Goal: Task Accomplishment & Management: Manage account settings

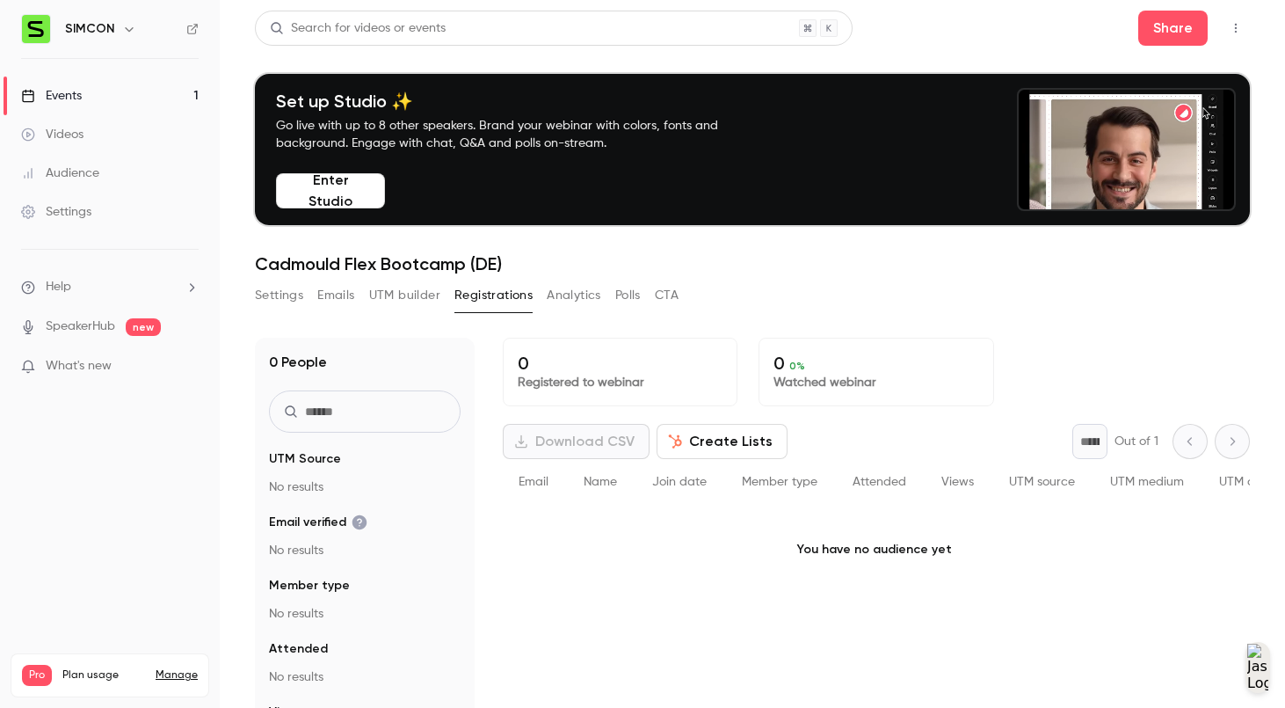
scroll to position [172, 0]
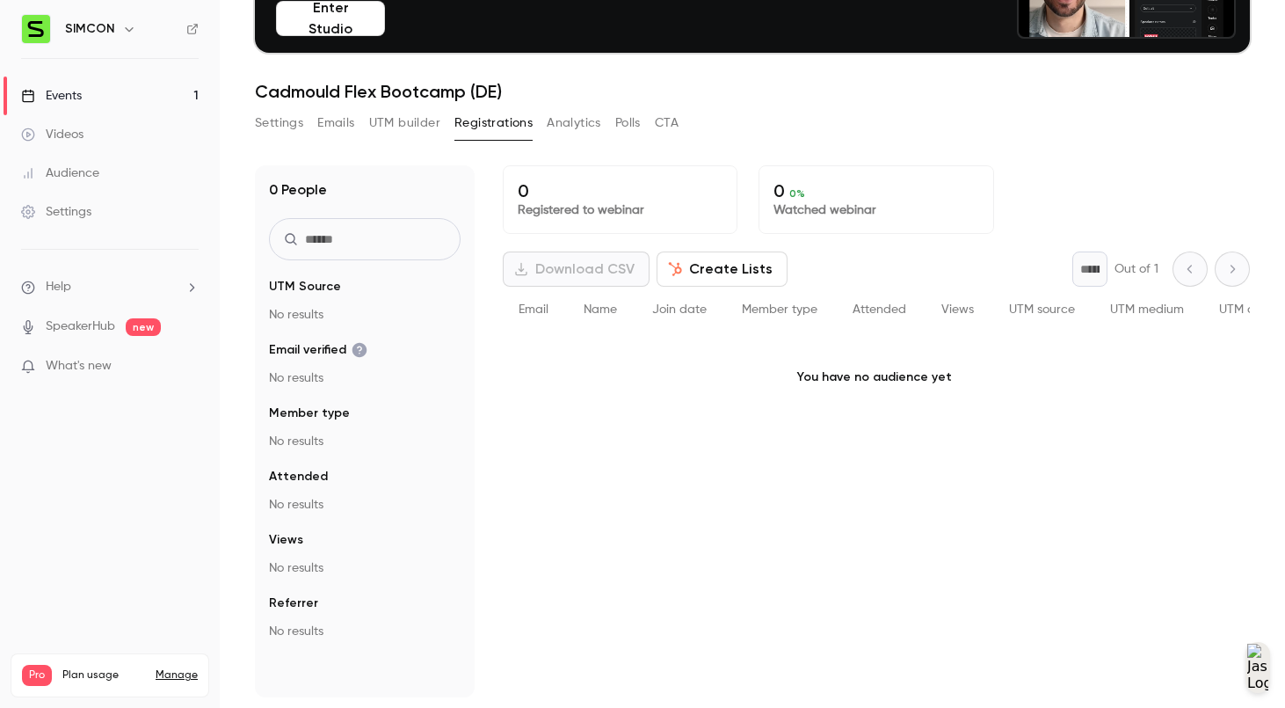
click at [158, 96] on link "Events 1" at bounding box center [110, 95] width 220 height 39
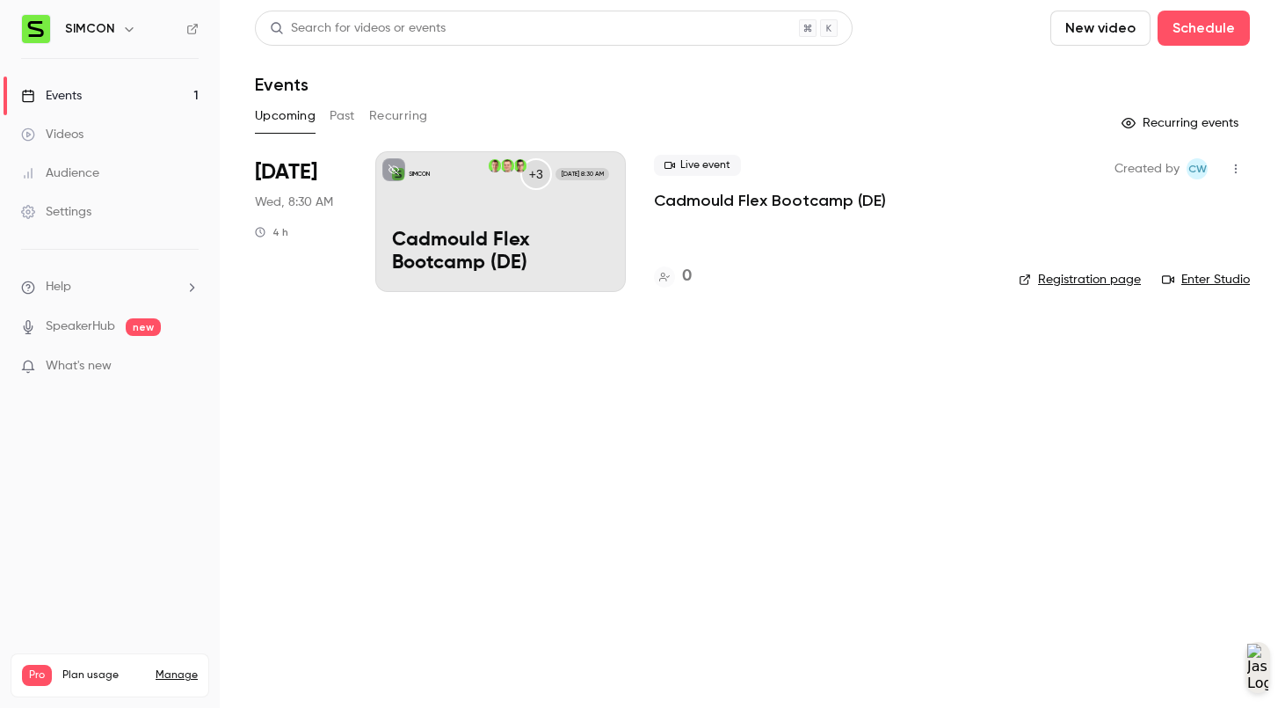
click at [531, 237] on p "Cadmould Flex Bootcamp (DE)" at bounding box center [500, 252] width 217 height 46
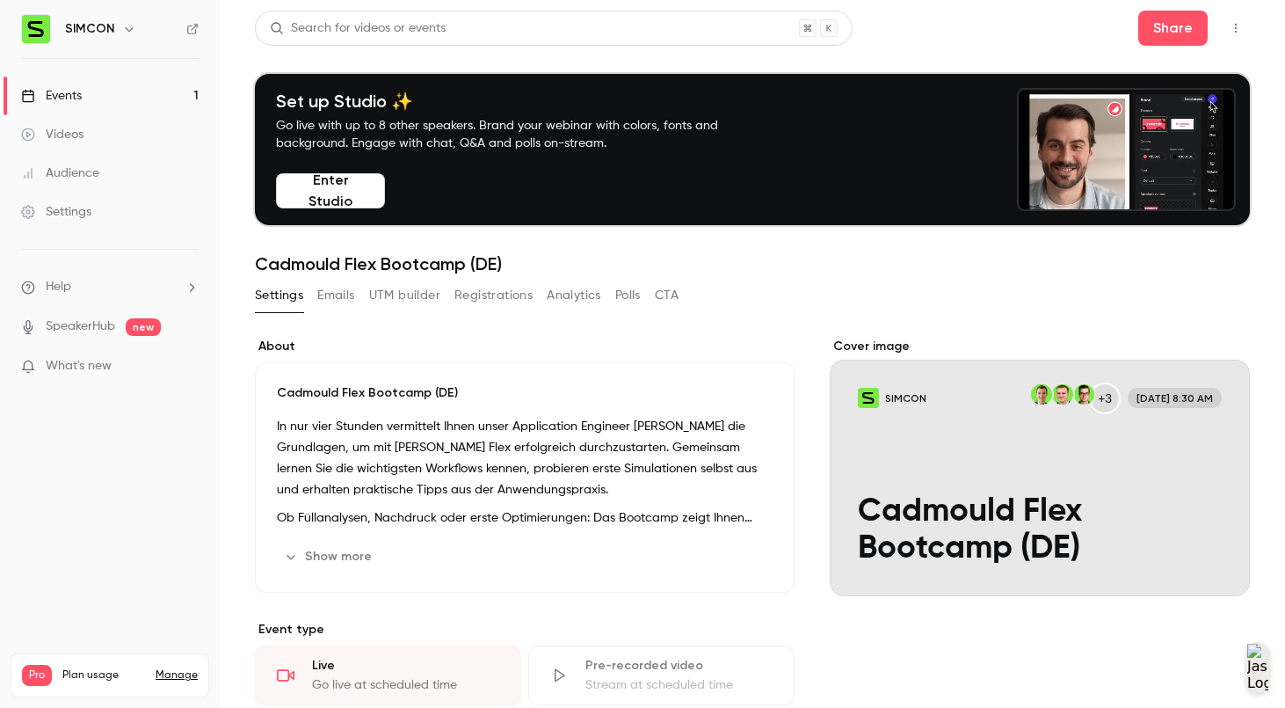
click at [519, 285] on button "Registrations" at bounding box center [493, 295] width 78 height 28
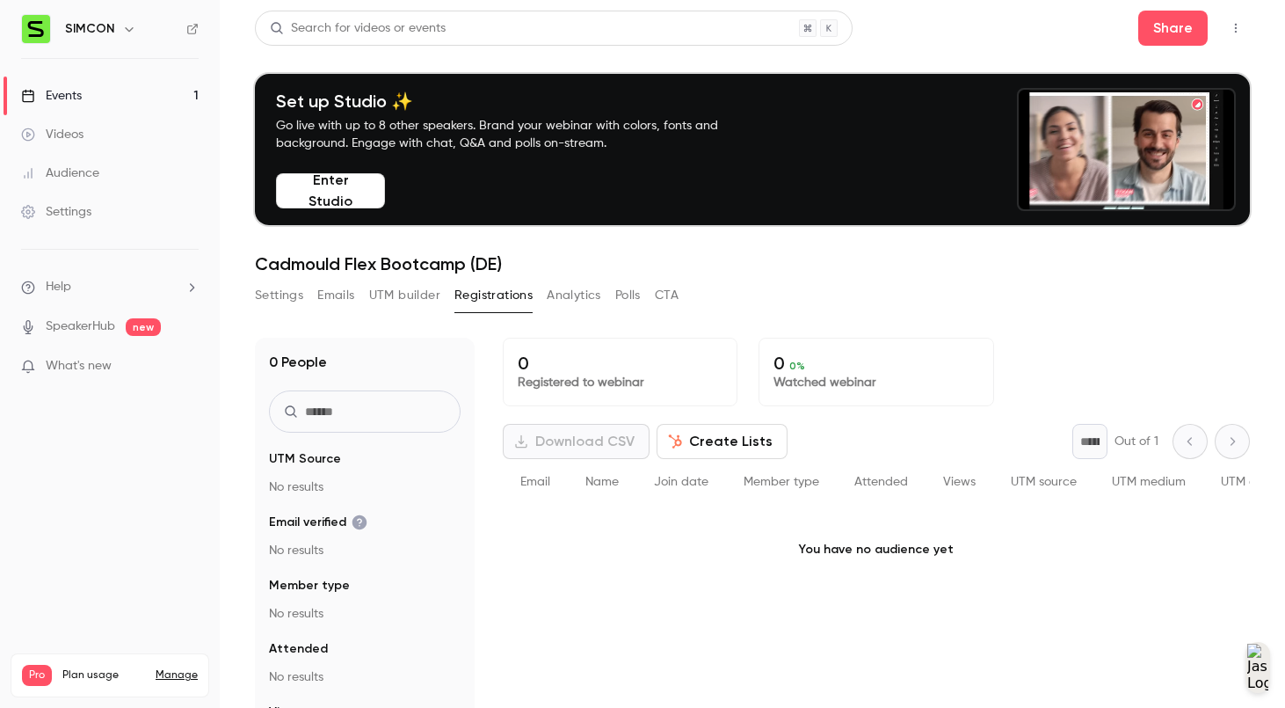
scroll to position [172, 0]
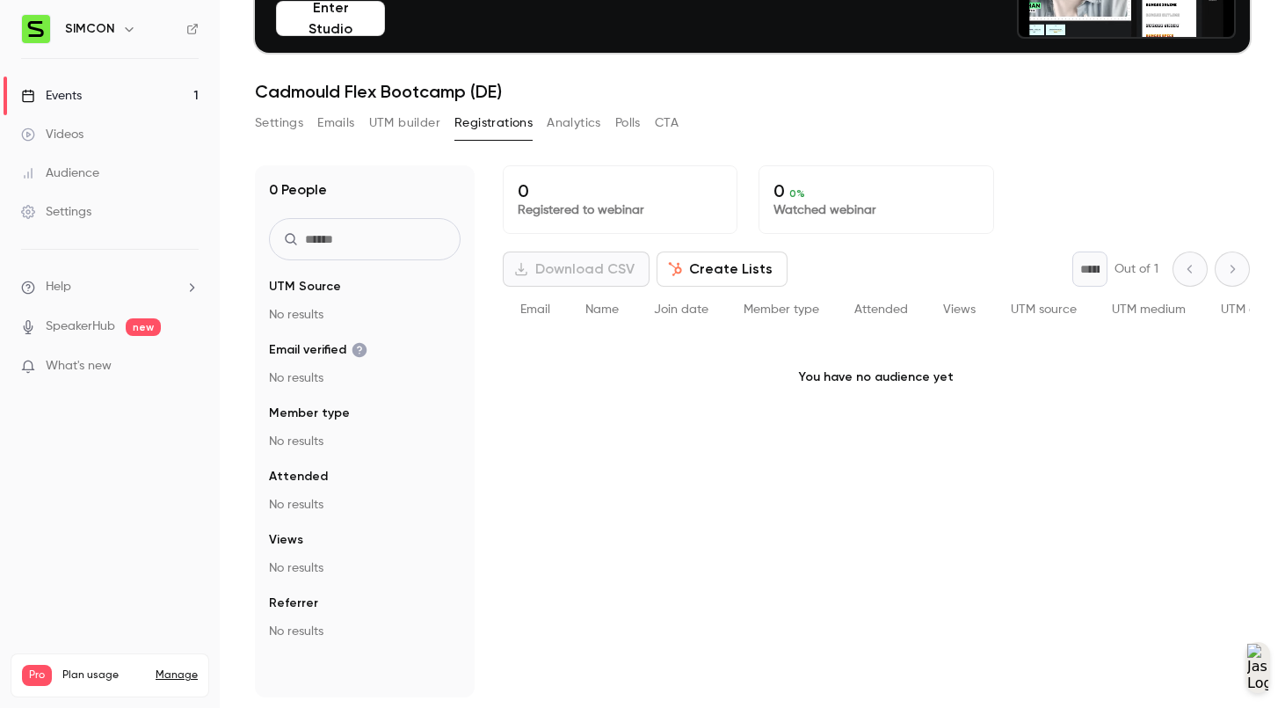
click at [271, 132] on button "Settings" at bounding box center [279, 123] width 48 height 28
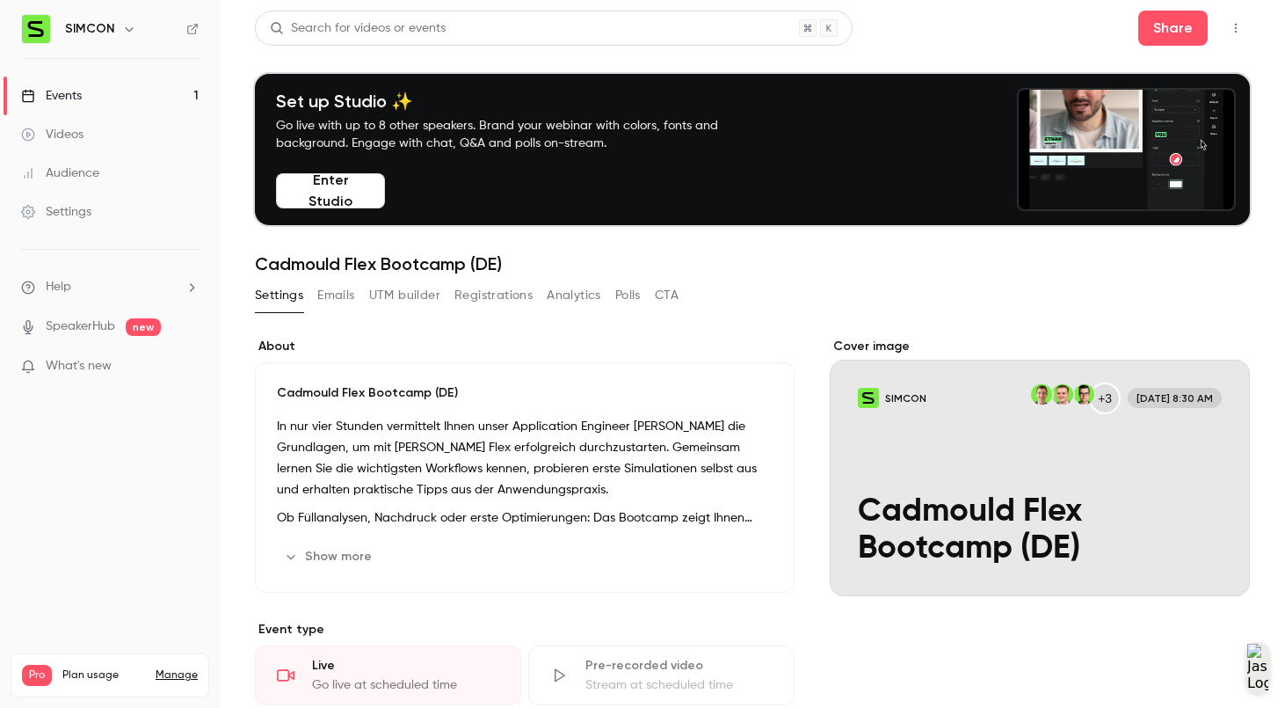
scroll to position [834, 0]
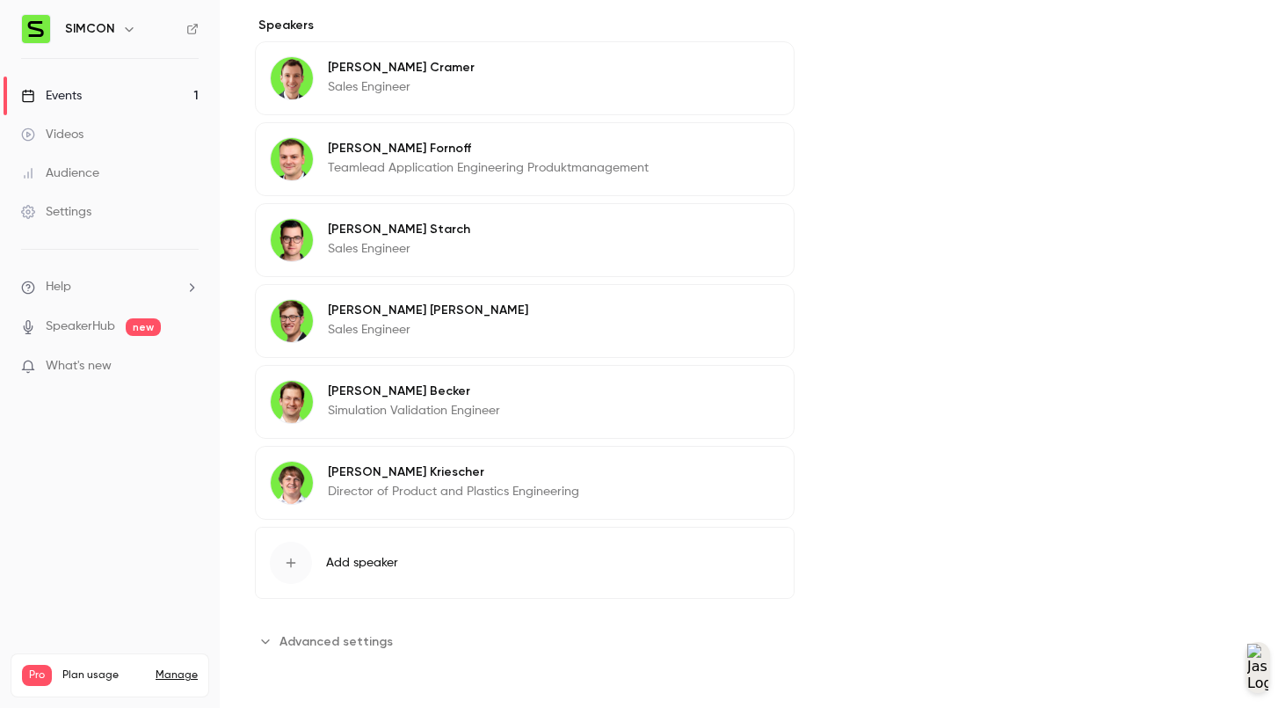
click at [754, 150] on button "Edit" at bounding box center [747, 151] width 64 height 28
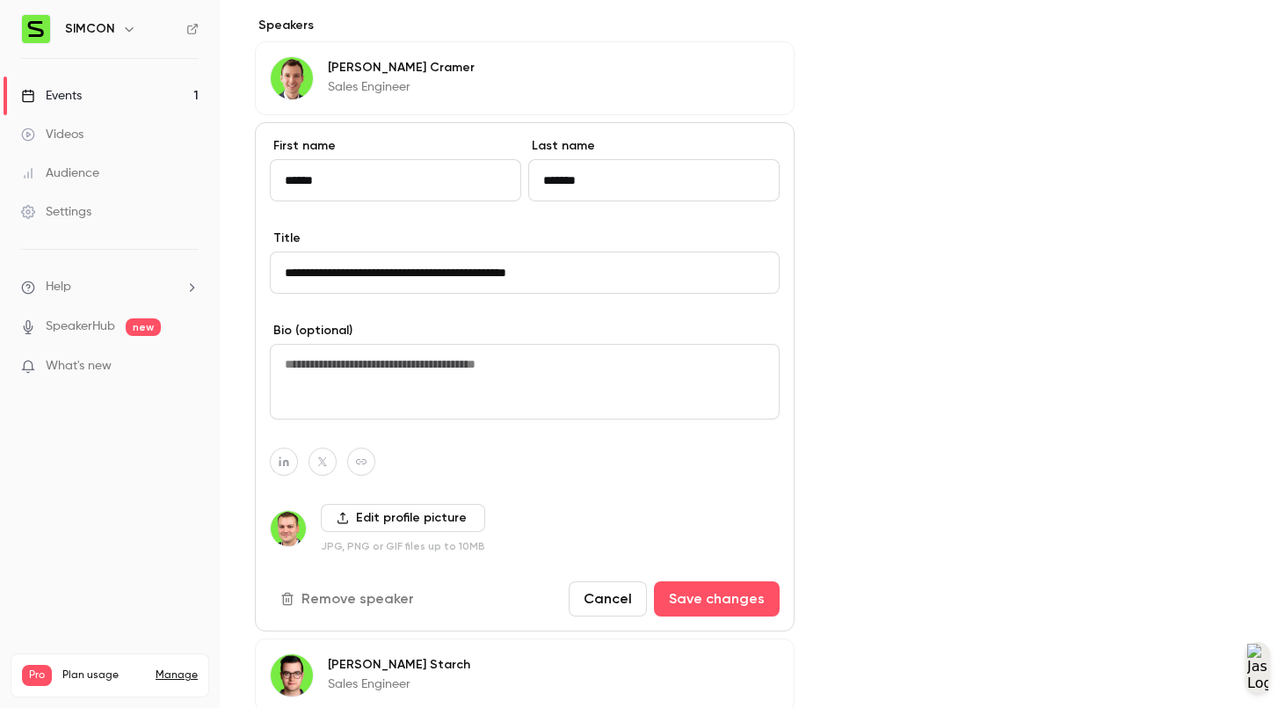
click at [880, 223] on div "Cover image SIMCON +3 [DATE] 8:30 AM Cadmould Flex Bootcamp (DE)" at bounding box center [1040, 296] width 420 height 1586
click at [593, 605] on button "Cancel" at bounding box center [608, 598] width 78 height 35
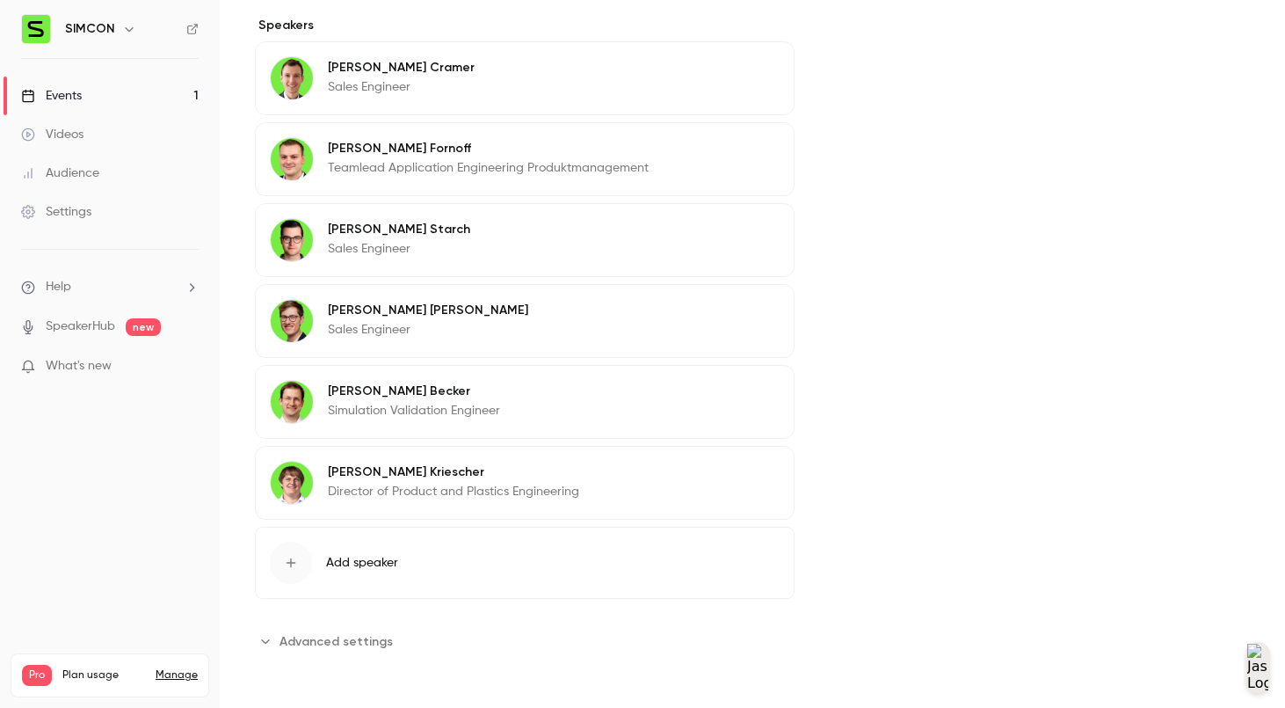
click at [611, 192] on div "[PERSON_NAME] Teamlead Application Engineering Produktmanagement Edit" at bounding box center [525, 159] width 540 height 74
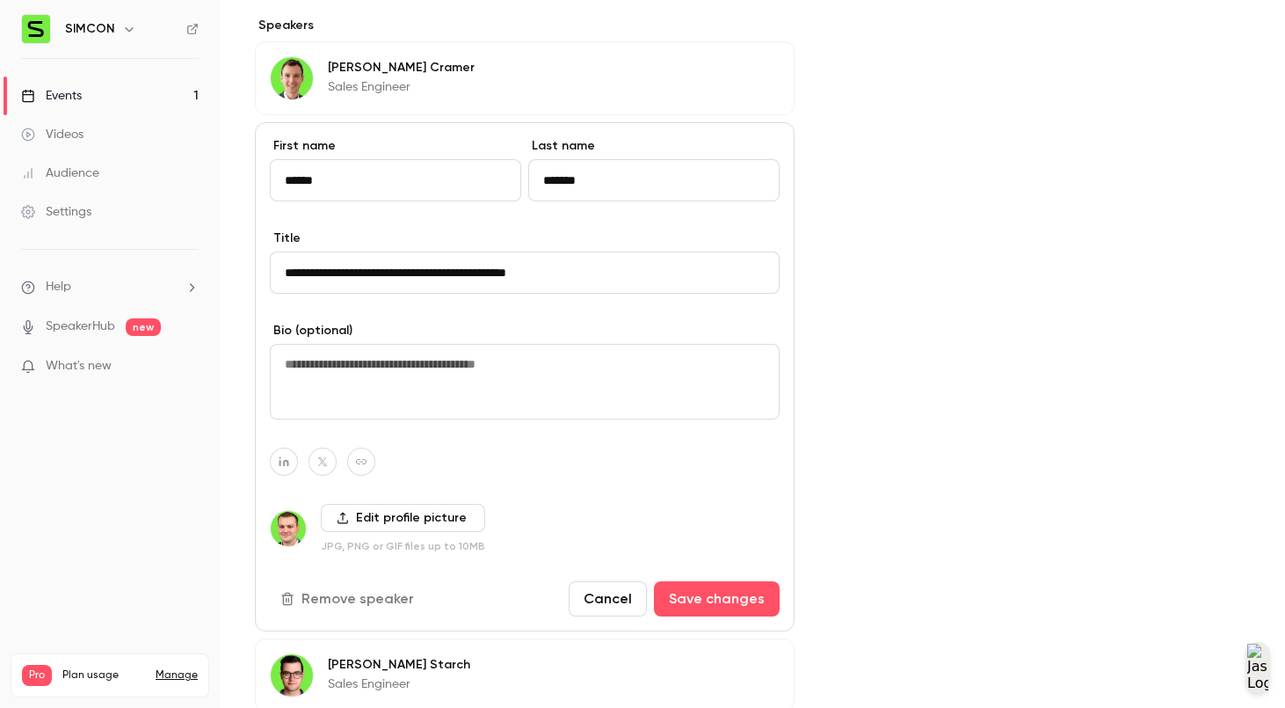
click at [392, 603] on button "Remove speaker" at bounding box center [349, 598] width 158 height 35
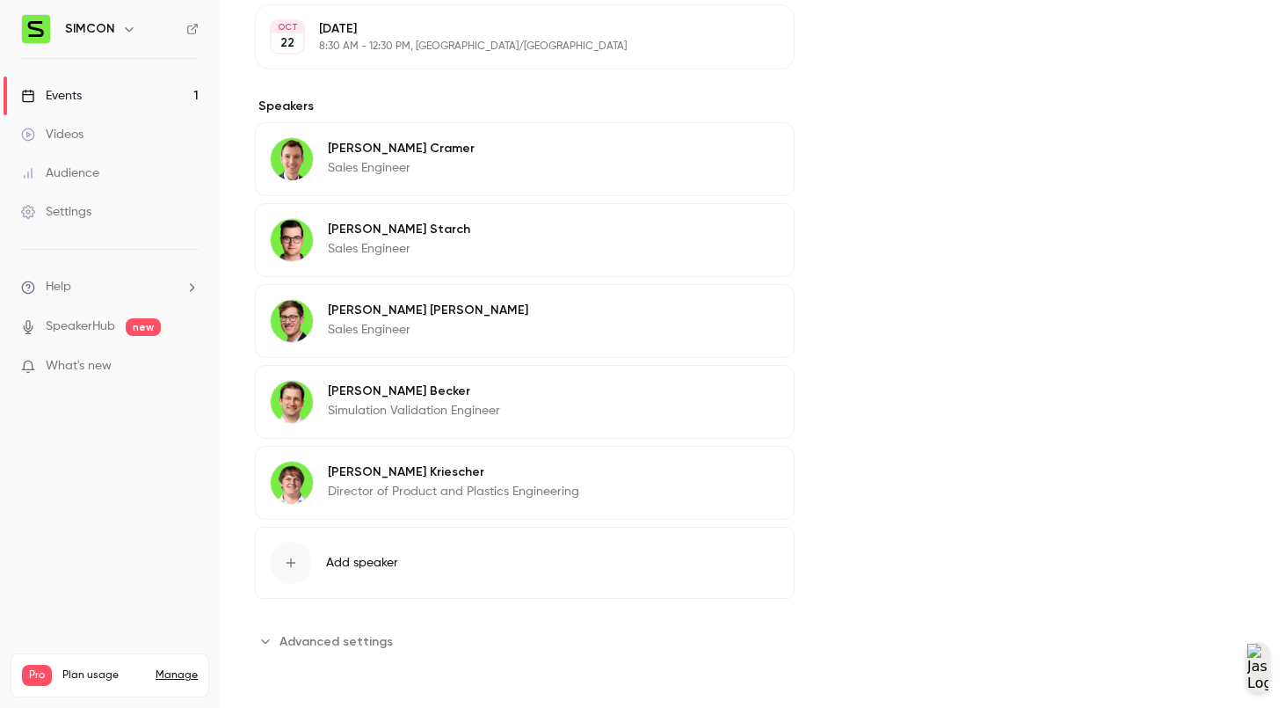
click at [448, 234] on div "[PERSON_NAME] Sales Engineer Edit" at bounding box center [525, 240] width 540 height 74
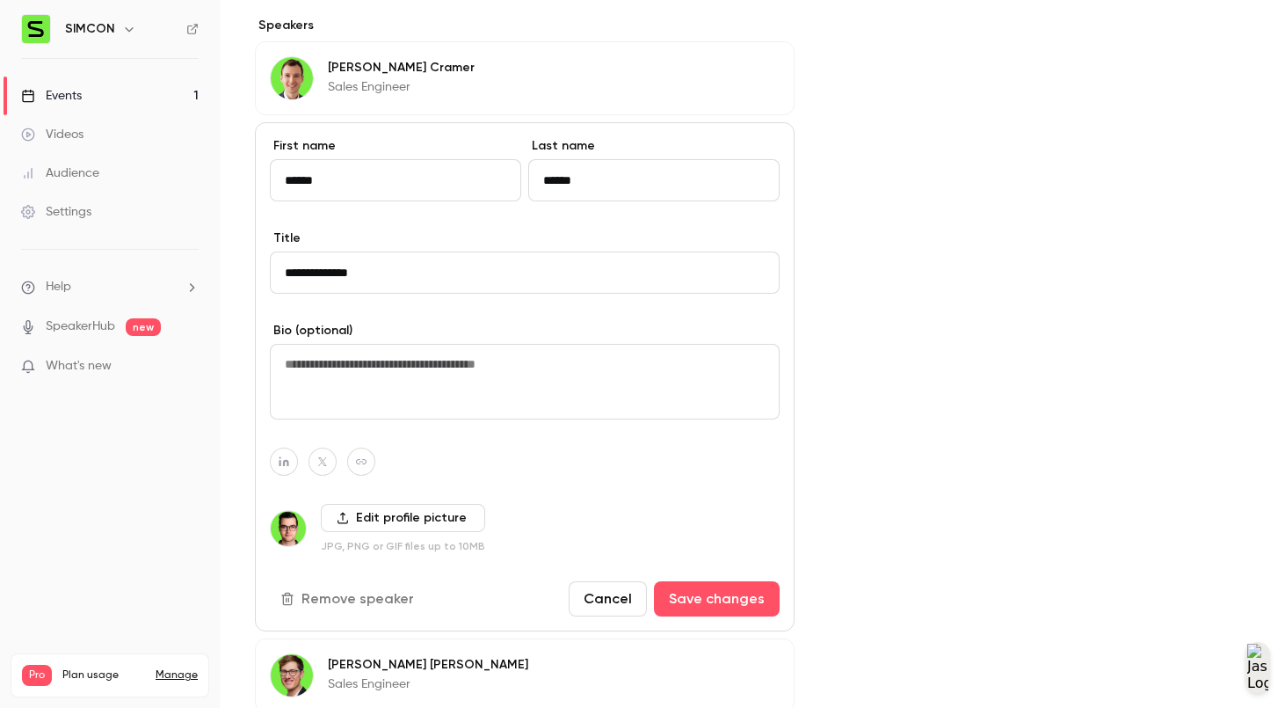
click at [1162, 426] on div "Cover image SIMCON +2 [DATE] 8:30 AM Cadmould Flex Bootcamp (DE)" at bounding box center [1040, 256] width 420 height 1506
click at [612, 80] on div "[PERSON_NAME] Sales Engineer Edit" at bounding box center [525, 78] width 540 height 74
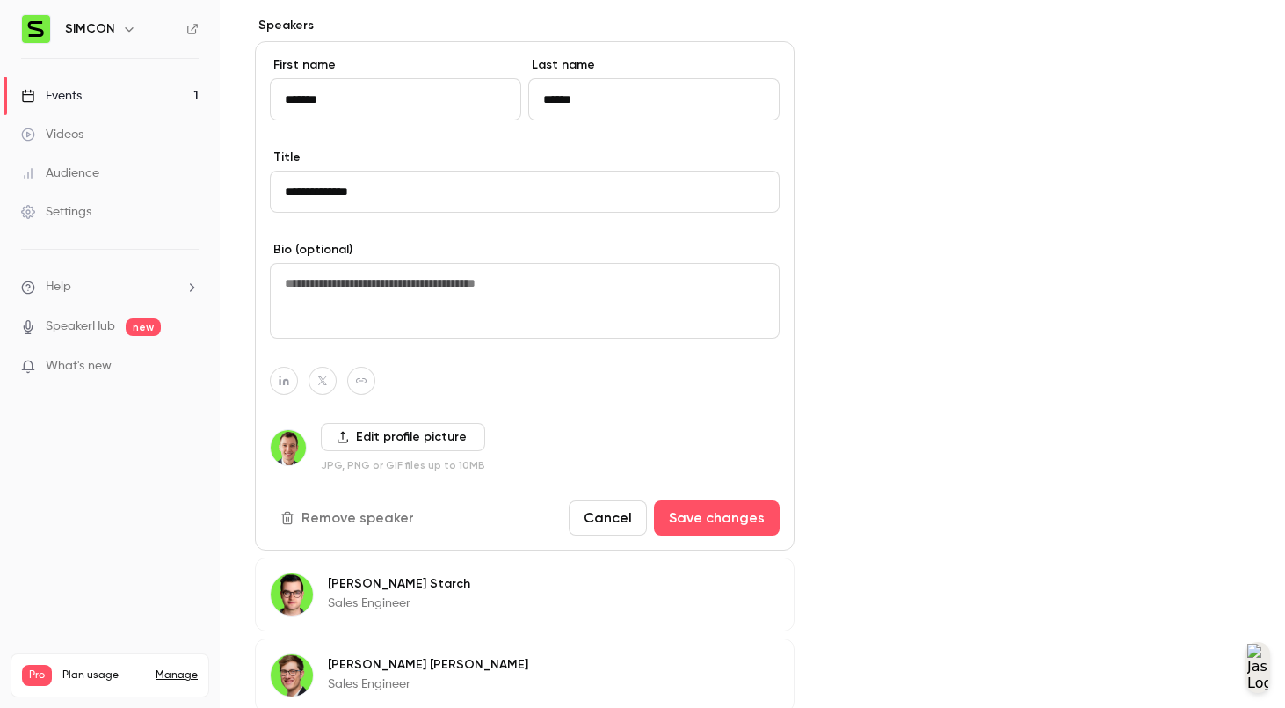
click at [991, 264] on div "Cover image SIMCON +2 [DATE] 8:30 AM Cadmould Flex Bootcamp (DE)" at bounding box center [1040, 256] width 420 height 1506
click at [879, 242] on div "Cover image SIMCON +2 [DATE] 8:30 AM Cadmould Flex Bootcamp (DE)" at bounding box center [1040, 256] width 420 height 1506
click at [889, 249] on div "Cover image SIMCON +2 [DATE] 8:30 AM Cadmould Flex Bootcamp (DE)" at bounding box center [1040, 256] width 420 height 1506
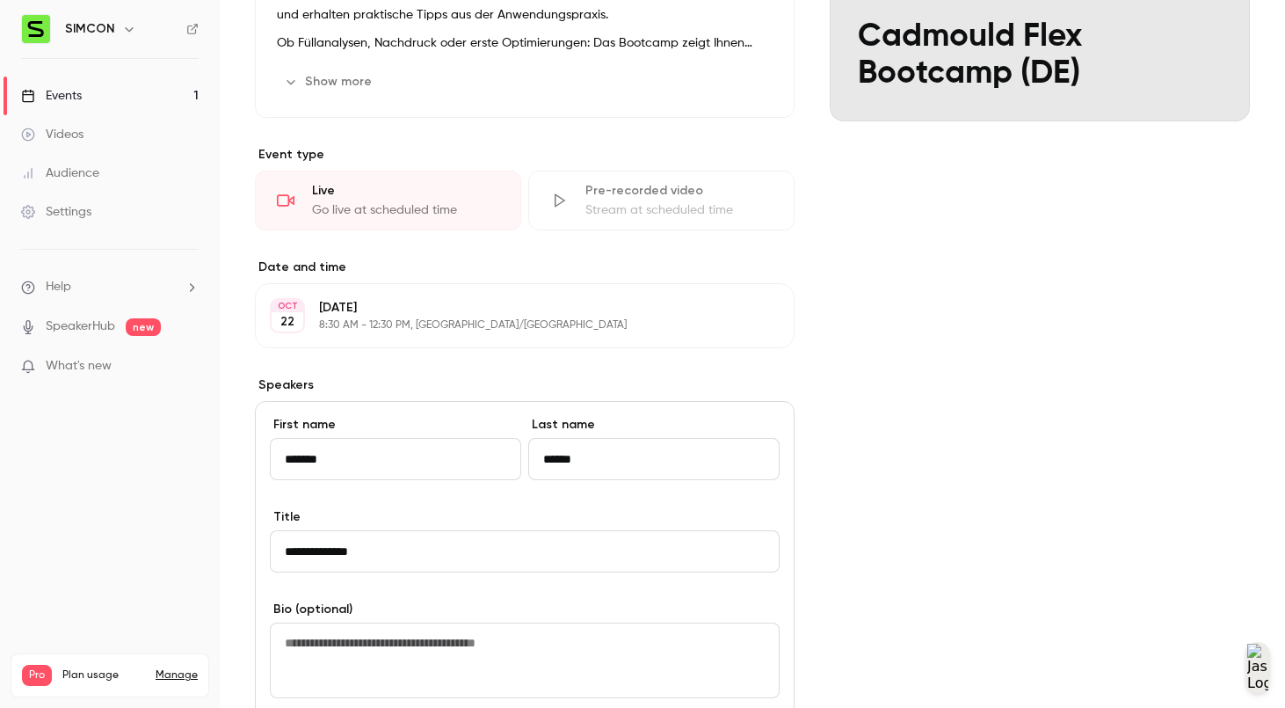
scroll to position [1188, 0]
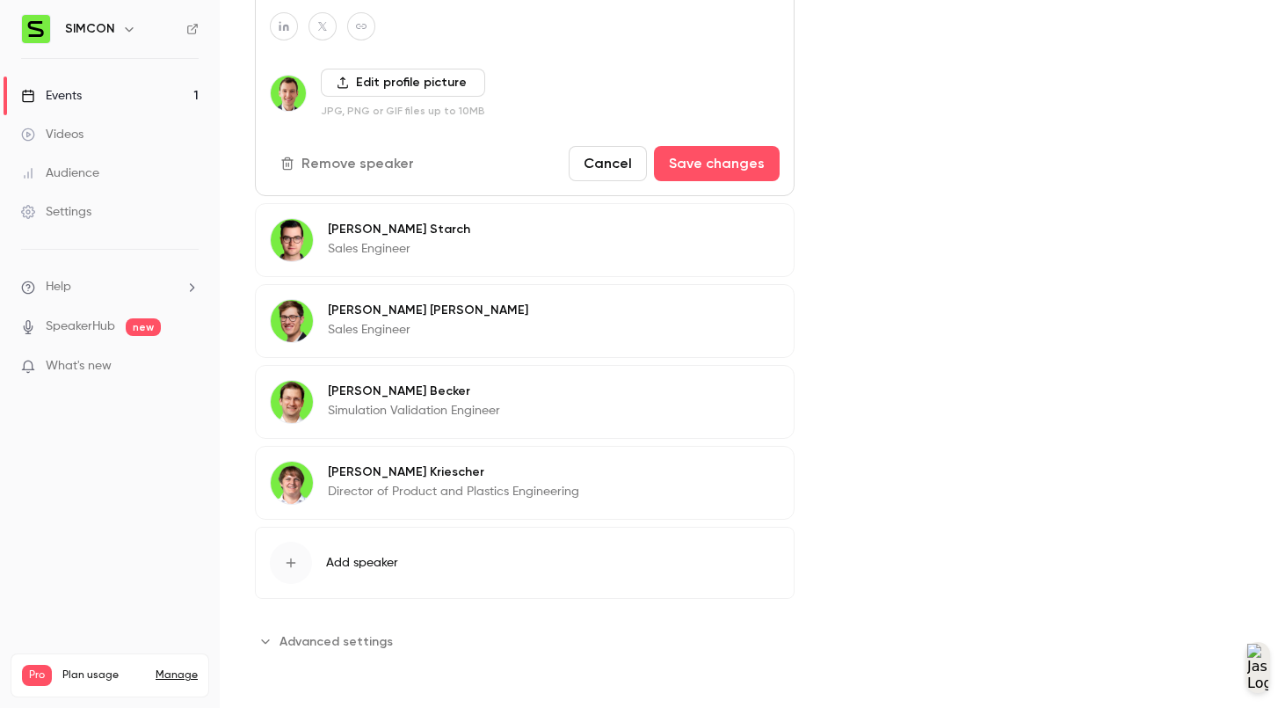
click at [396, 591] on button "Add speaker" at bounding box center [525, 562] width 540 height 72
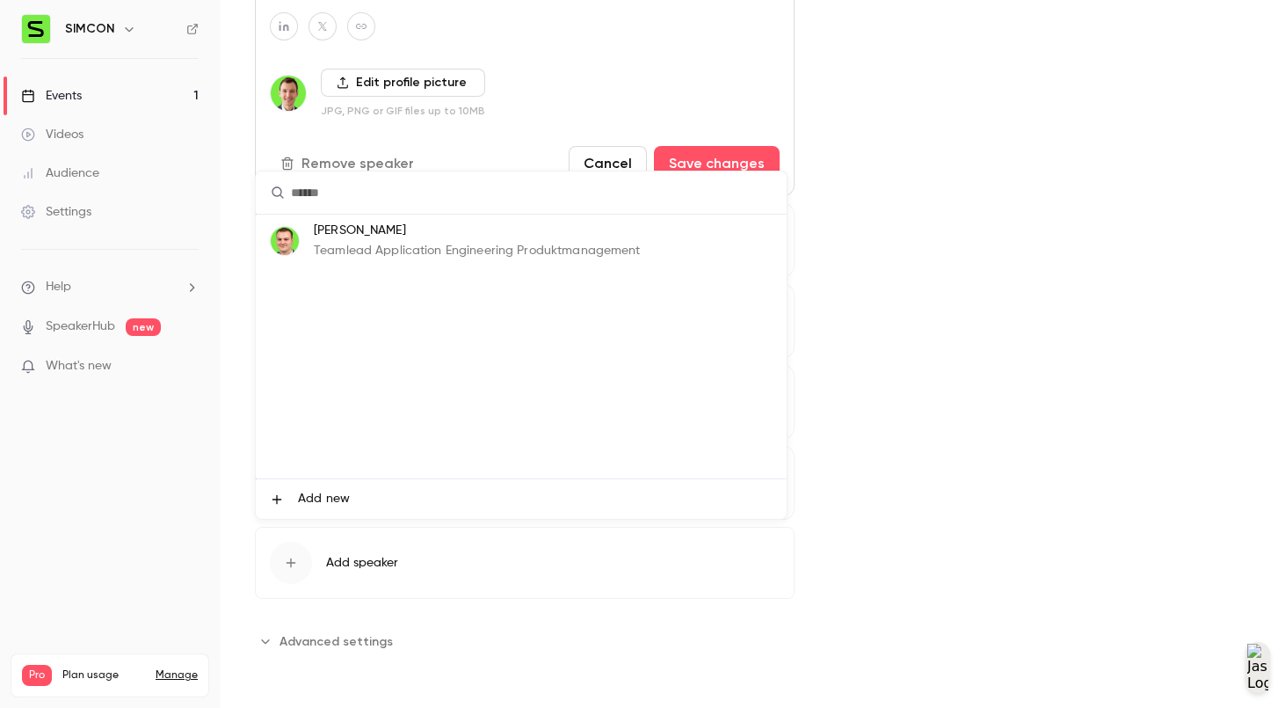
drag, startPoint x: 800, startPoint y: 294, endPoint x: 811, endPoint y: 294, distance: 11.4
click at [809, 294] on div at bounding box center [642, 354] width 1285 height 708
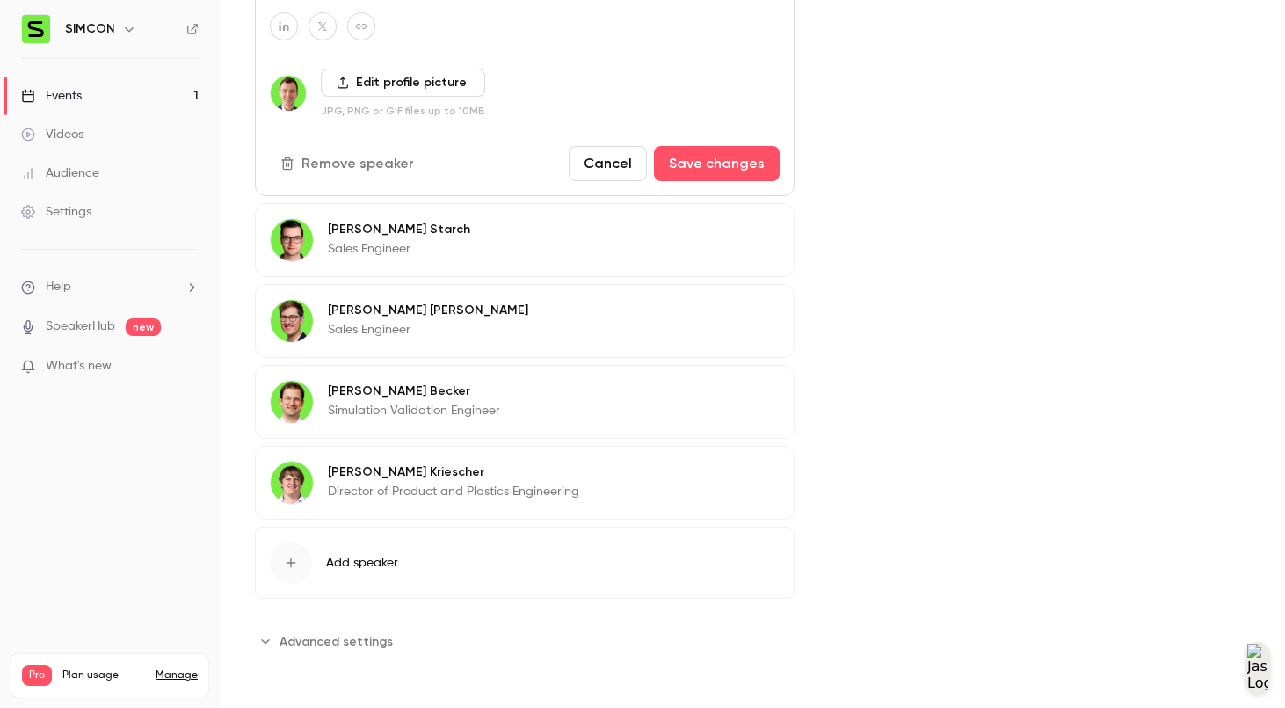
click at [352, 165] on button "Remove speaker" at bounding box center [349, 163] width 158 height 35
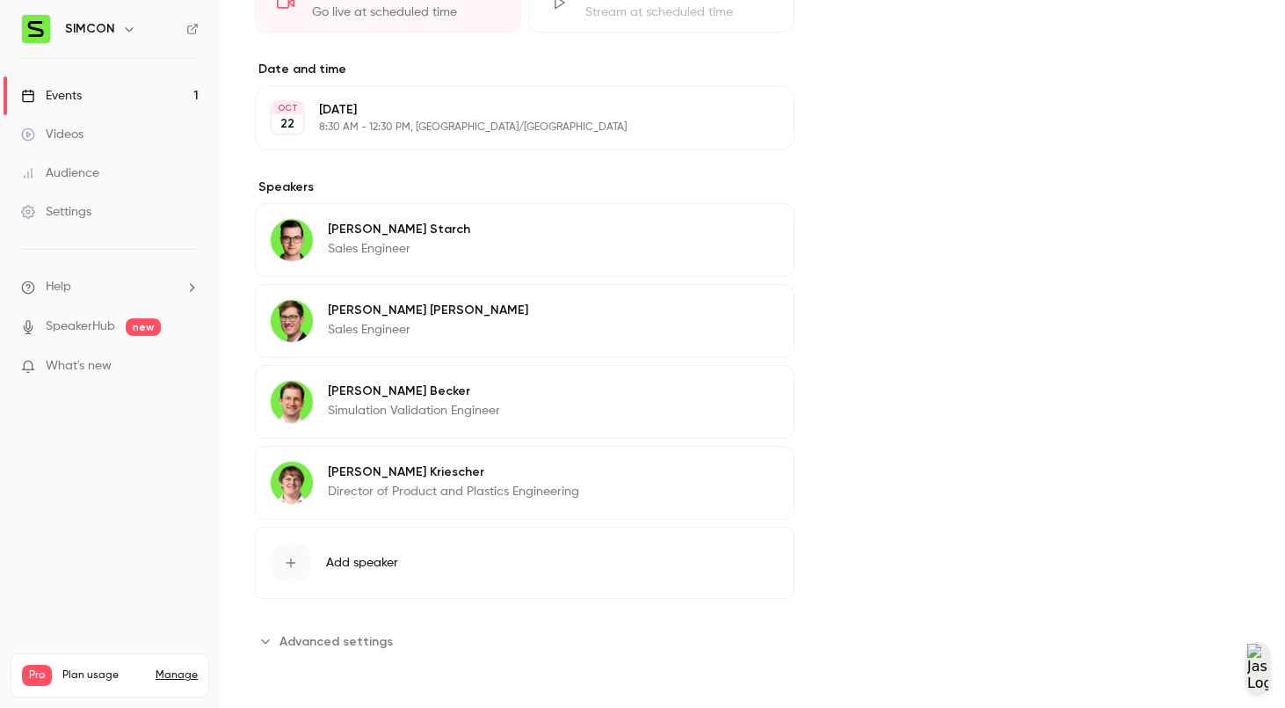
click at [664, 325] on div "[PERSON_NAME] Sales Engineer Edit" at bounding box center [525, 321] width 540 height 74
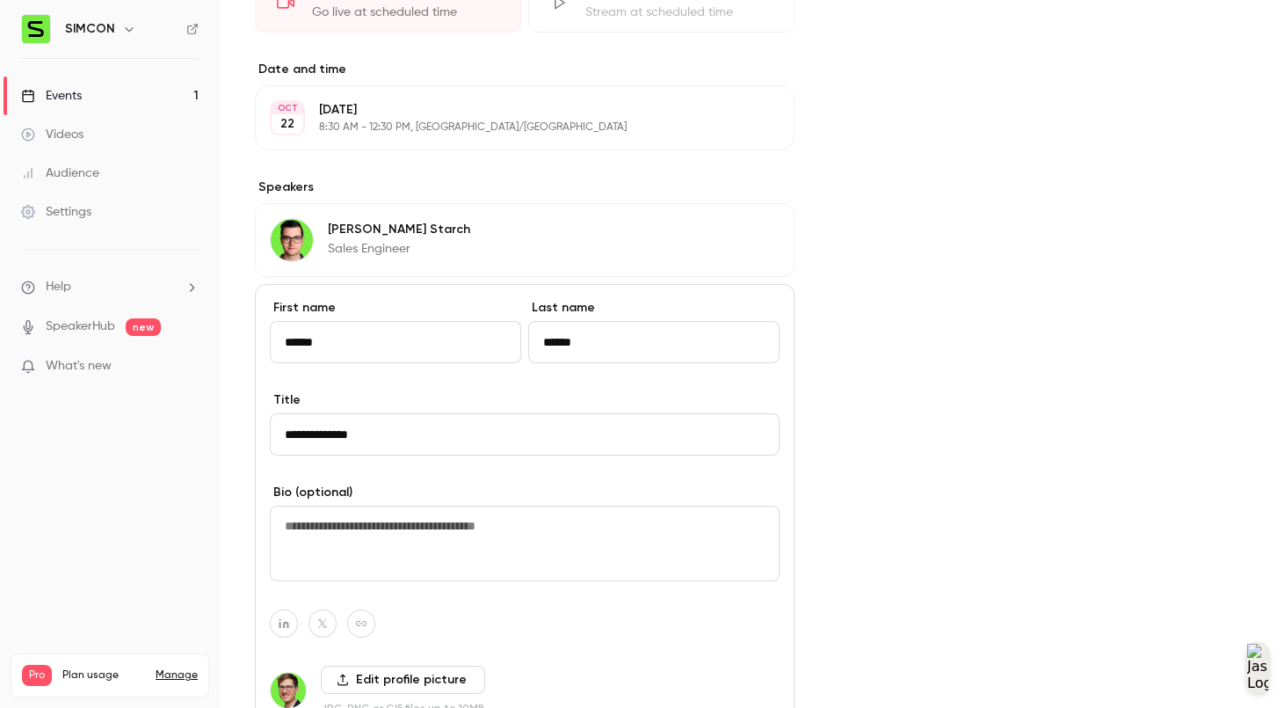
scroll to position [1107, 0]
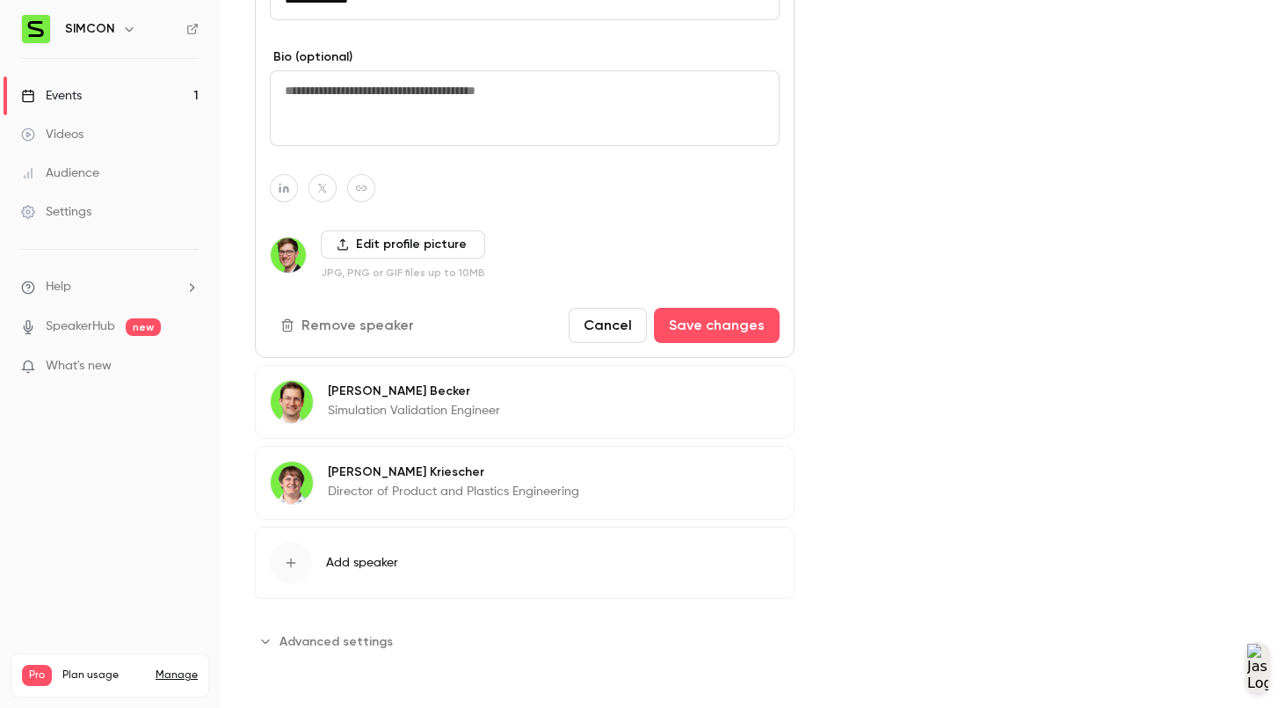
click at [378, 322] on button "Remove speaker" at bounding box center [349, 325] width 158 height 35
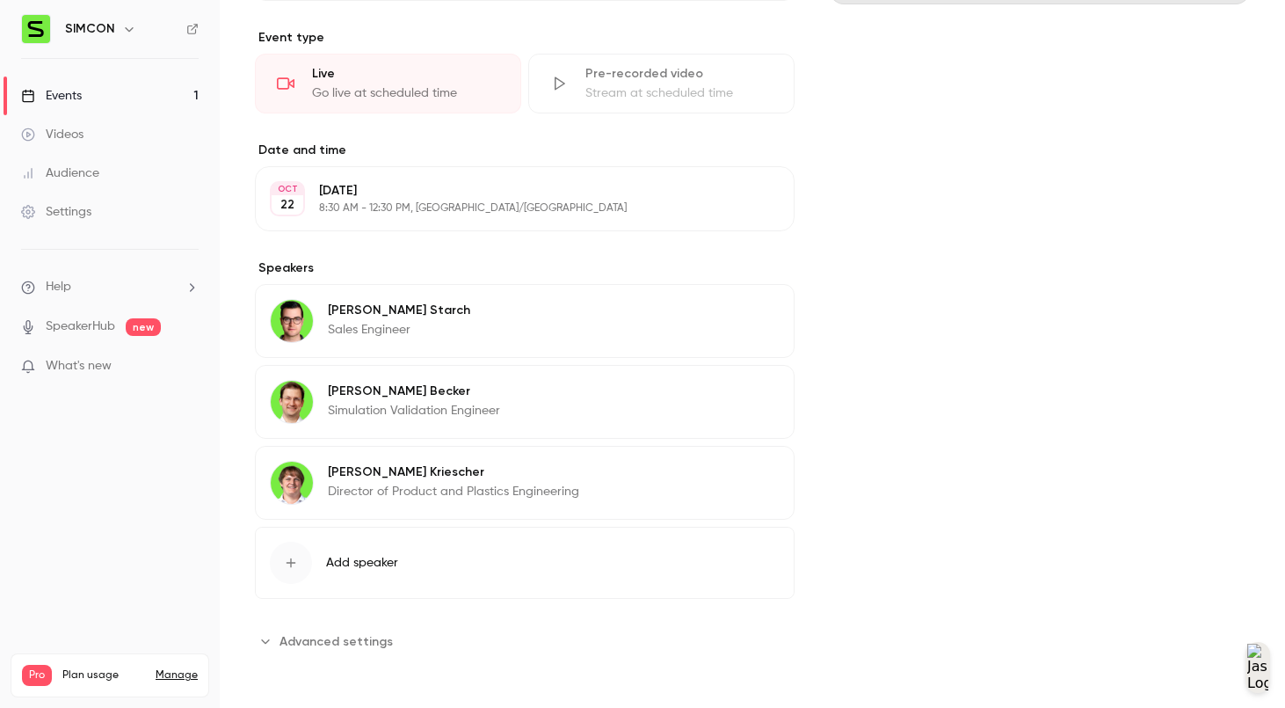
click at [481, 397] on p "[PERSON_NAME]" at bounding box center [414, 391] width 172 height 18
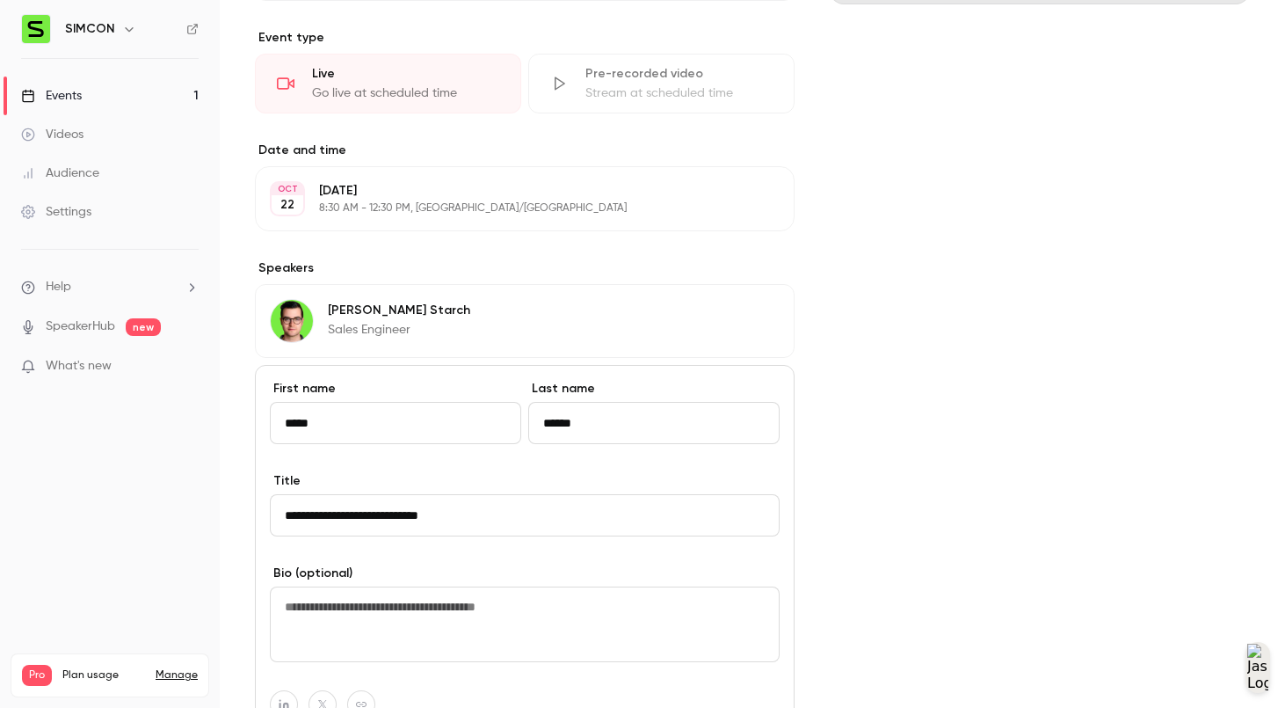
scroll to position [1027, 0]
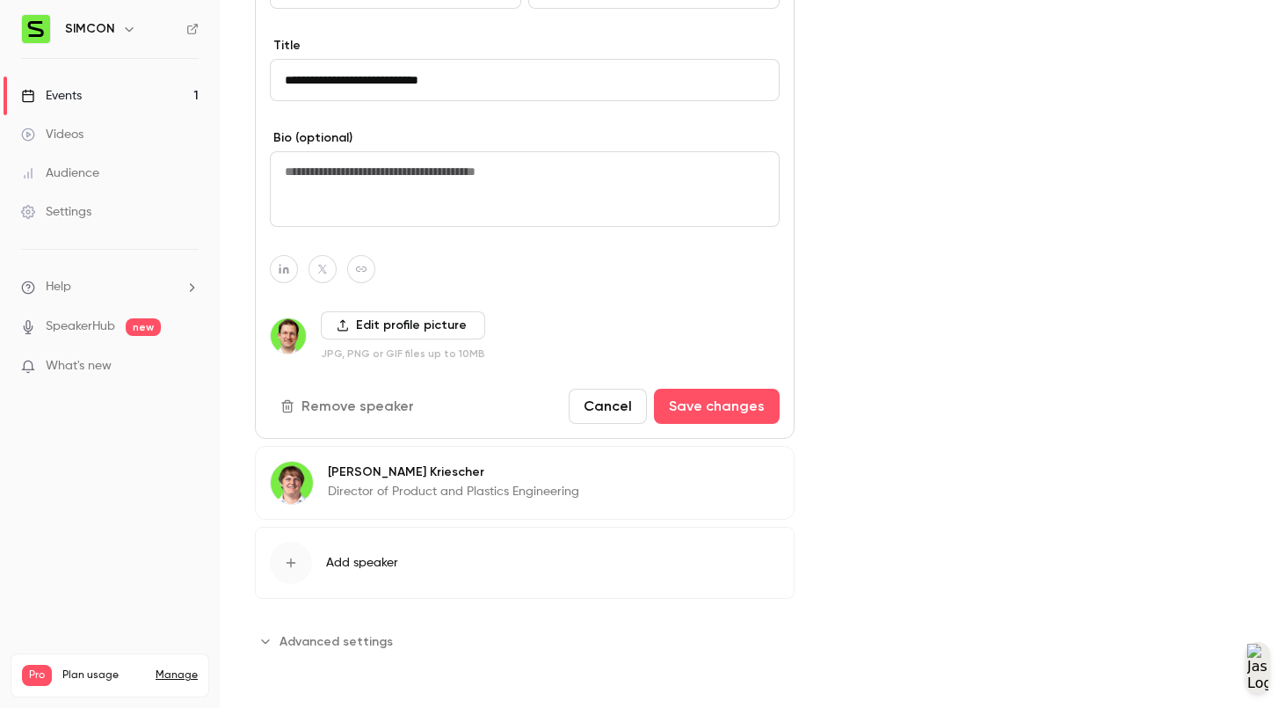
click at [367, 390] on button "Remove speaker" at bounding box center [349, 405] width 158 height 35
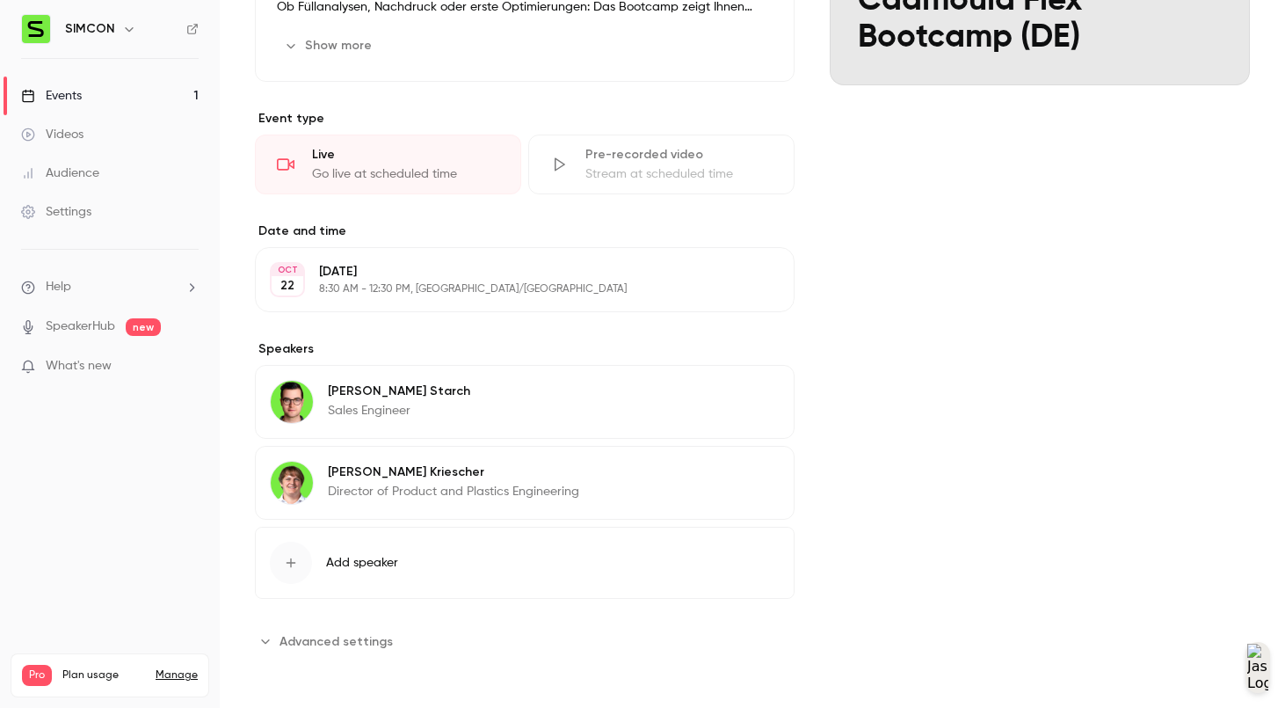
scroll to position [511, 0]
click at [409, 472] on p "[PERSON_NAME]" at bounding box center [453, 472] width 251 height 18
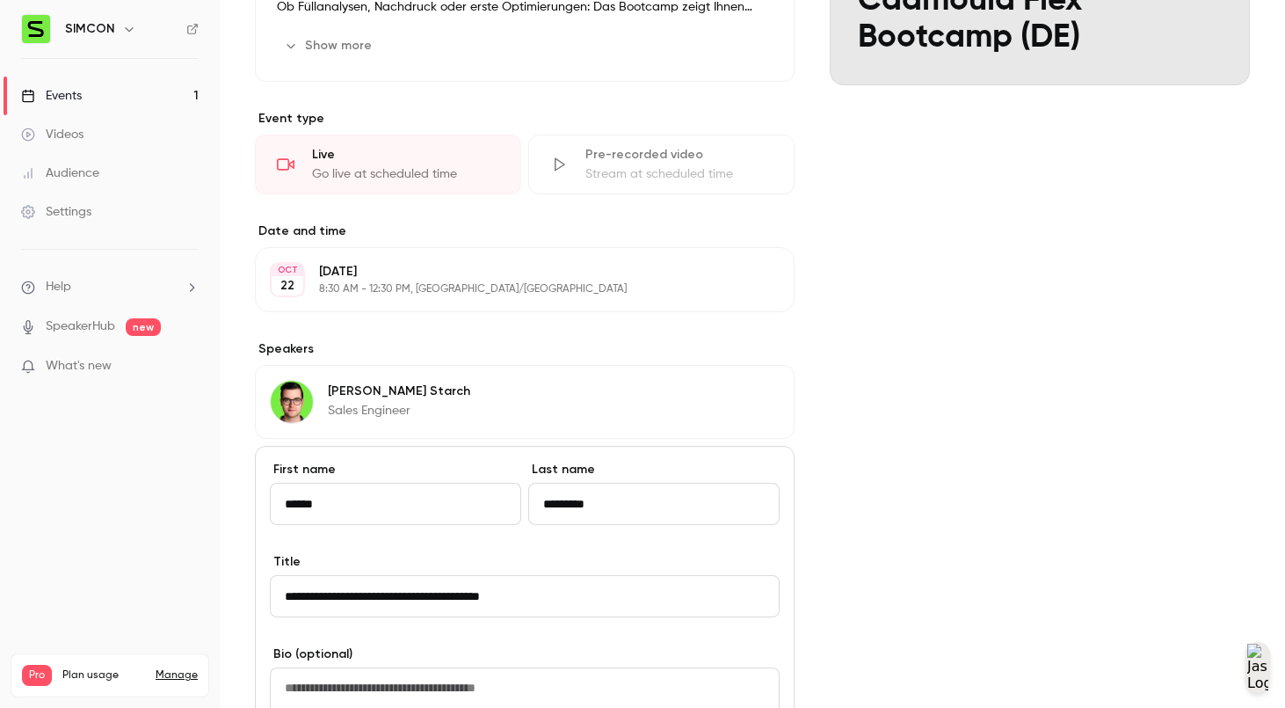
scroll to position [946, 0]
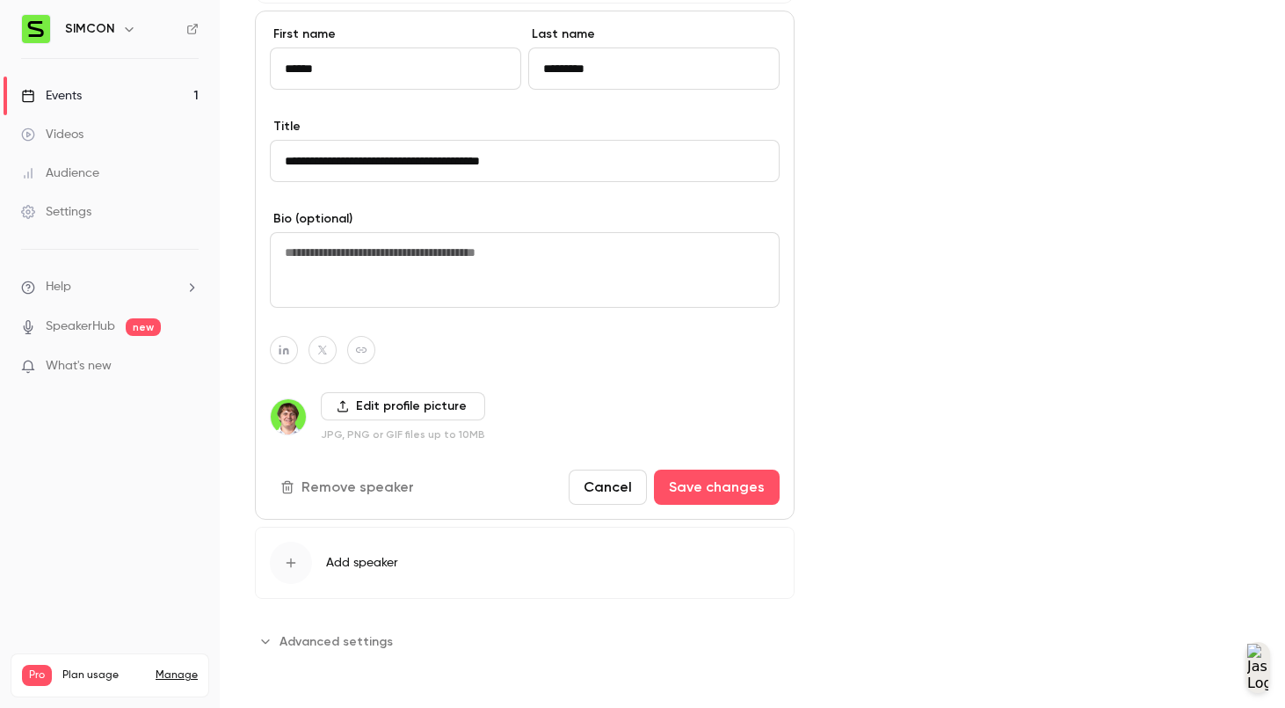
click at [358, 479] on button "Remove speaker" at bounding box center [349, 486] width 158 height 35
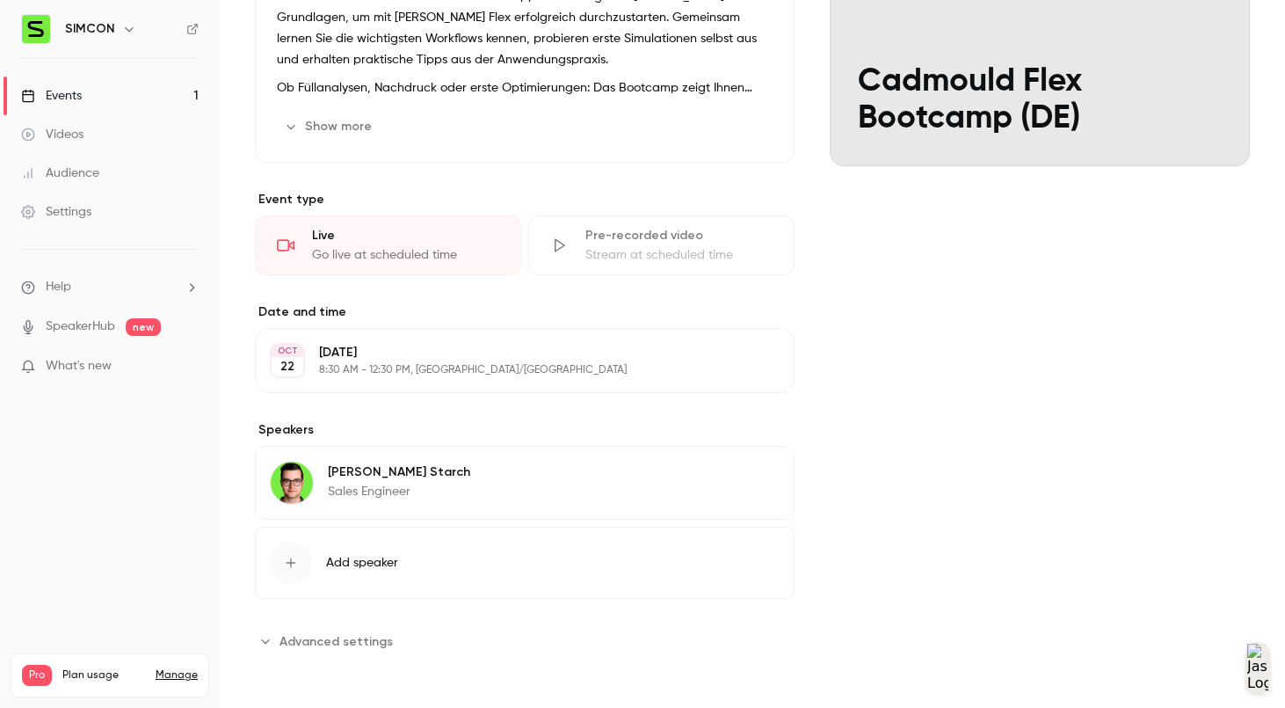
click at [993, 365] on div "Cover image SIMCON [DATE] 8:30 AM Cadmould Flex Bootcamp (DE)" at bounding box center [1040, 281] width 420 height 747
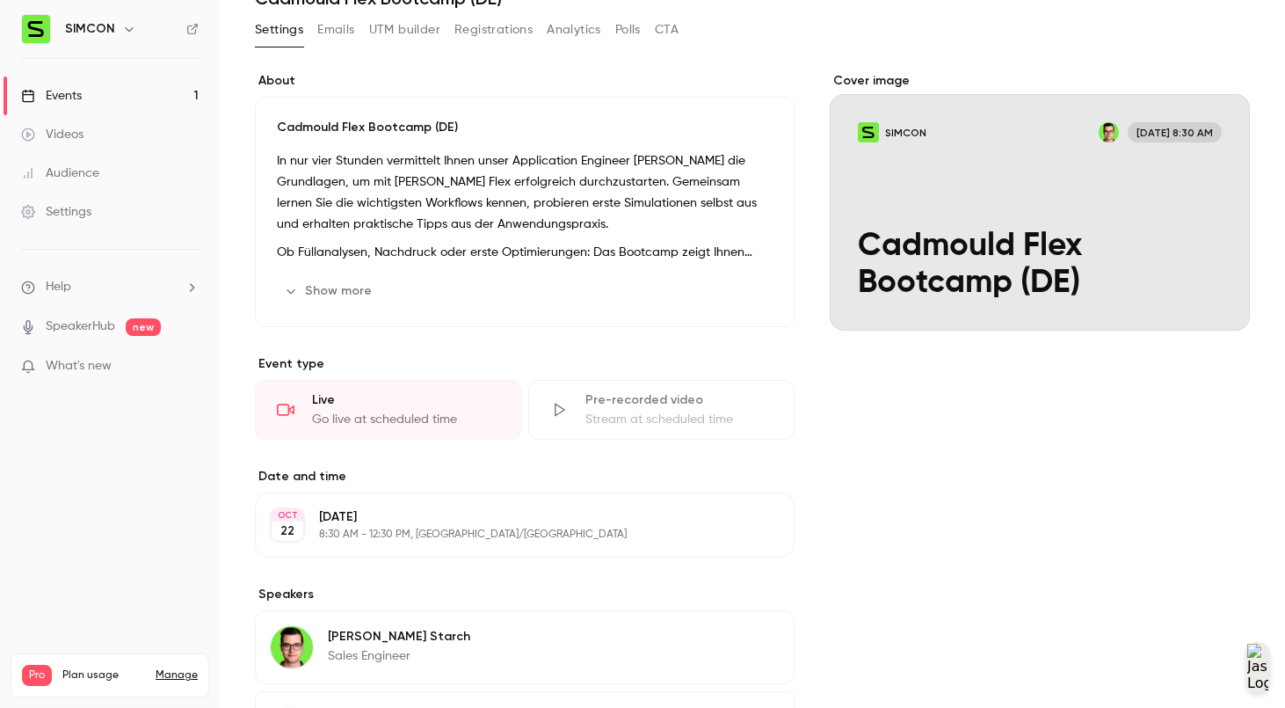
scroll to position [0, 0]
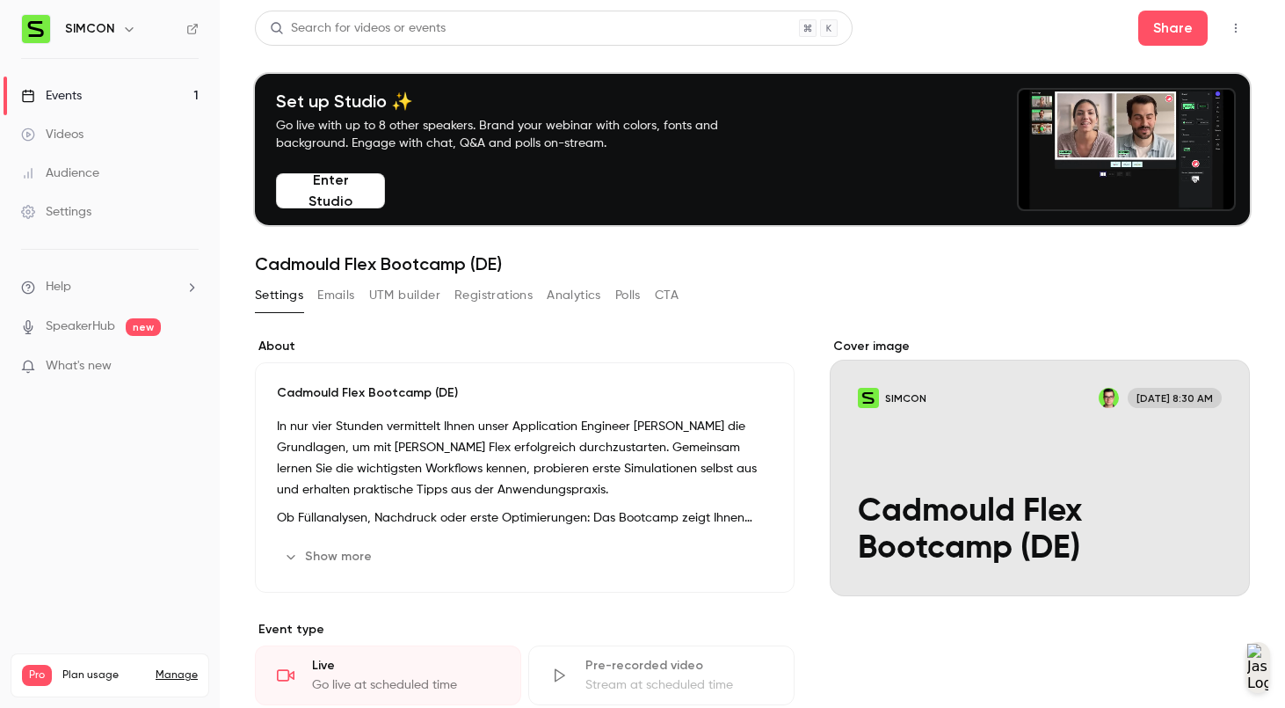
click at [353, 303] on button "Emails" at bounding box center [335, 295] width 37 height 28
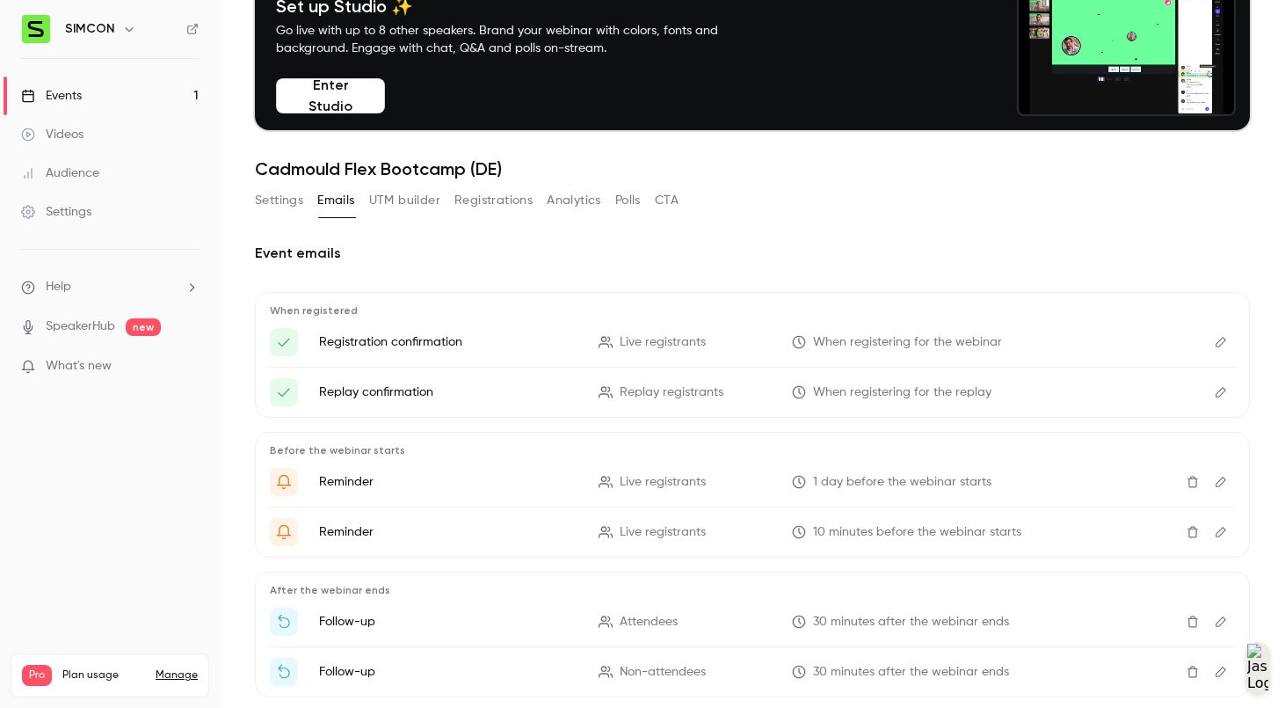
scroll to position [186, 0]
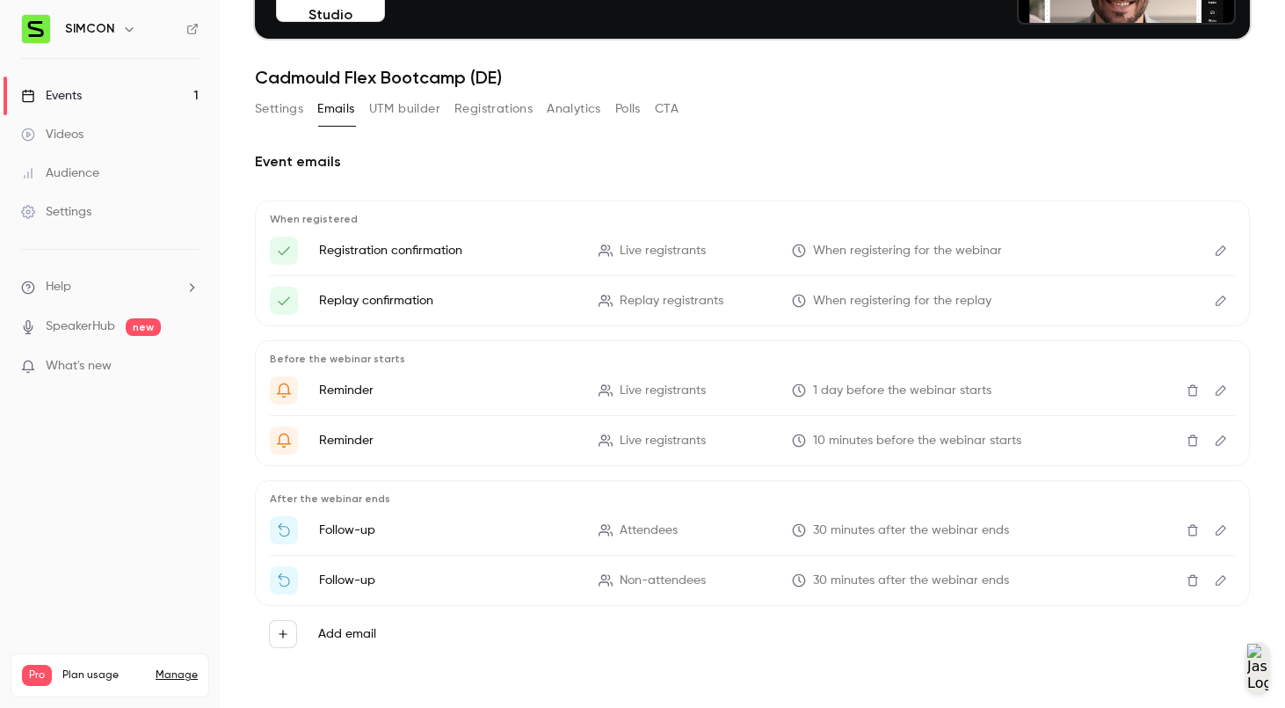
click at [1179, 376] on div "Get Ready for '{{ event_name }}' tomorrow!" at bounding box center [1207, 390] width 56 height 28
click at [1187, 391] on button "Delete" at bounding box center [1193, 390] width 28 height 28
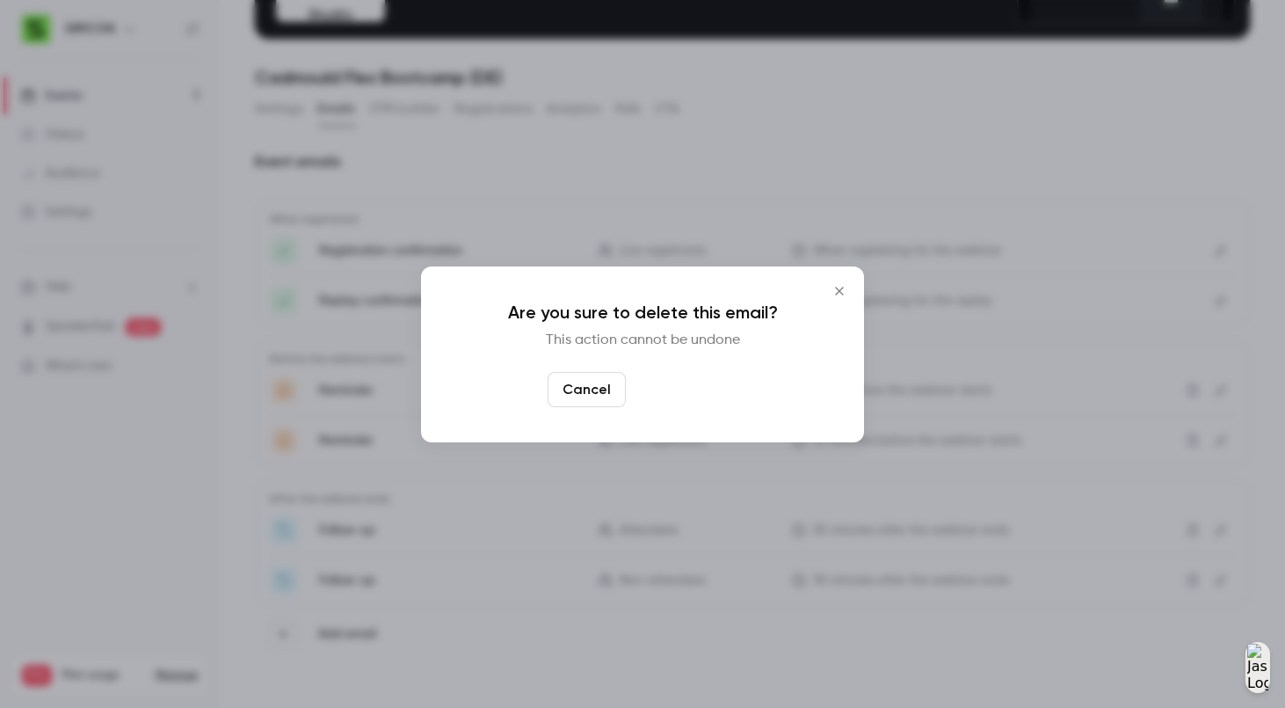
drag, startPoint x: 664, startPoint y: 388, endPoint x: 673, endPoint y: 392, distance: 10.6
click at [673, 392] on button "Yes, delete" at bounding box center [685, 389] width 105 height 35
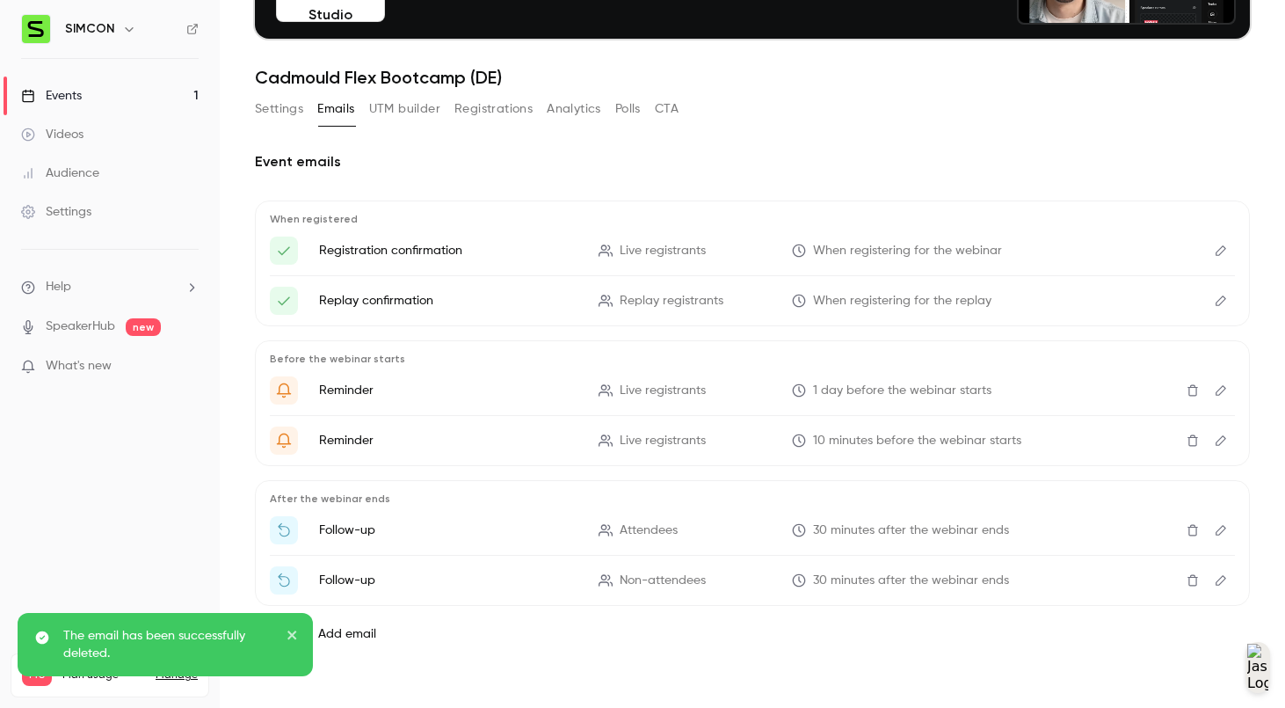
scroll to position [136, 0]
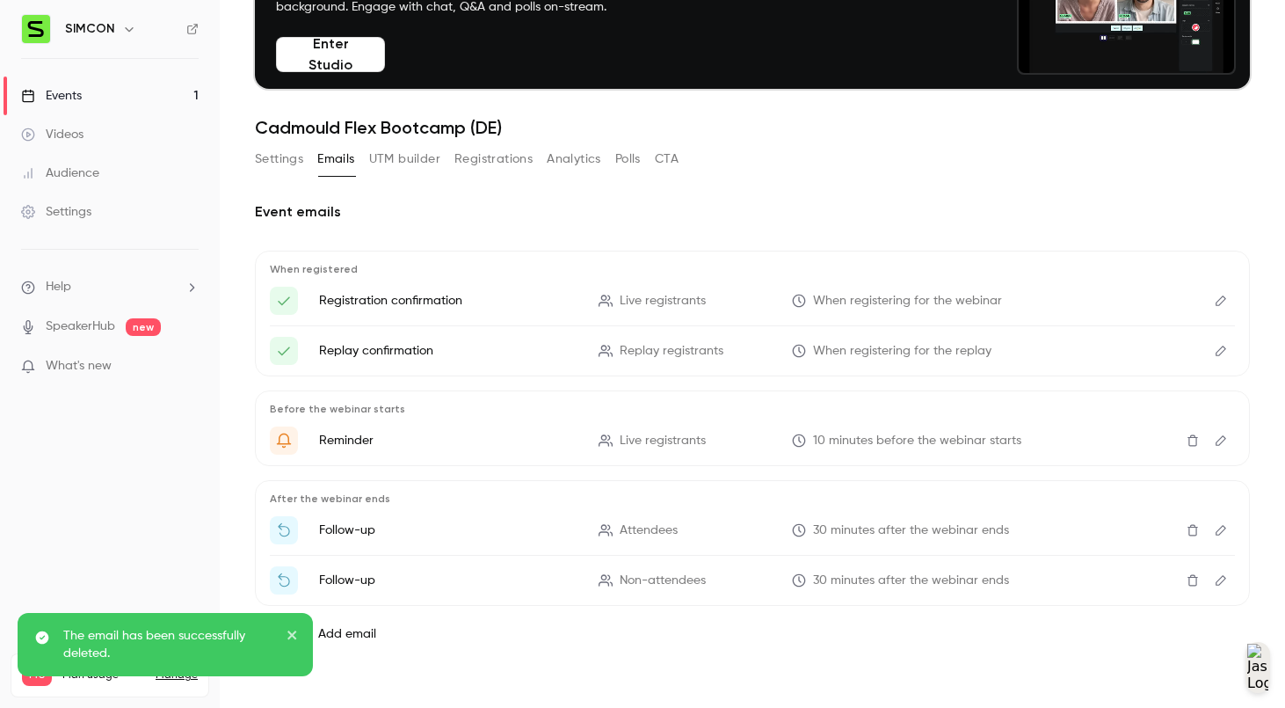
drag, startPoint x: 1174, startPoint y: 448, endPoint x: 1174, endPoint y: 439, distance: 9.7
click at [1179, 439] on button "Delete" at bounding box center [1193, 440] width 28 height 28
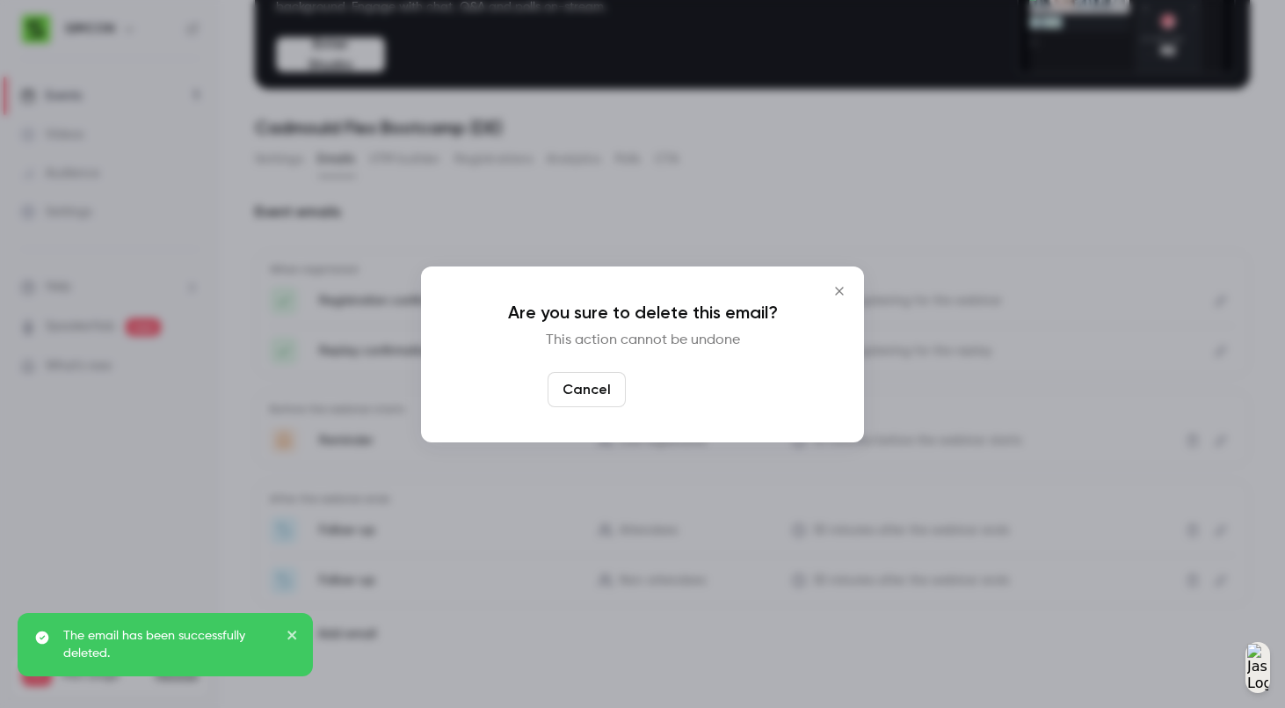
click at [674, 395] on button "Yes, delete" at bounding box center [685, 389] width 105 height 35
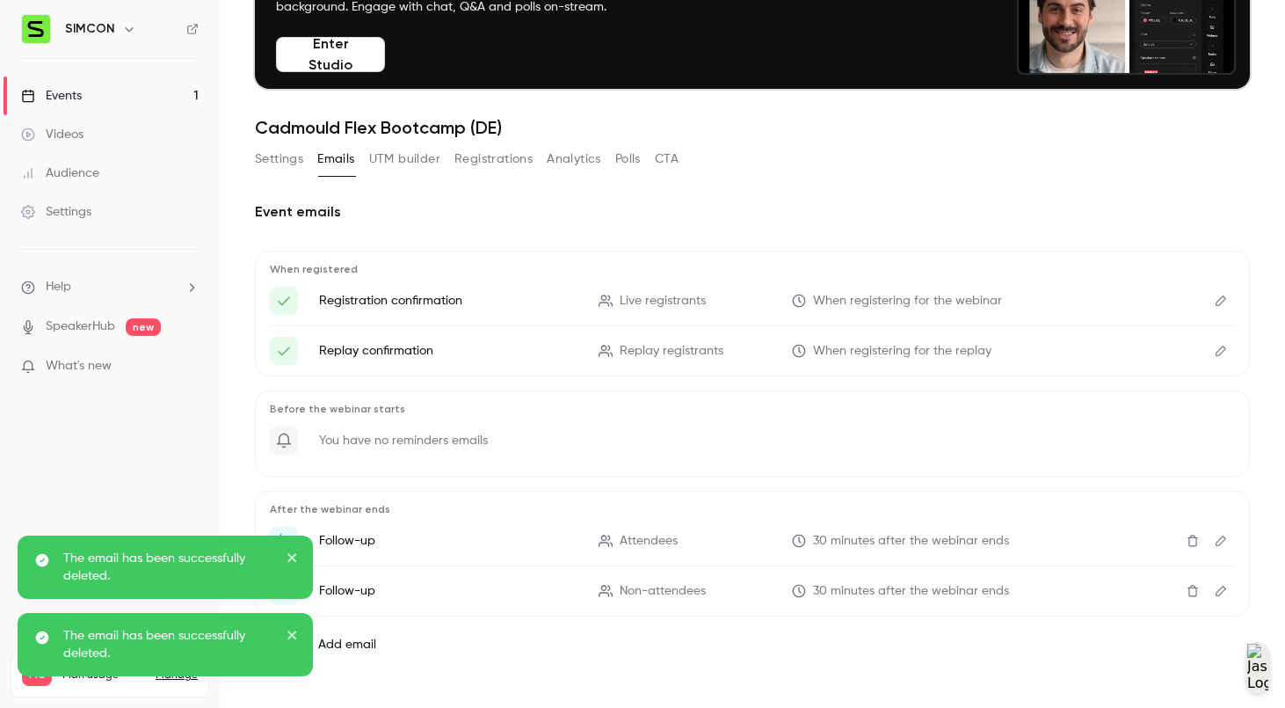
click at [111, 219] on link "Settings" at bounding box center [110, 211] width 220 height 39
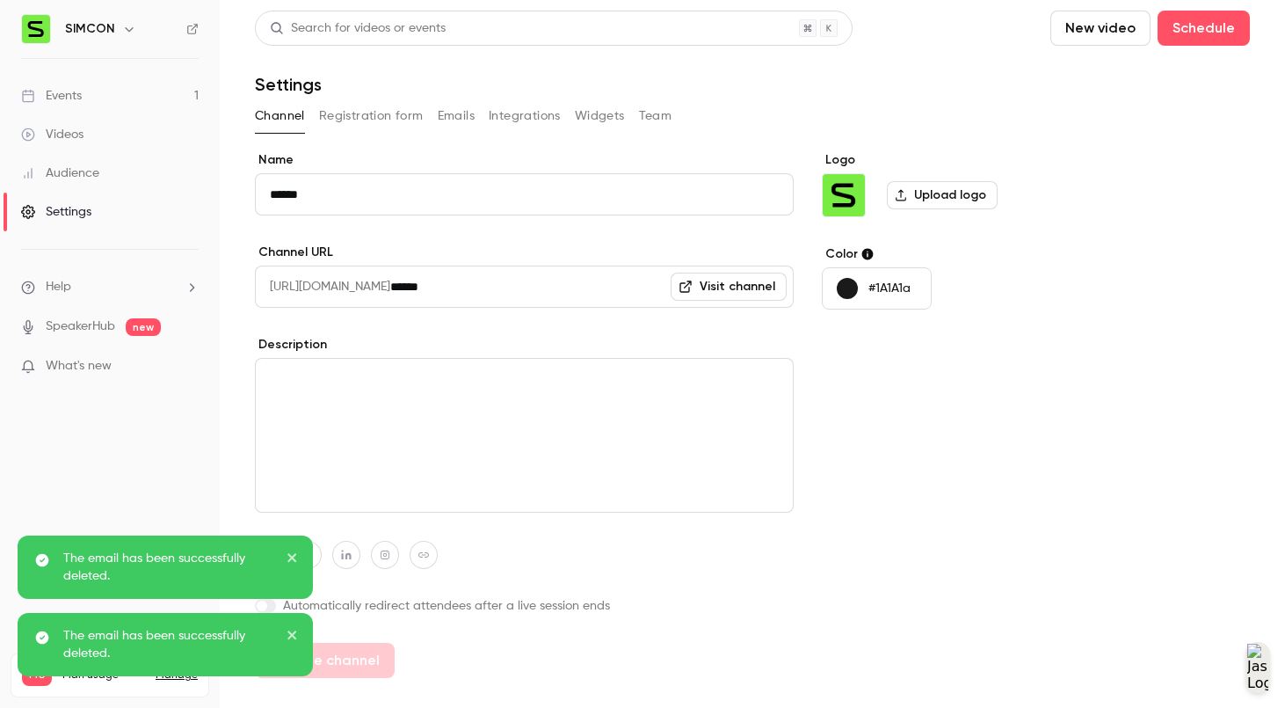
drag, startPoint x: 464, startPoint y: 118, endPoint x: 475, endPoint y: 117, distance: 10.6
click at [474, 117] on div "Channel Registration form Emails Integrations Widgets Team" at bounding box center [752, 116] width 995 height 28
click at [469, 115] on button "Emails" at bounding box center [456, 116] width 37 height 28
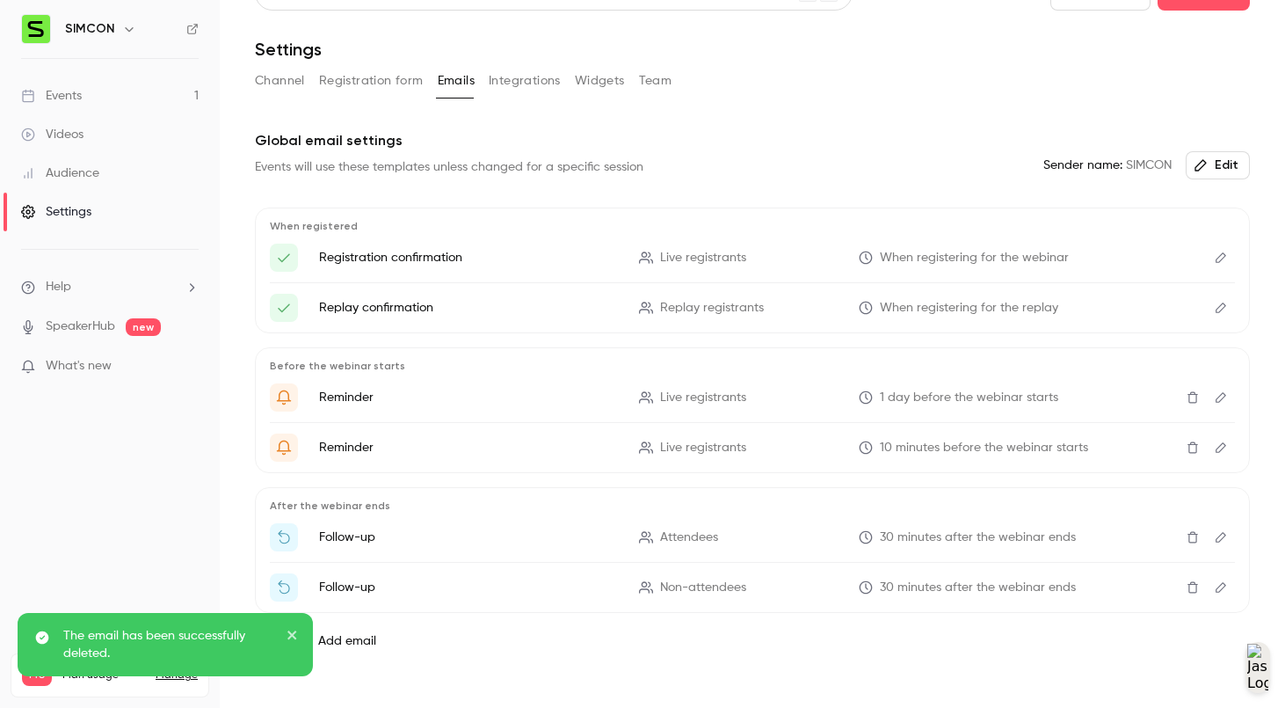
scroll to position [70, 0]
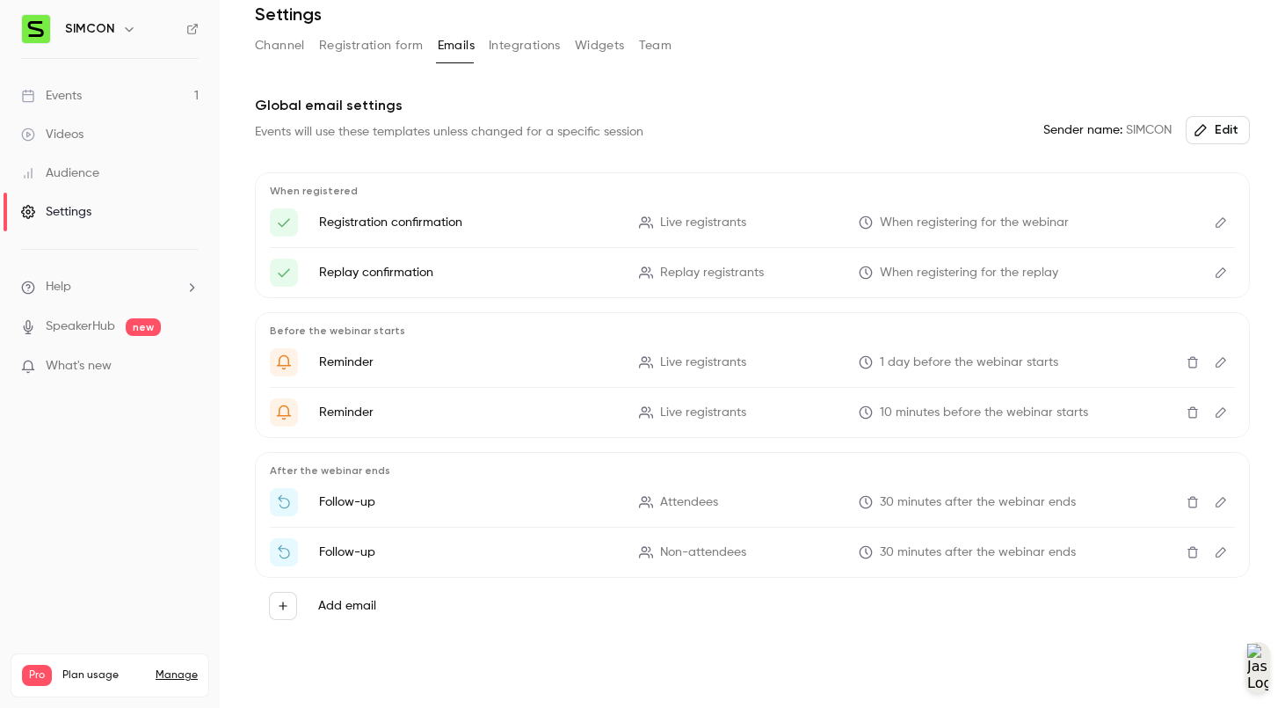
click at [1186, 556] on icon "Delete" at bounding box center [1193, 552] width 14 height 12
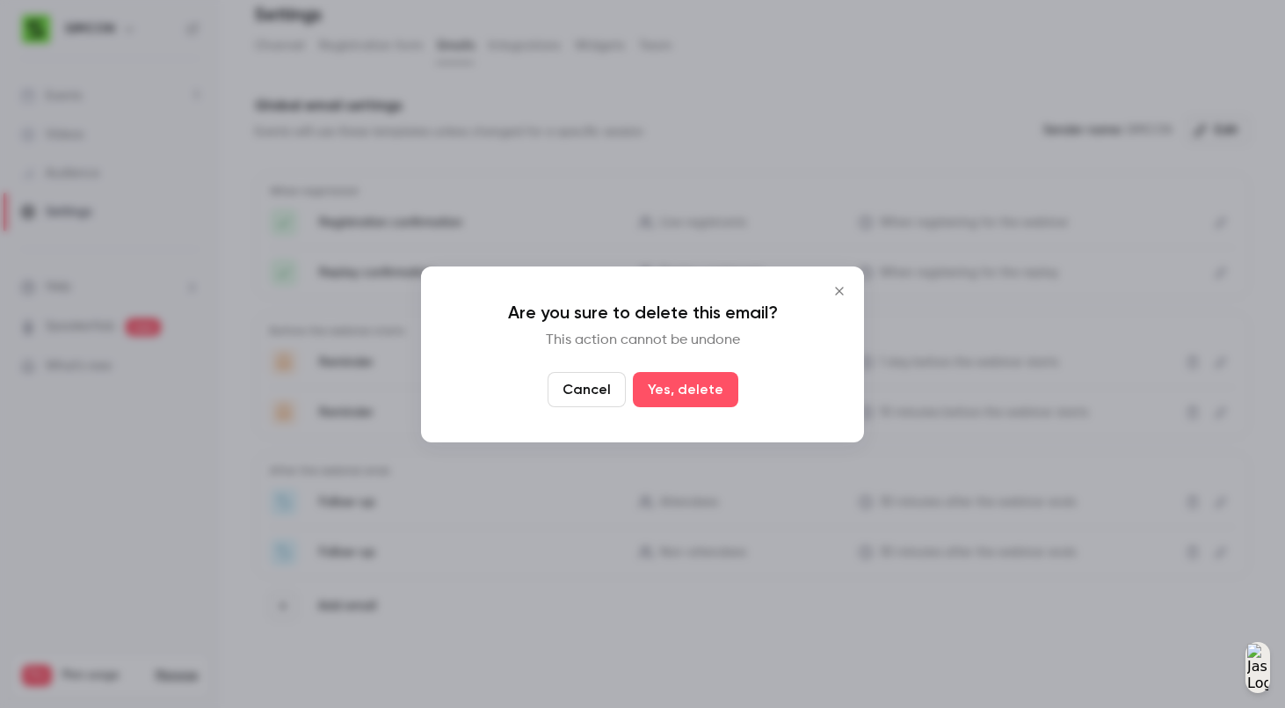
click at [713, 396] on button "Yes, delete" at bounding box center [685, 389] width 105 height 35
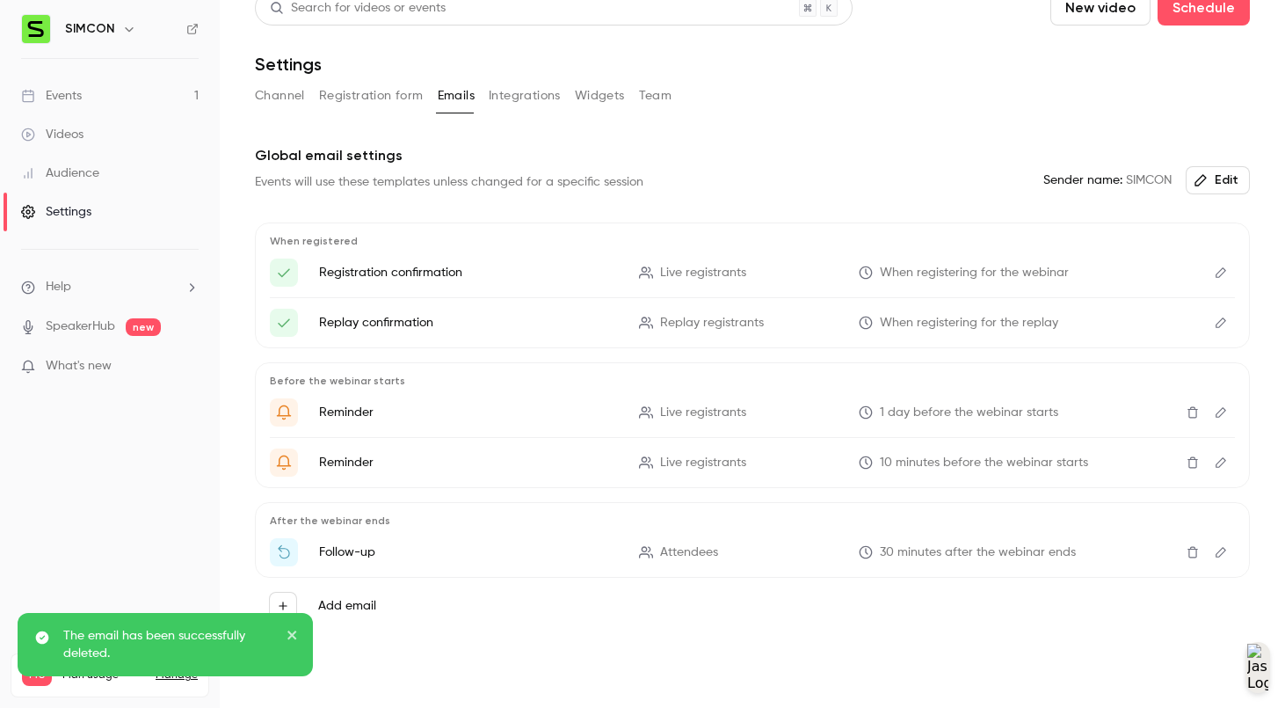
scroll to position [20, 0]
click at [1187, 550] on icon "Delete" at bounding box center [1192, 552] width 11 height 11
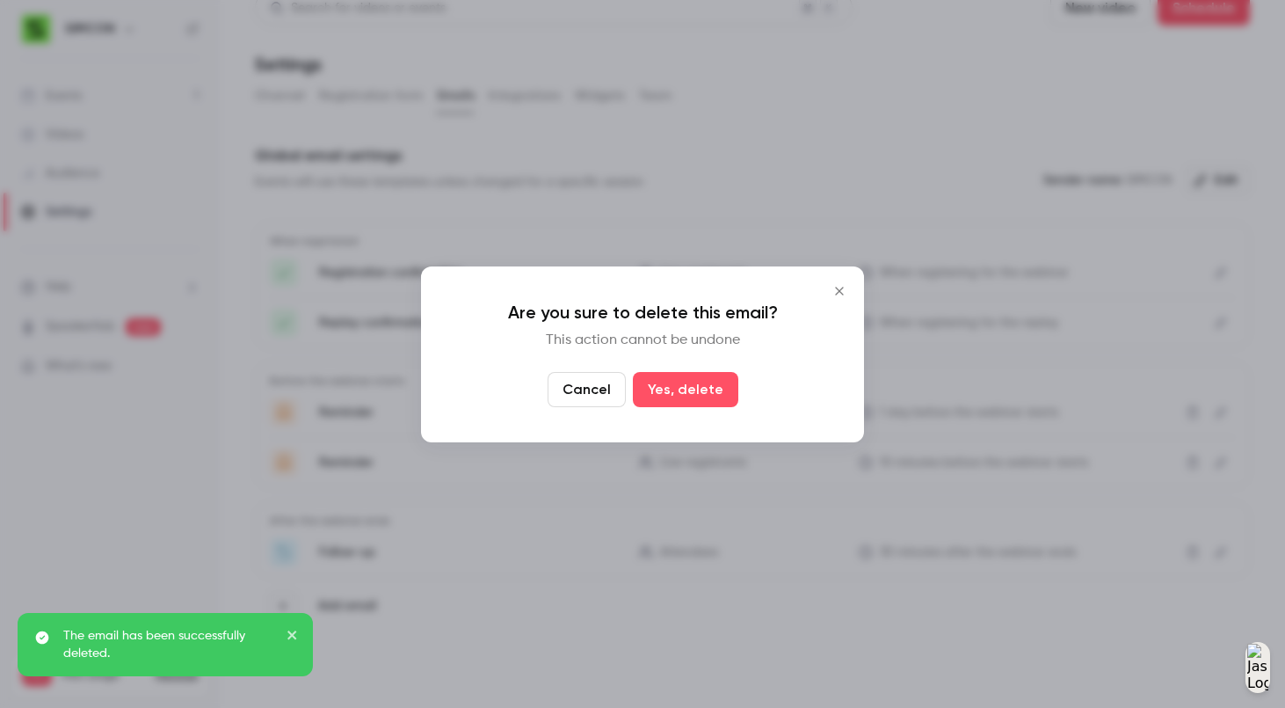
click at [716, 382] on button "Yes, delete" at bounding box center [685, 389] width 105 height 35
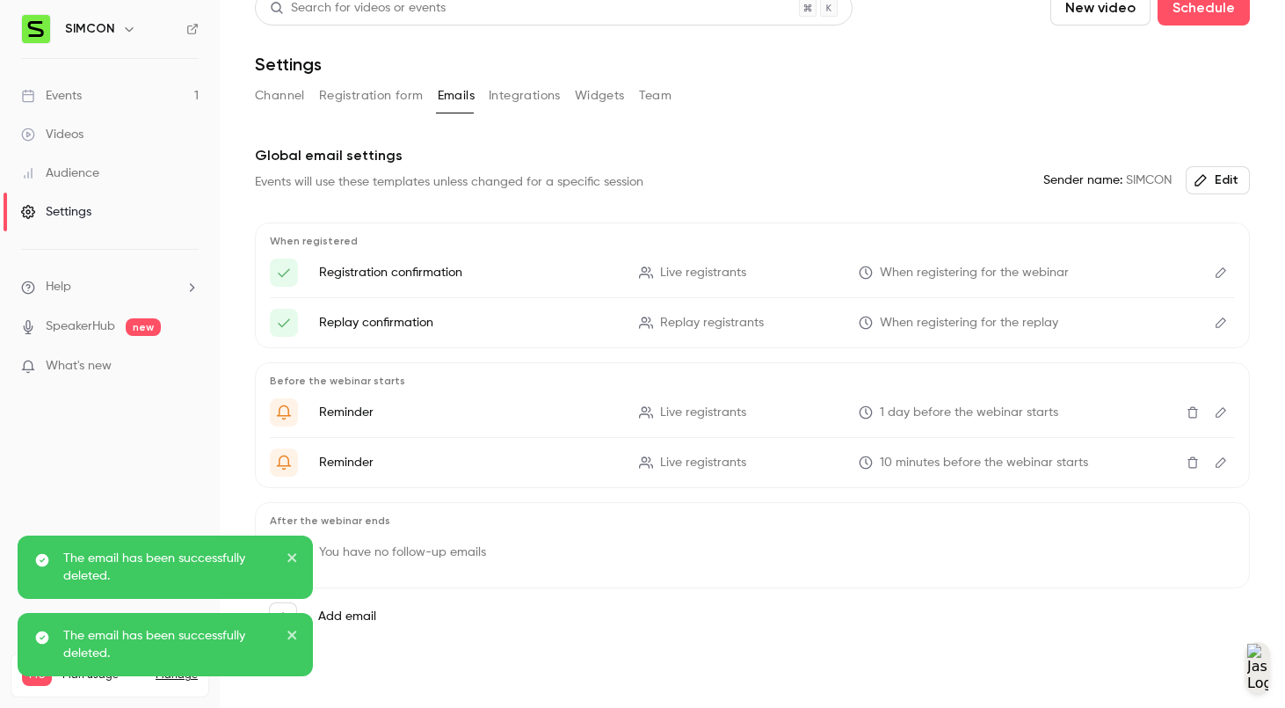
click at [1179, 469] on button "Delete" at bounding box center [1193, 462] width 28 height 28
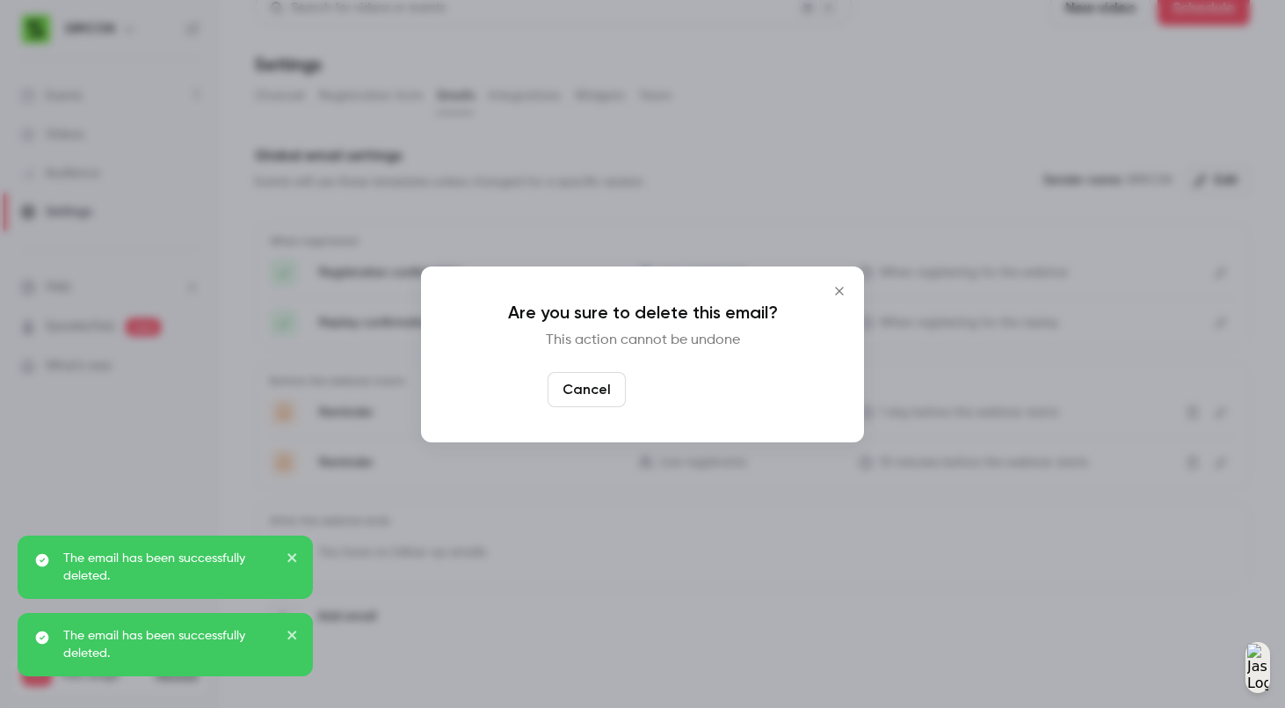
click at [727, 399] on button "Yes, delete" at bounding box center [685, 389] width 105 height 35
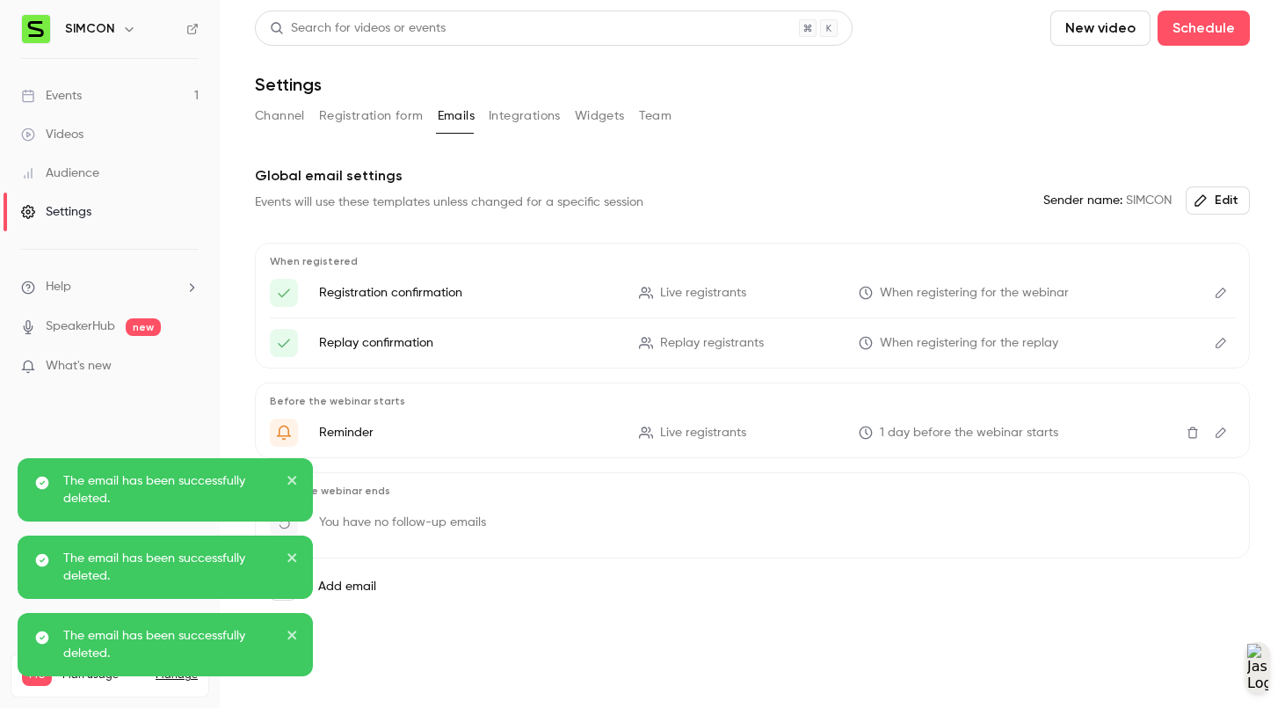
scroll to position [0, 0]
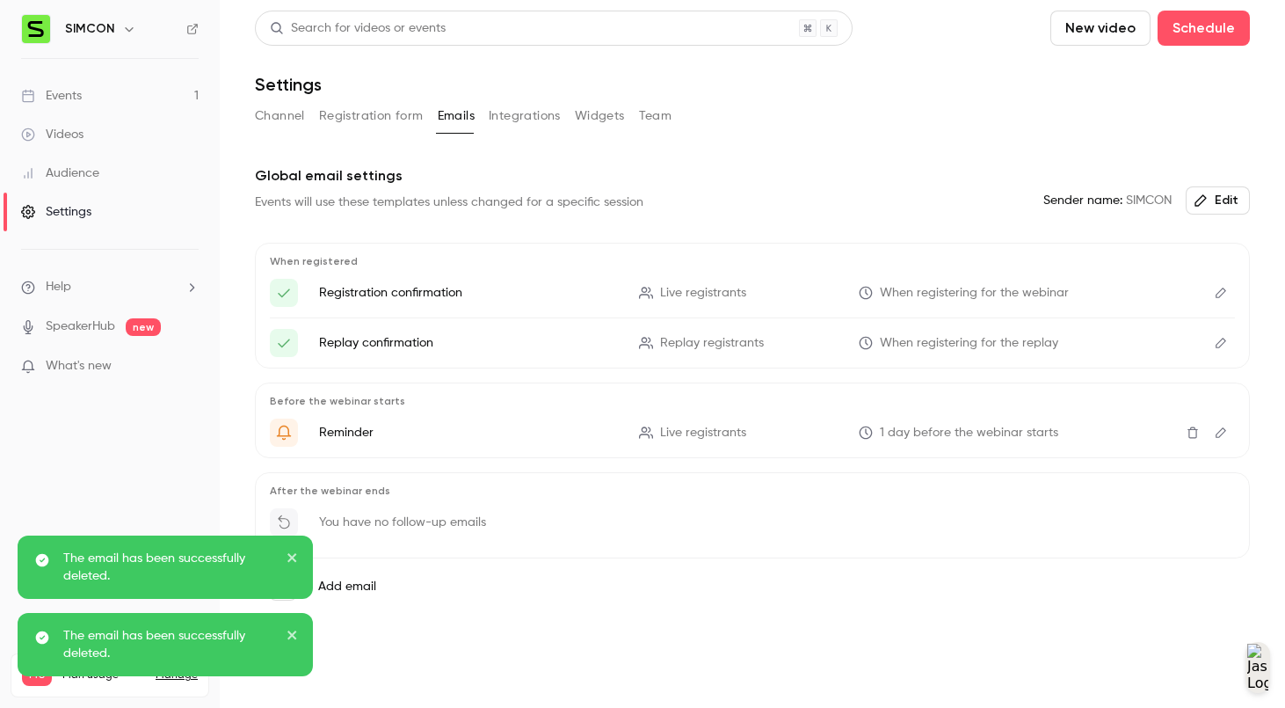
click at [1192, 434] on icon "Delete" at bounding box center [1193, 432] width 14 height 12
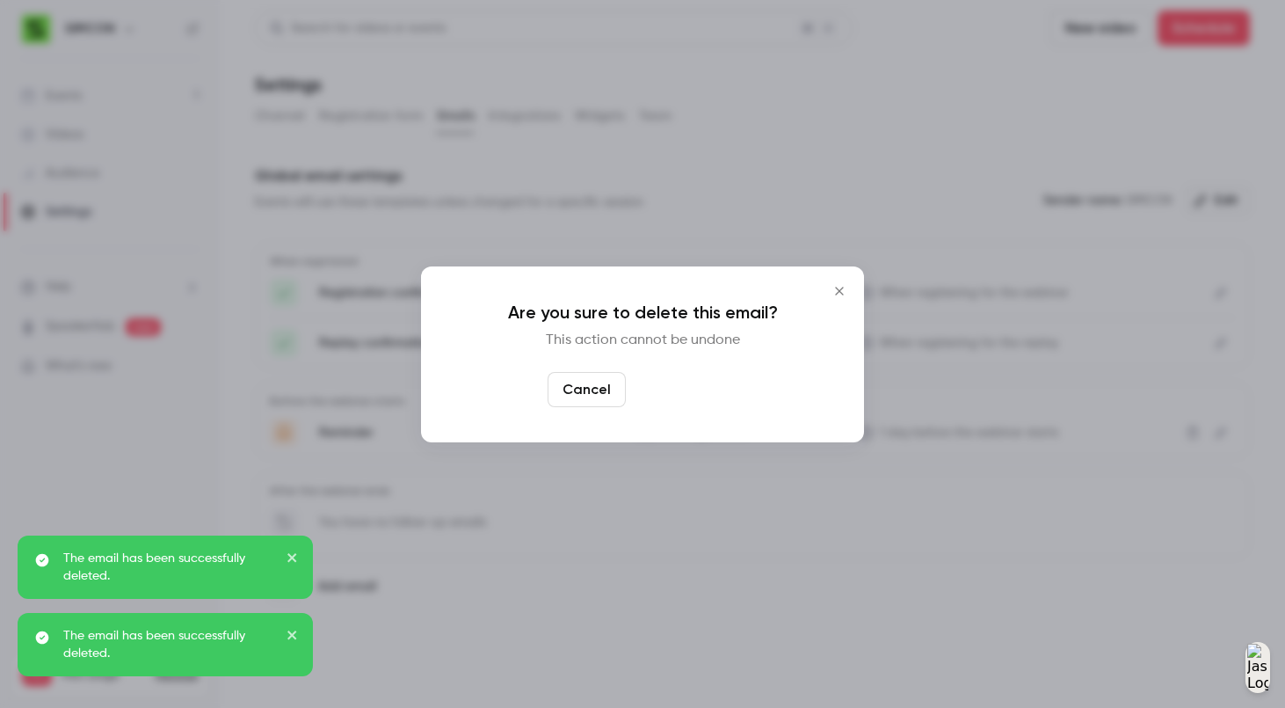
click at [684, 397] on button "Yes, delete" at bounding box center [685, 389] width 105 height 35
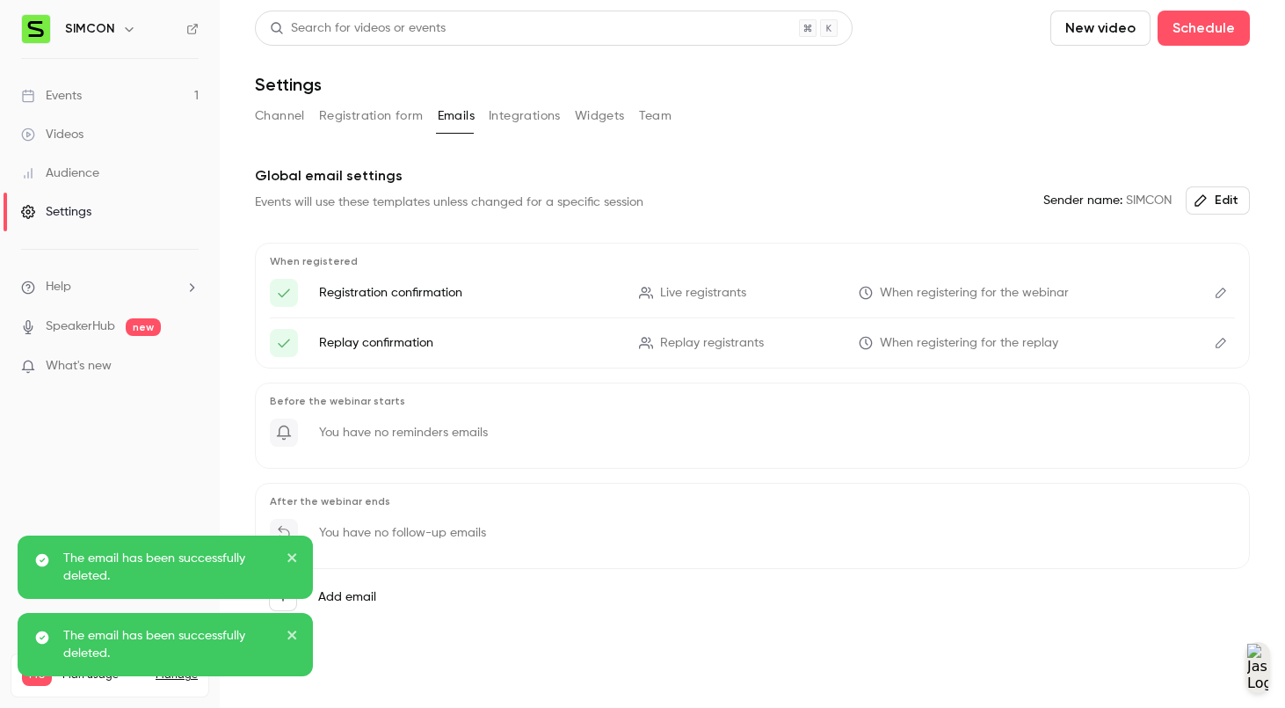
click at [1214, 344] on icon "Edit" at bounding box center [1221, 343] width 14 height 12
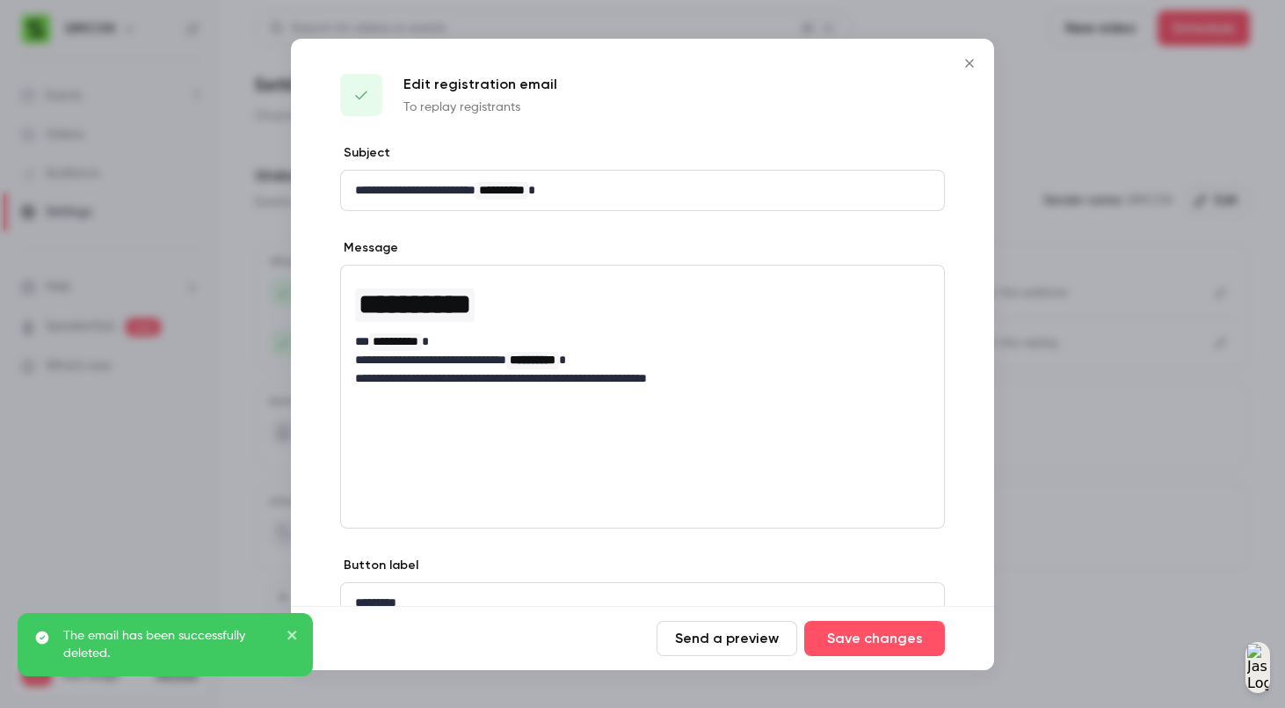
click at [986, 62] on button "Close" at bounding box center [969, 63] width 35 height 35
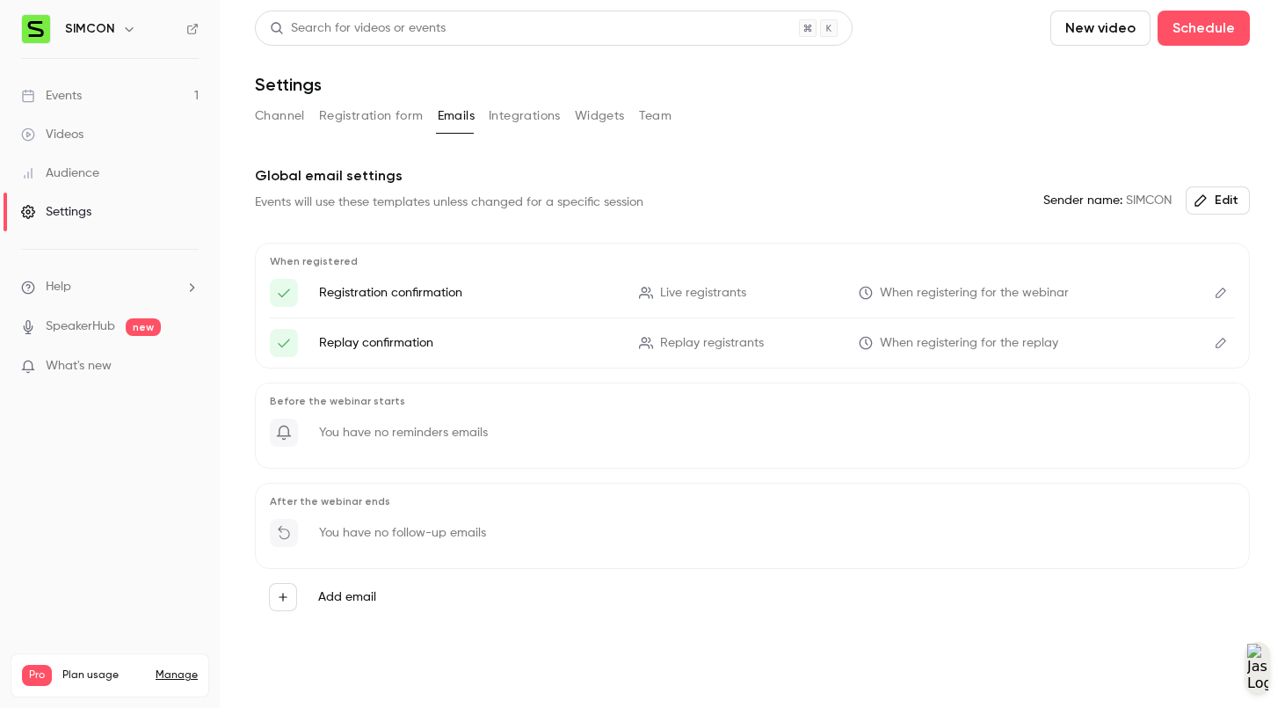
click at [1206, 200] on icon "button" at bounding box center [1199, 199] width 11 height 11
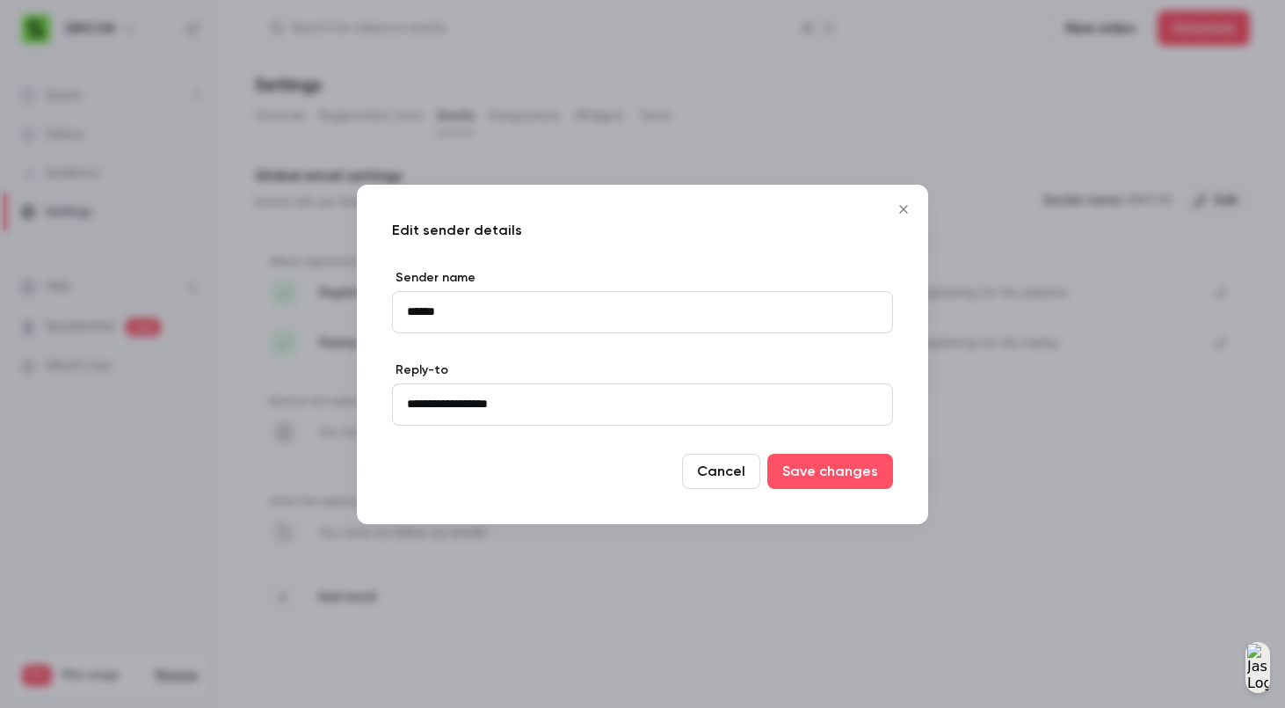
click at [910, 205] on icon "Close" at bounding box center [903, 209] width 21 height 14
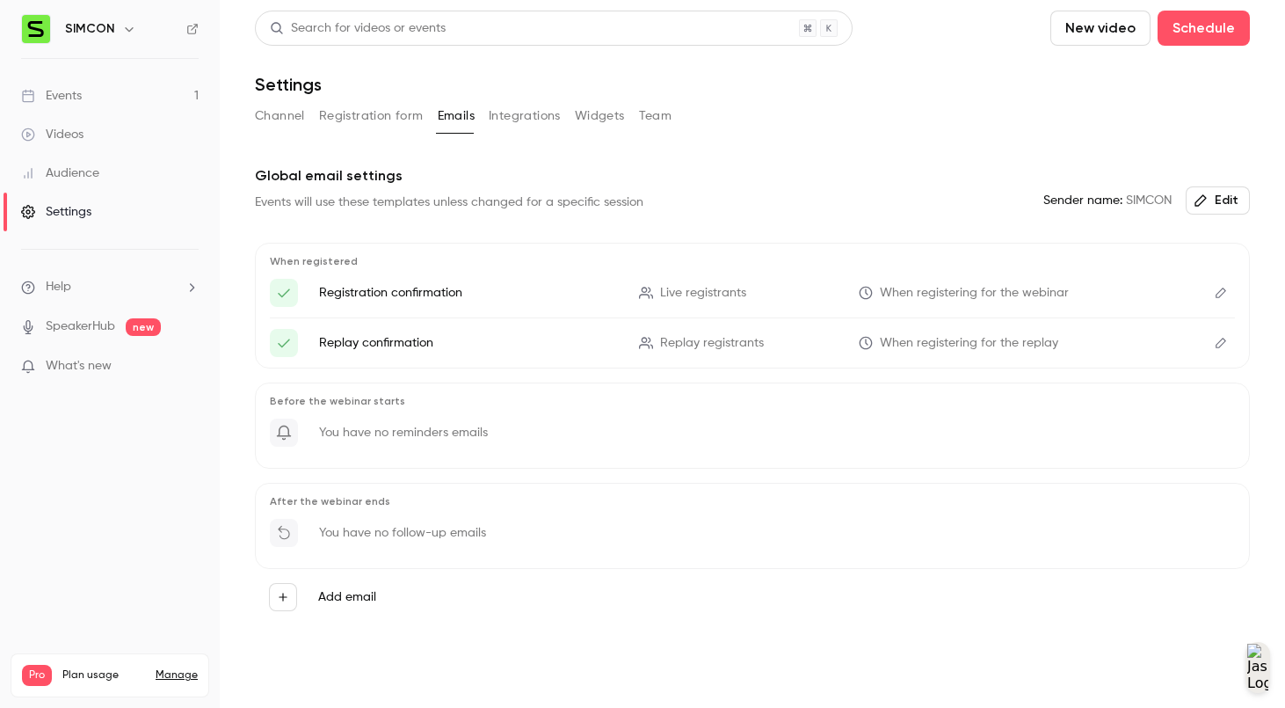
click at [510, 124] on button "Integrations" at bounding box center [525, 116] width 72 height 28
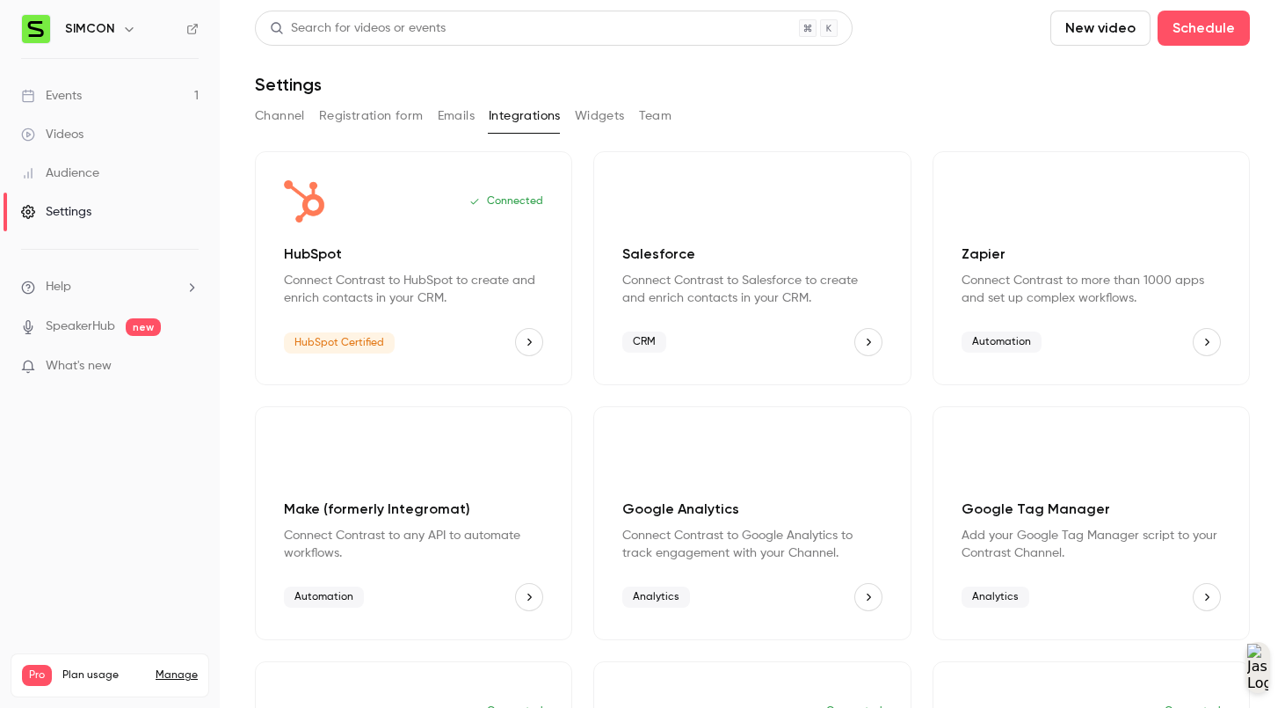
scroll to position [198, 0]
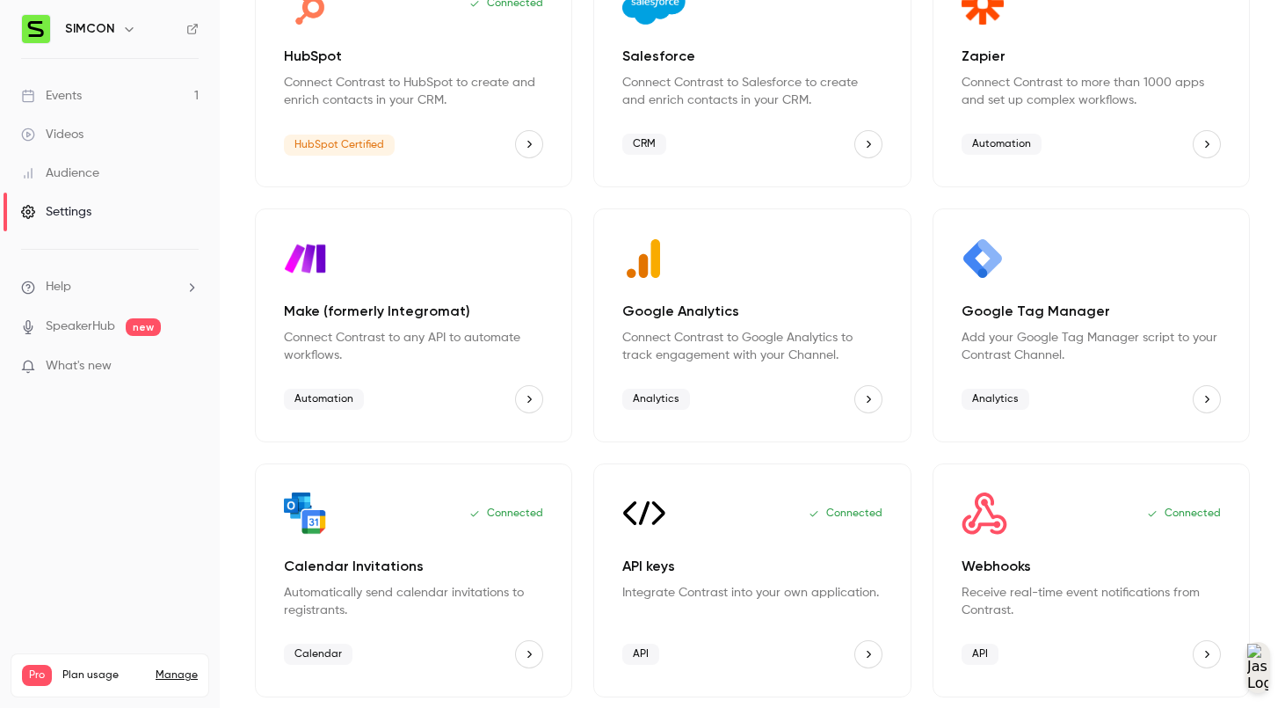
click at [530, 664] on button "Calendar Invitations" at bounding box center [529, 654] width 28 height 28
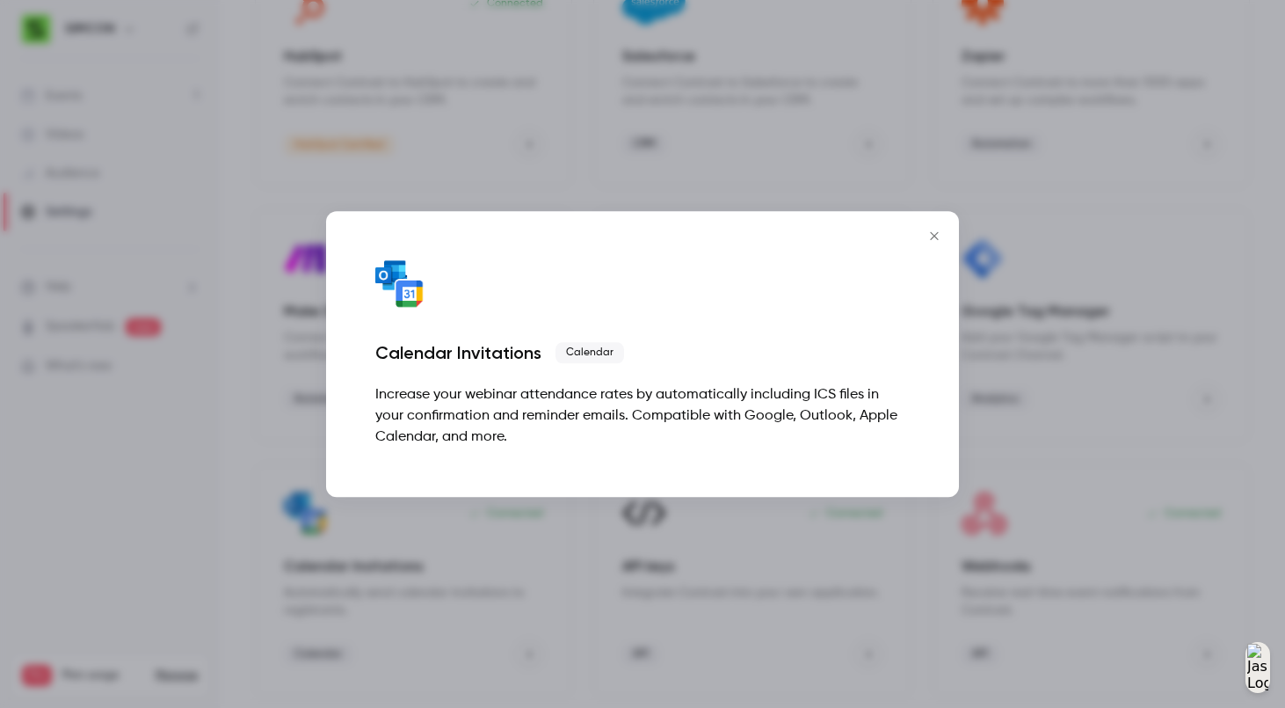
click at [942, 241] on icon "Close" at bounding box center [934, 236] width 21 height 14
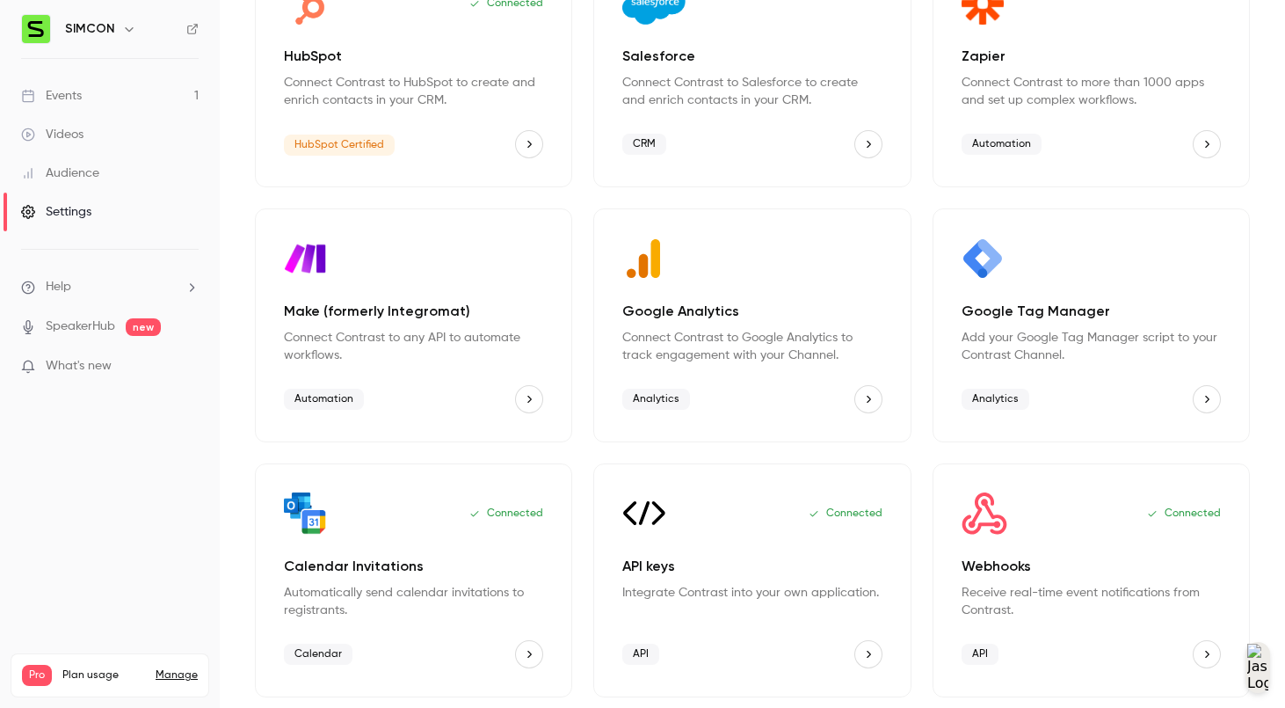
scroll to position [0, 0]
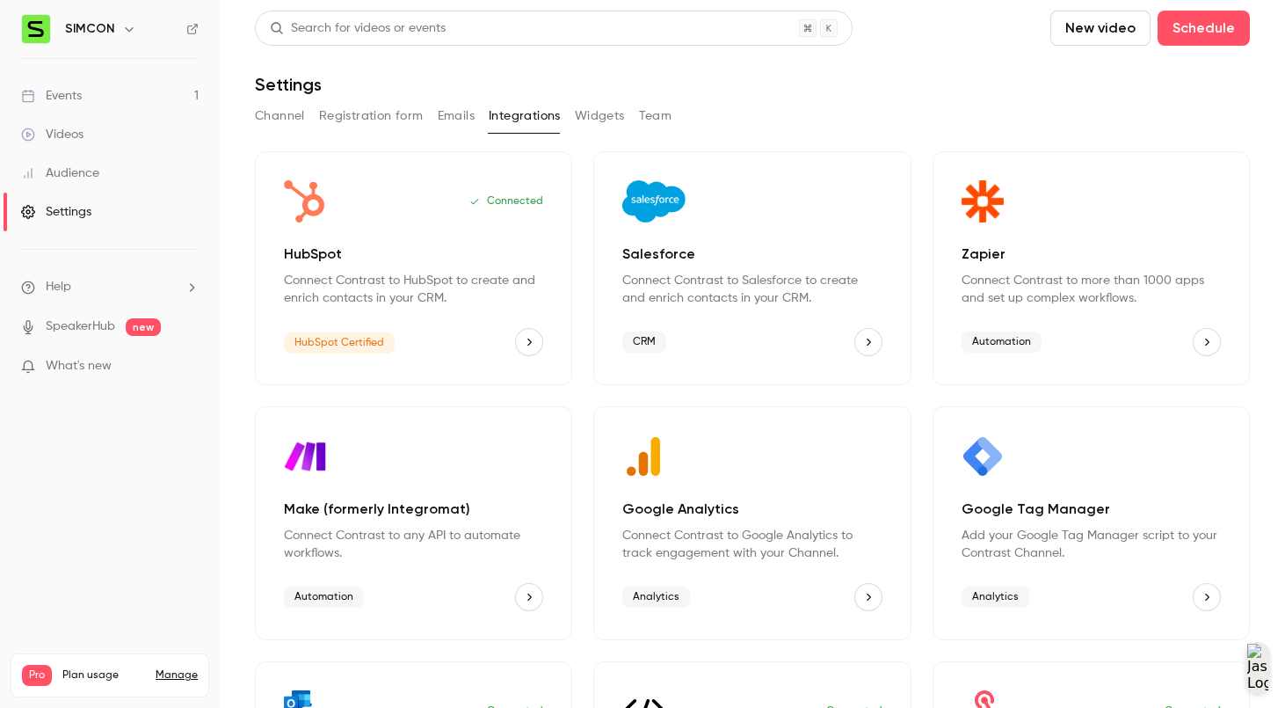
click at [577, 118] on button "Widgets" at bounding box center [600, 116] width 50 height 28
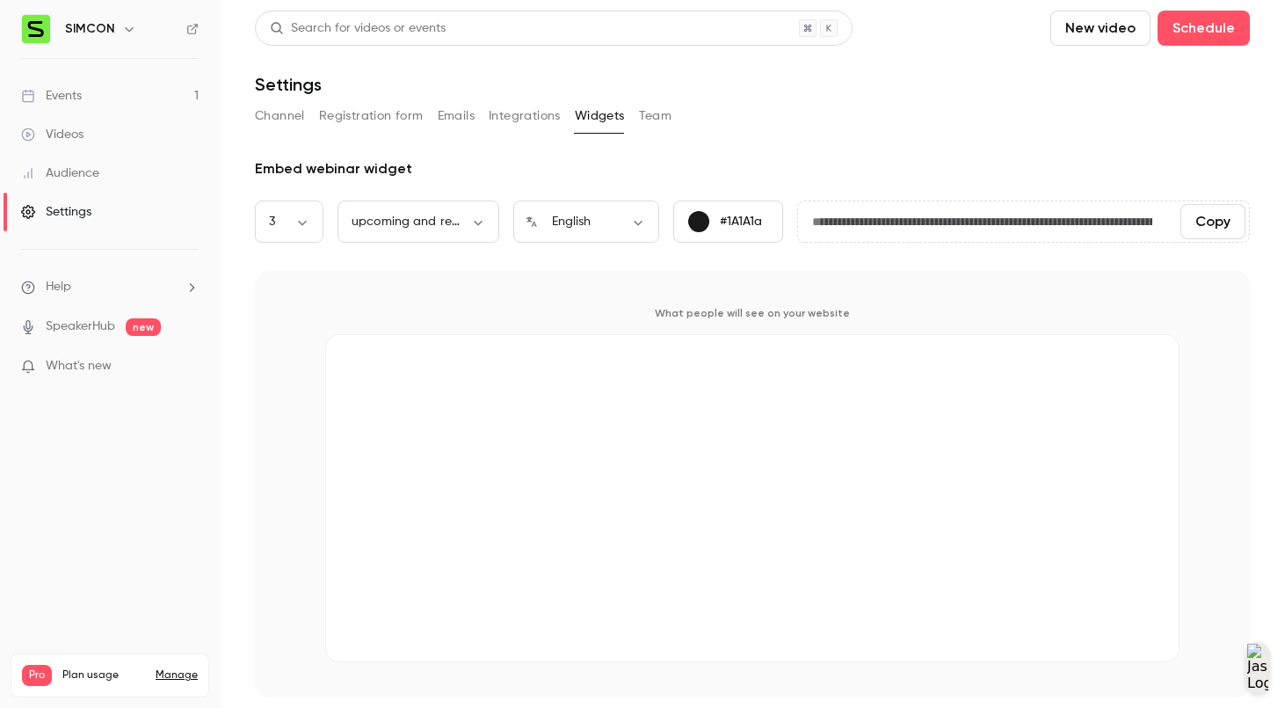
click at [539, 116] on button "Integrations" at bounding box center [525, 116] width 72 height 28
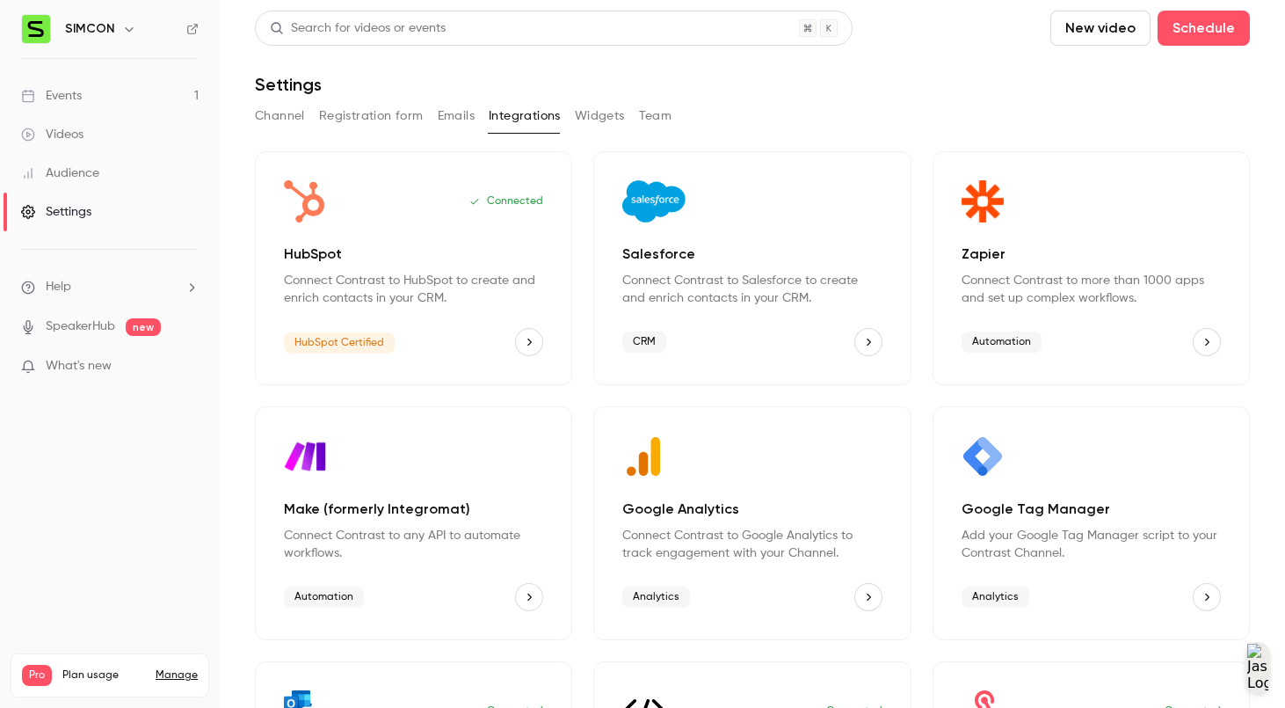
click at [635, 113] on div "Channel Registration form Emails Integrations Widgets Team" at bounding box center [752, 116] width 995 height 28
click at [644, 114] on button "Team" at bounding box center [655, 116] width 33 height 28
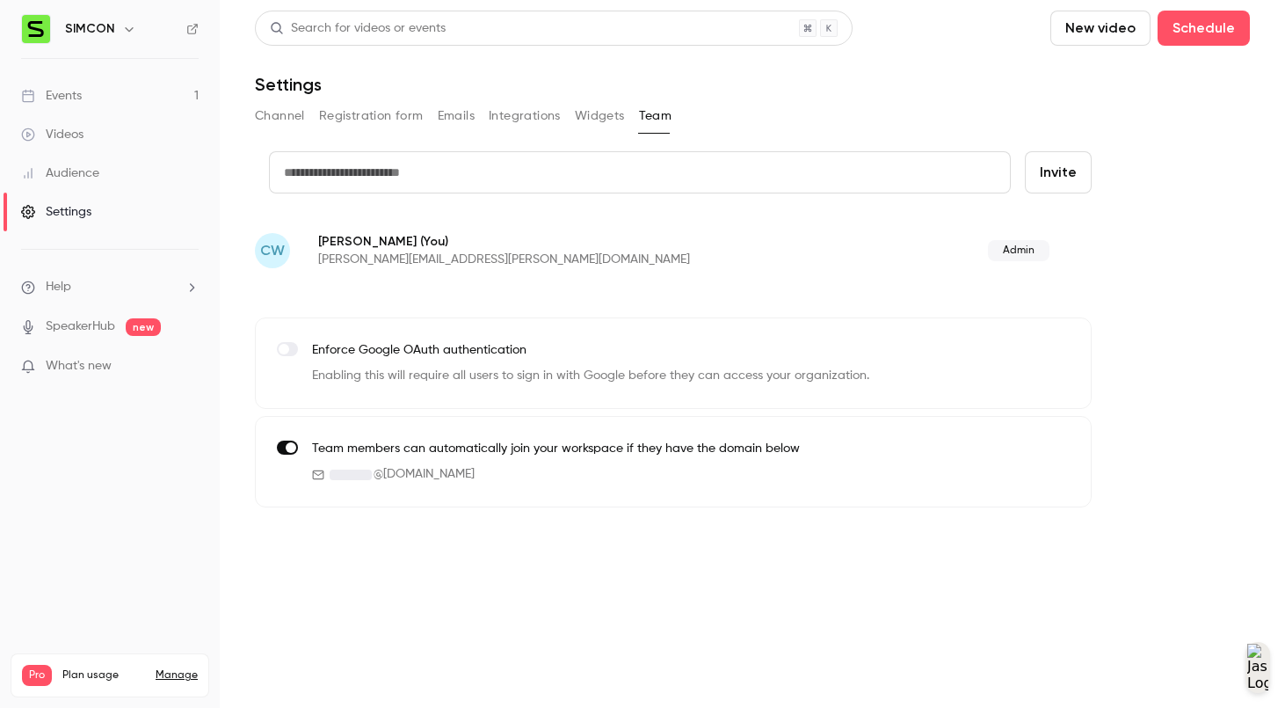
click at [611, 120] on button "Widgets" at bounding box center [600, 116] width 50 height 28
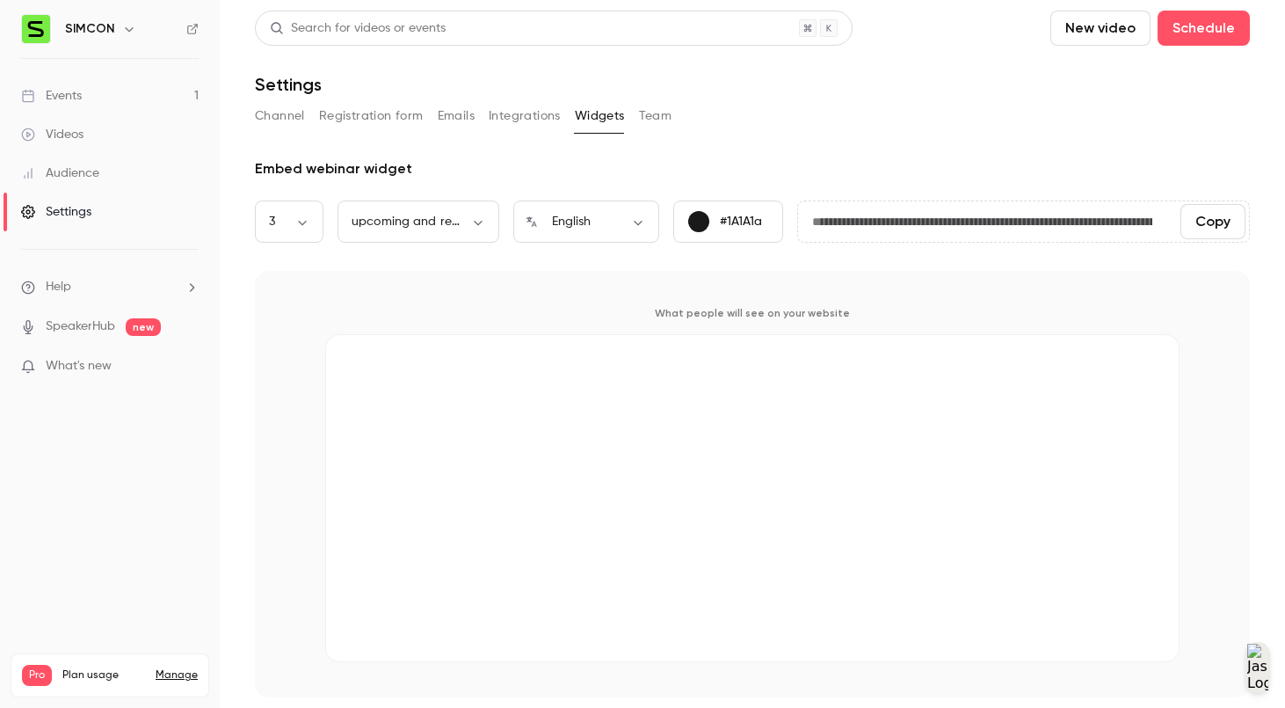
click at [545, 120] on button "Integrations" at bounding box center [525, 116] width 72 height 28
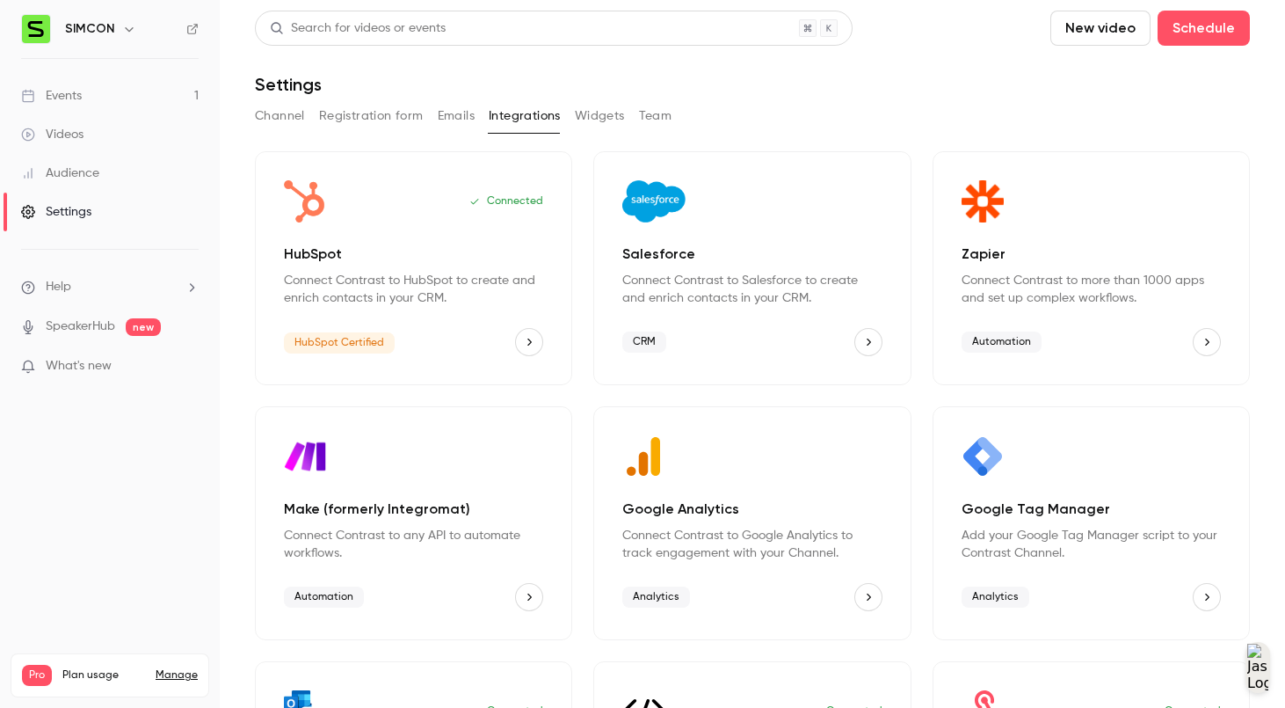
click at [1042, 284] on p "Connect Contrast to more than 1000 apps and set up complex workflows." at bounding box center [1091, 289] width 259 height 35
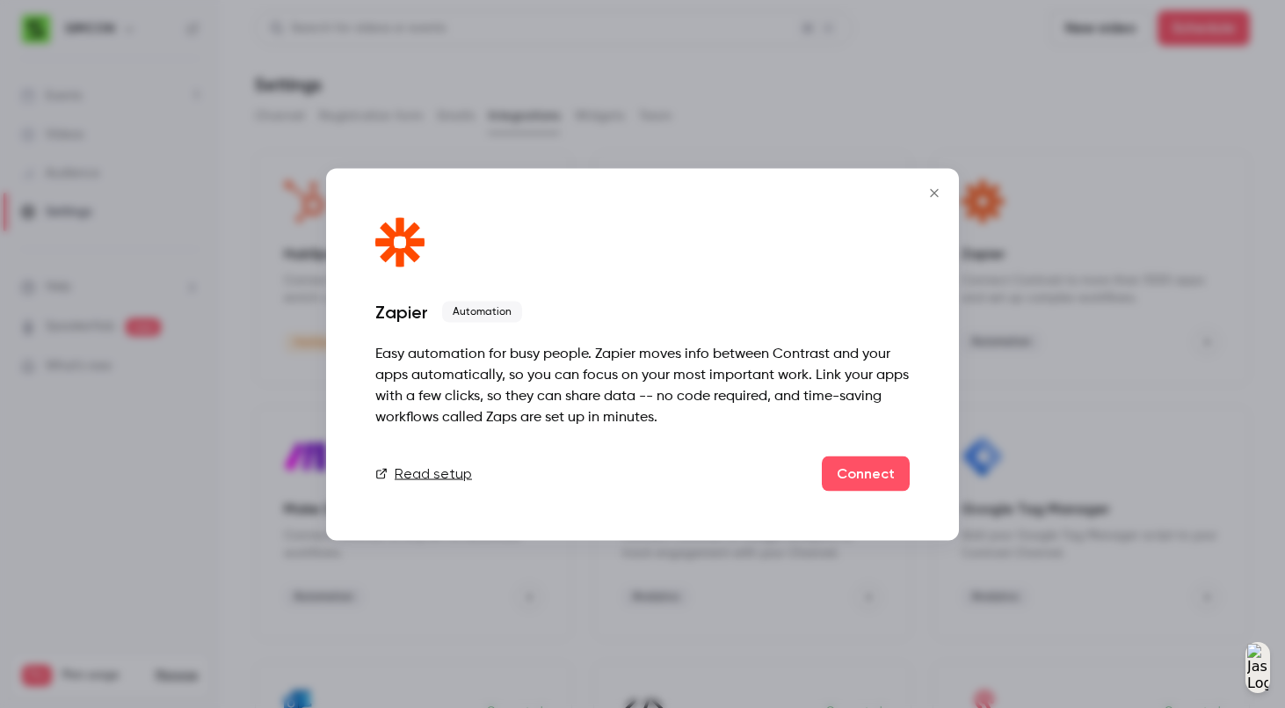
click at [425, 474] on link "Read setup" at bounding box center [423, 472] width 97 height 21
click at [933, 199] on icon "Close" at bounding box center [934, 192] width 21 height 14
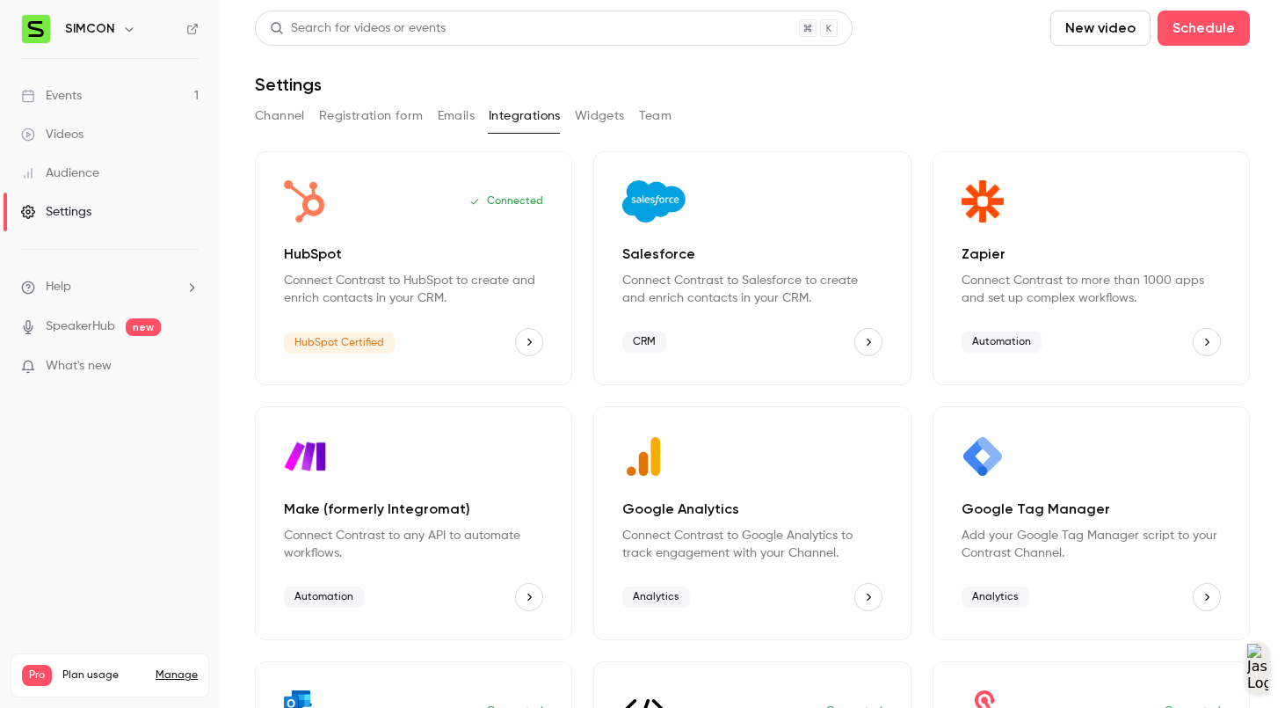
click at [107, 105] on link "Events 1" at bounding box center [110, 95] width 220 height 39
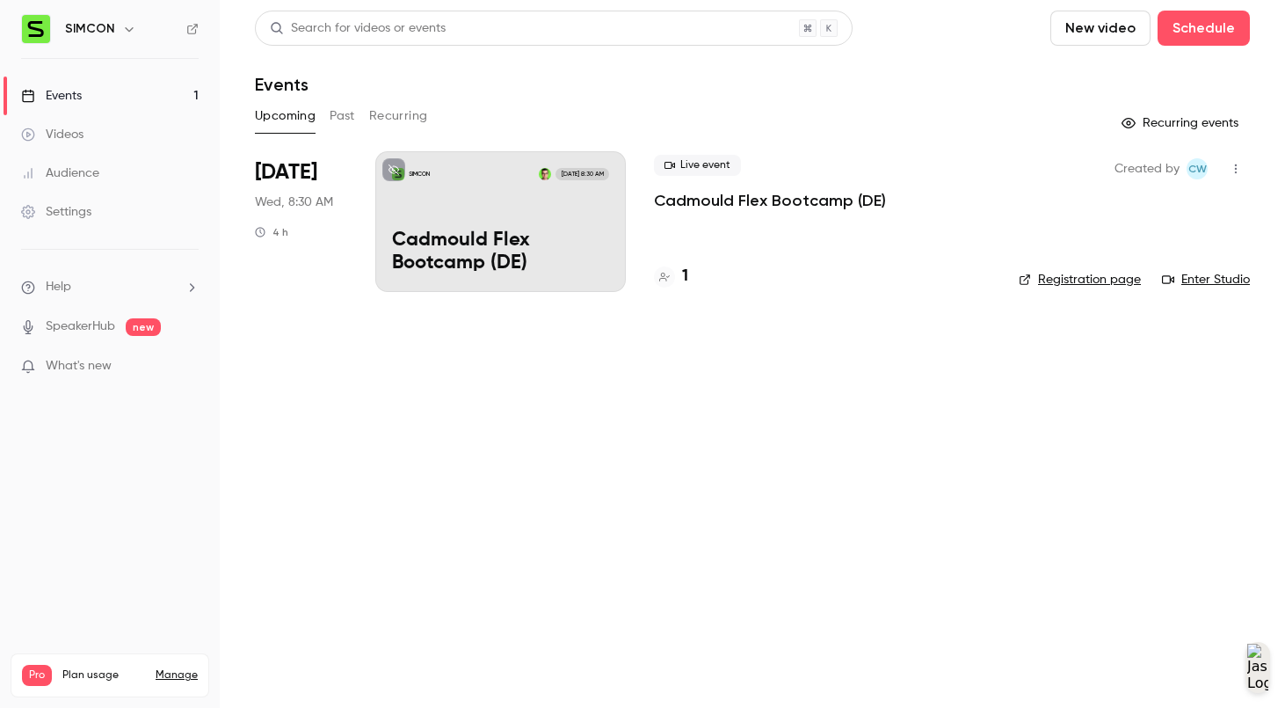
click at [1111, 37] on button "New video" at bounding box center [1100, 28] width 100 height 35
click at [1219, 16] on div at bounding box center [642, 354] width 1285 height 708
click at [1216, 23] on button "Schedule" at bounding box center [1204, 28] width 92 height 35
click at [1113, 74] on div "One time event" at bounding box center [1168, 77] width 134 height 18
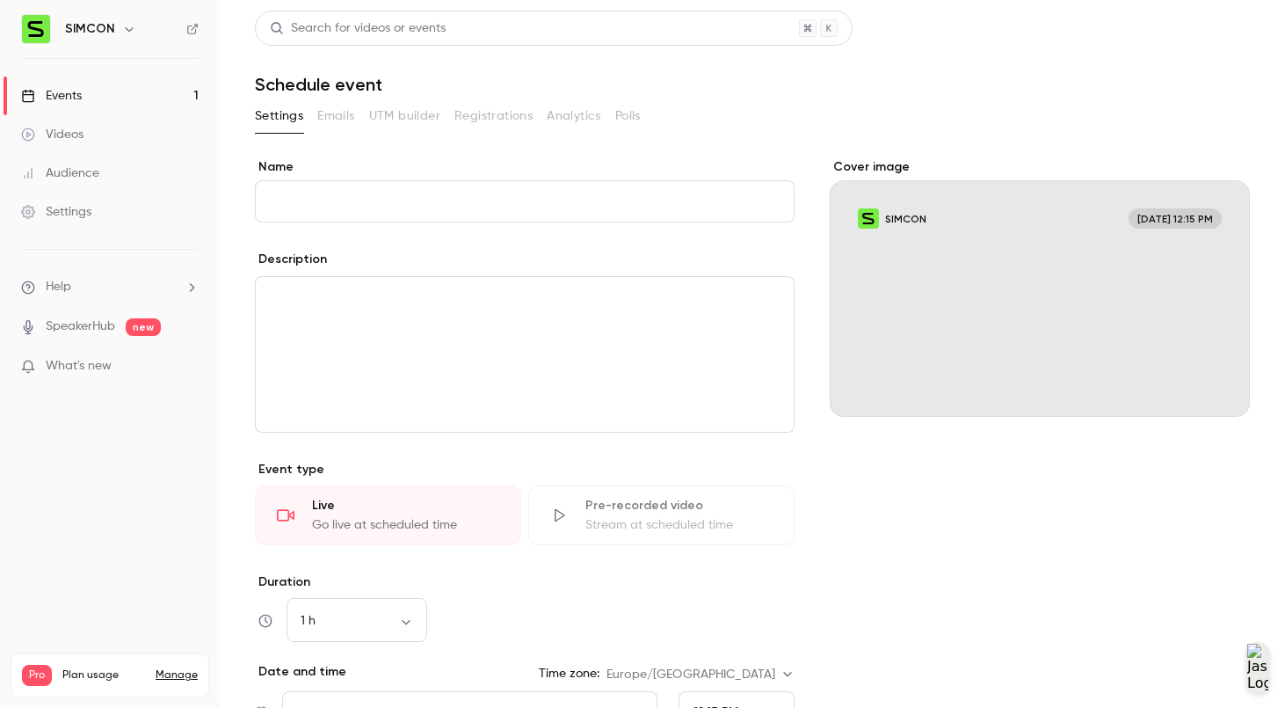
scroll to position [291, 0]
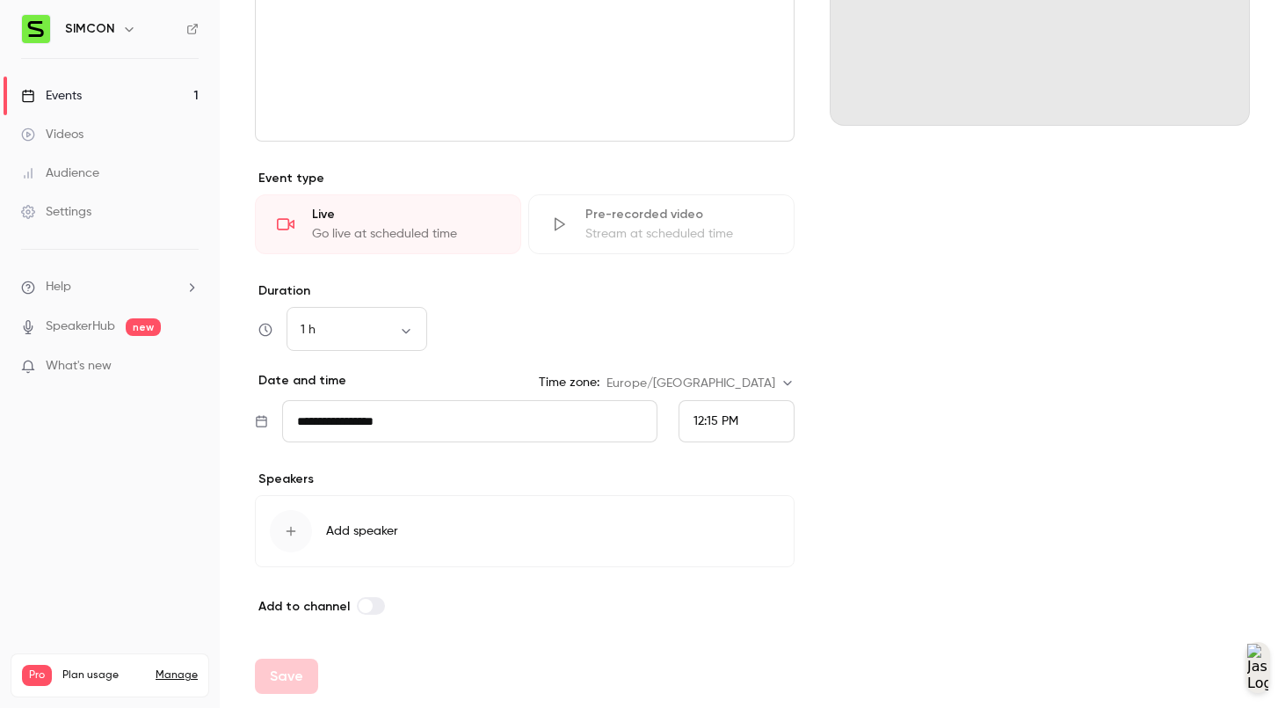
click at [497, 425] on input "**********" at bounding box center [469, 421] width 375 height 42
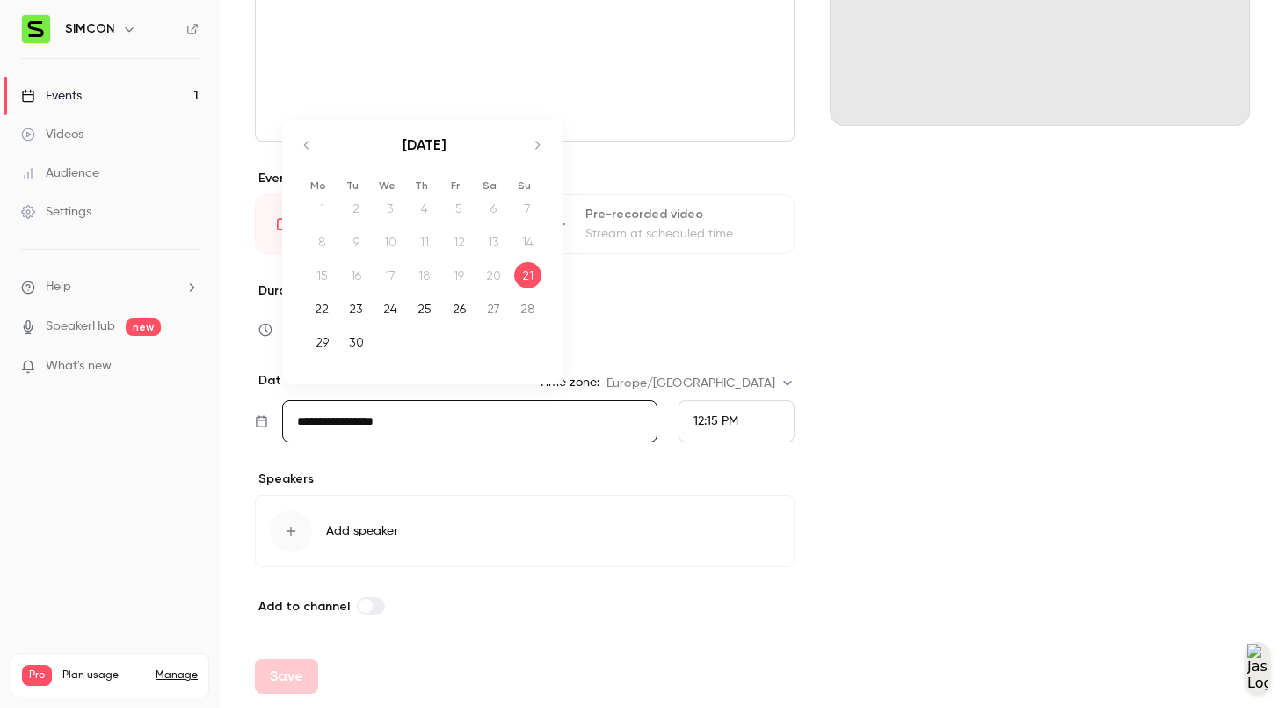
click at [521, 312] on div "28" at bounding box center [527, 308] width 27 height 26
type input "**********"
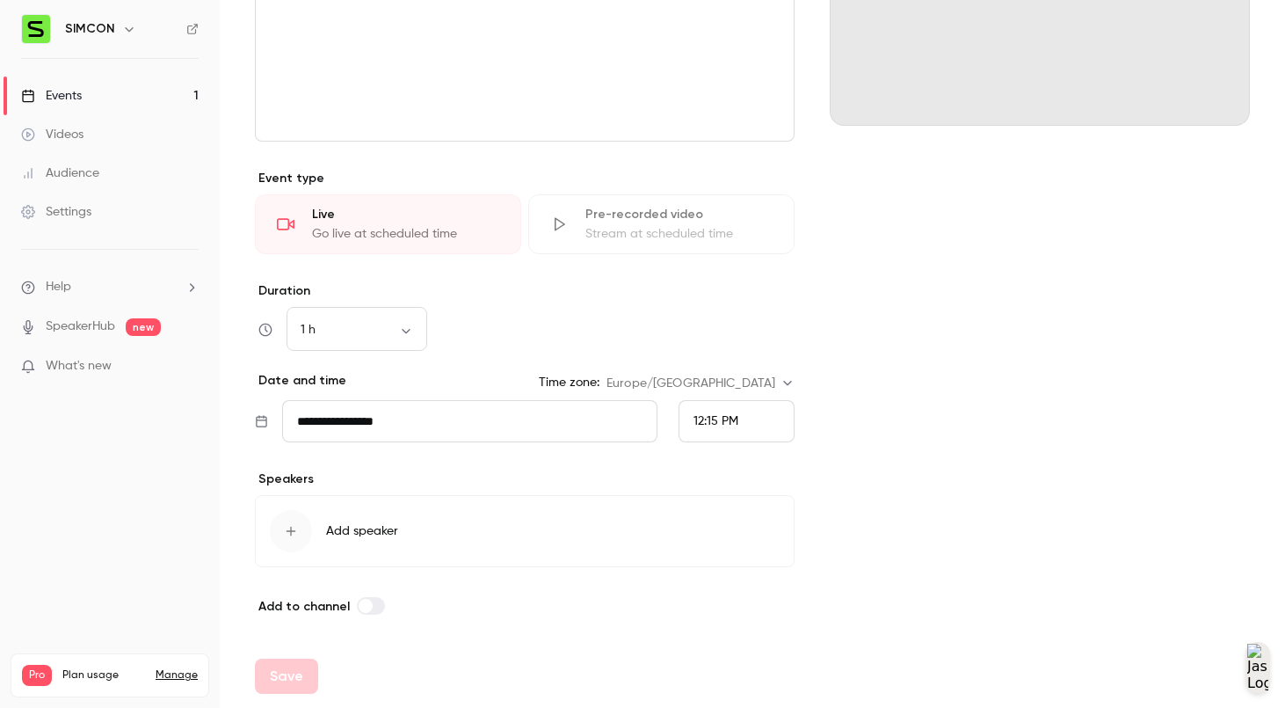
click at [428, 534] on button "Add speaker" at bounding box center [525, 531] width 540 height 72
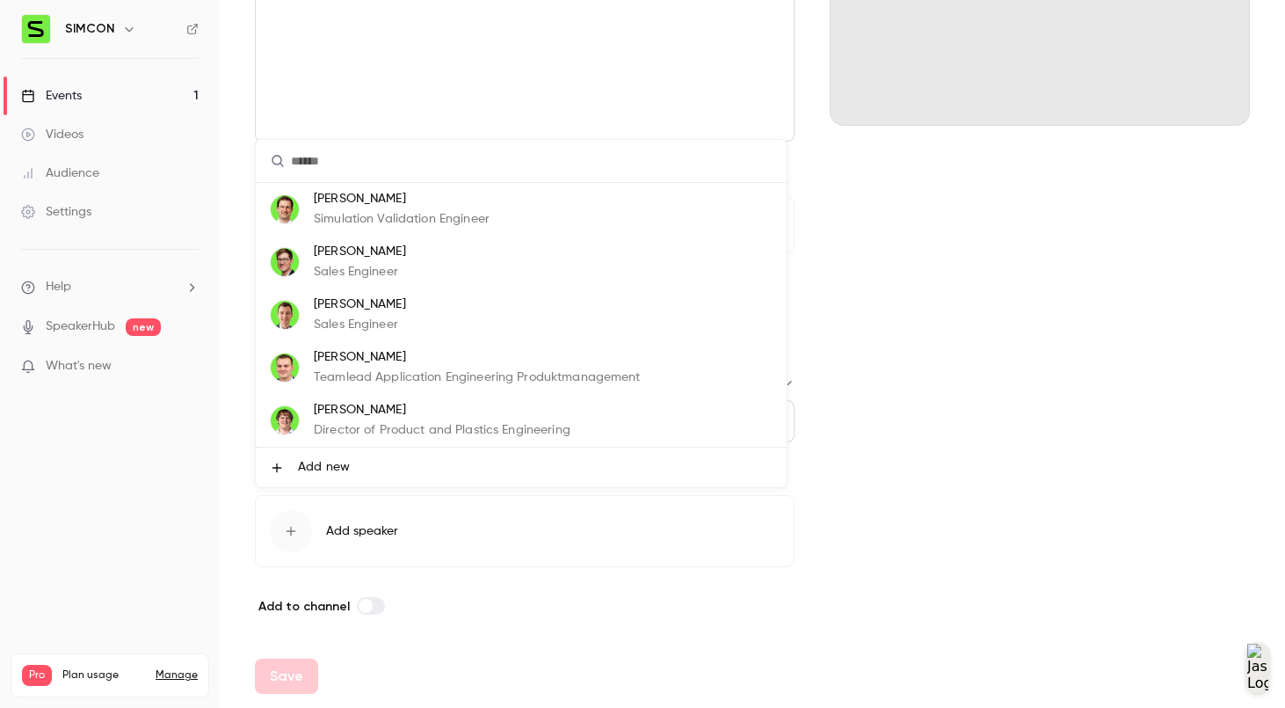
click at [369, 206] on p "[PERSON_NAME]" at bounding box center [402, 199] width 176 height 18
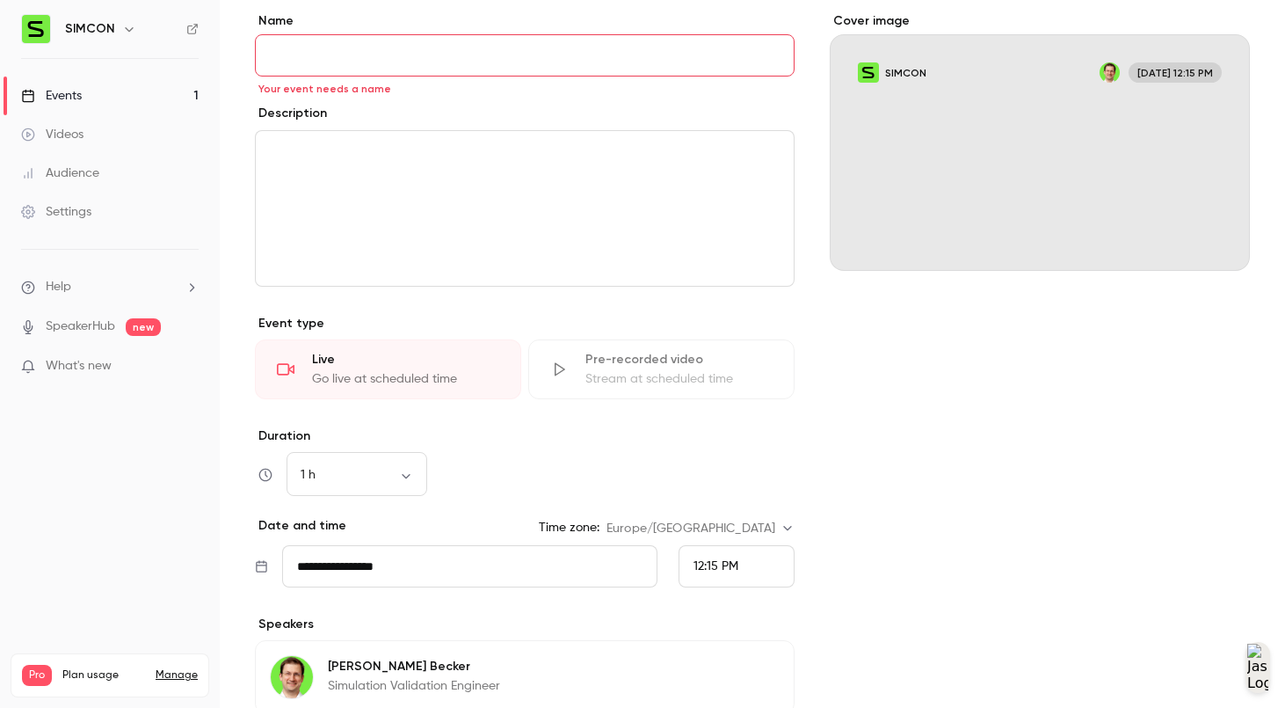
scroll to position [0, 0]
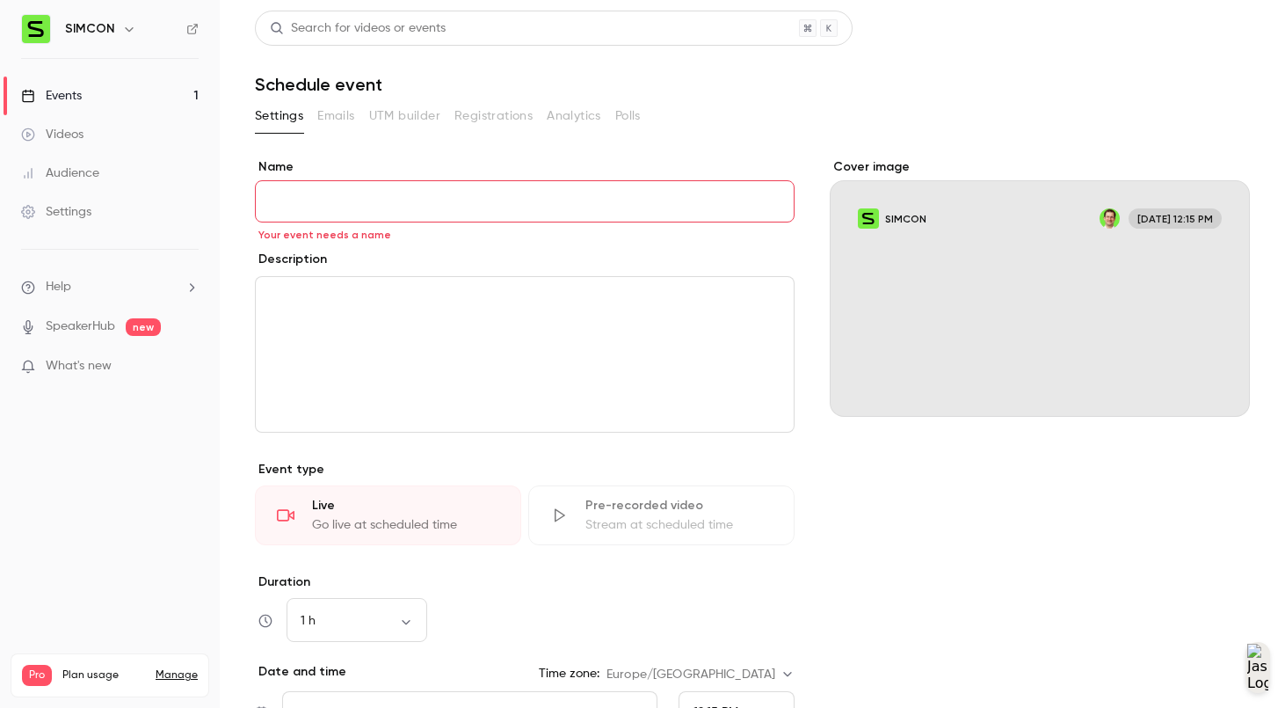
click at [367, 220] on input "Name" at bounding box center [525, 201] width 540 height 42
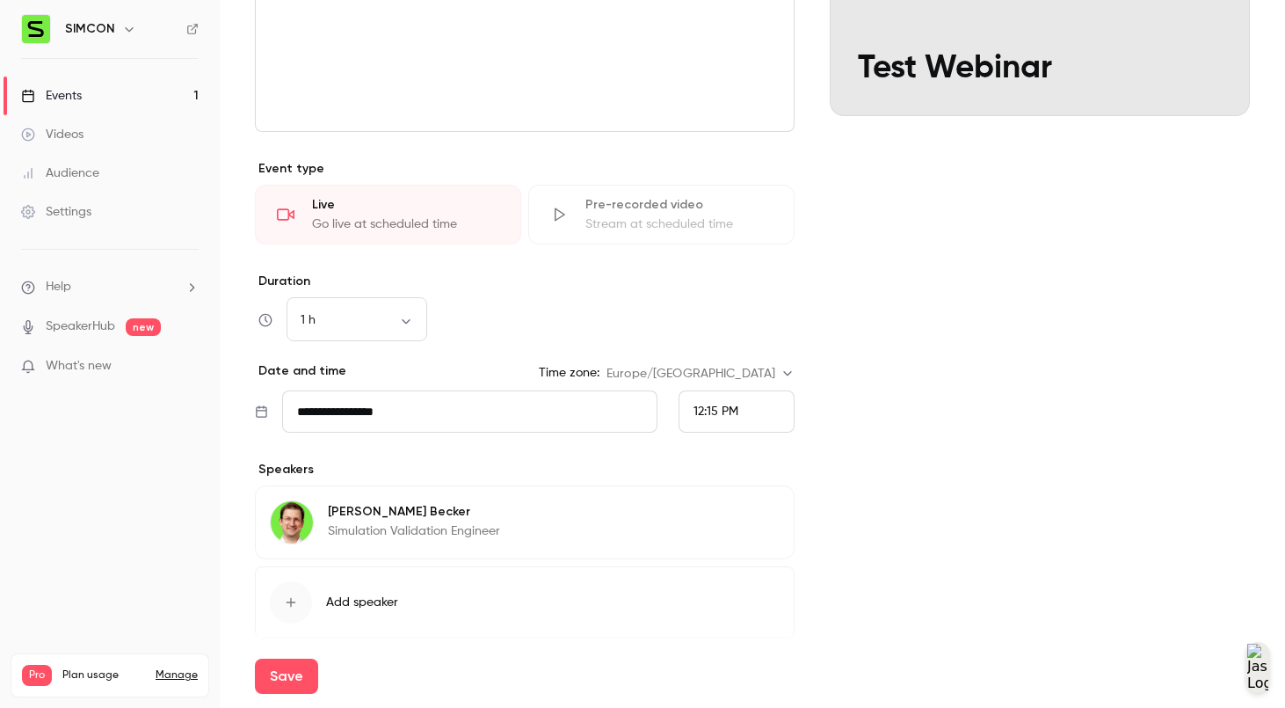
scroll to position [372, 0]
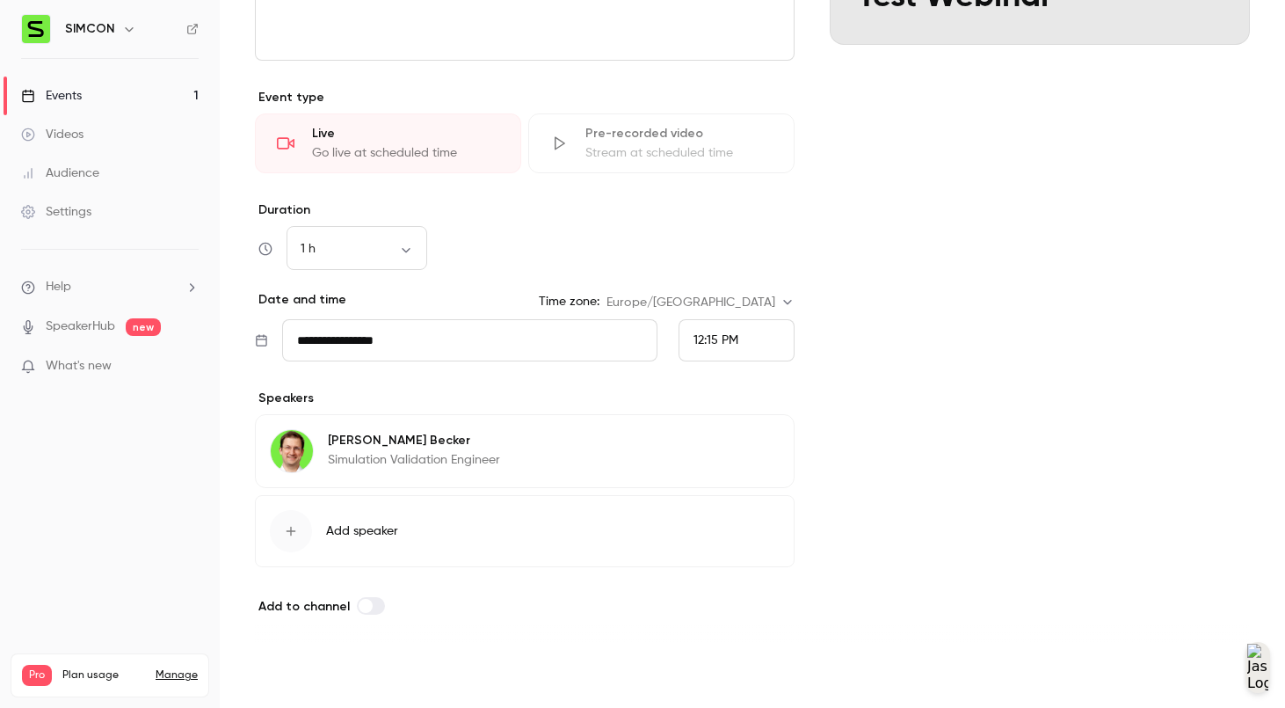
type input "**********"
click at [304, 670] on button "Save" at bounding box center [286, 675] width 63 height 35
type input "**********"
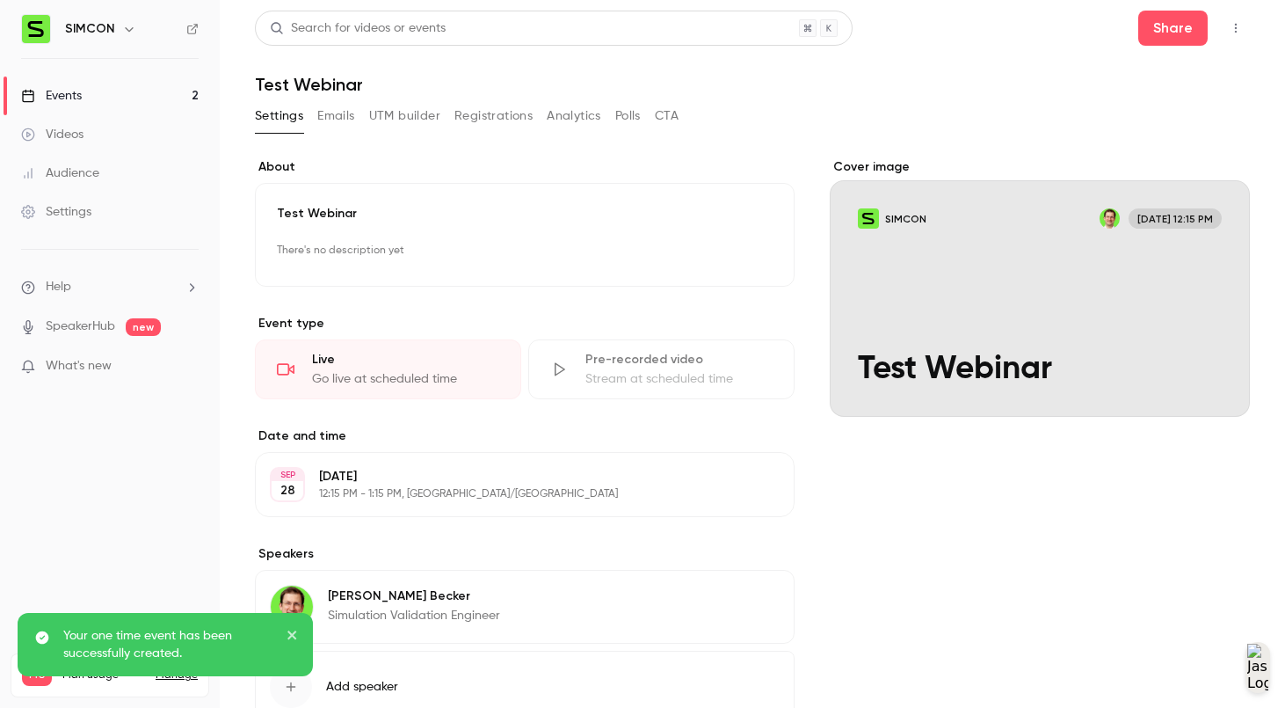
click at [872, 243] on div "Cover image" at bounding box center [1040, 287] width 420 height 258
click at [0, 0] on input "SIMCON [DATE] 12:15 PM Test Webinar" at bounding box center [0, 0] width 0 height 0
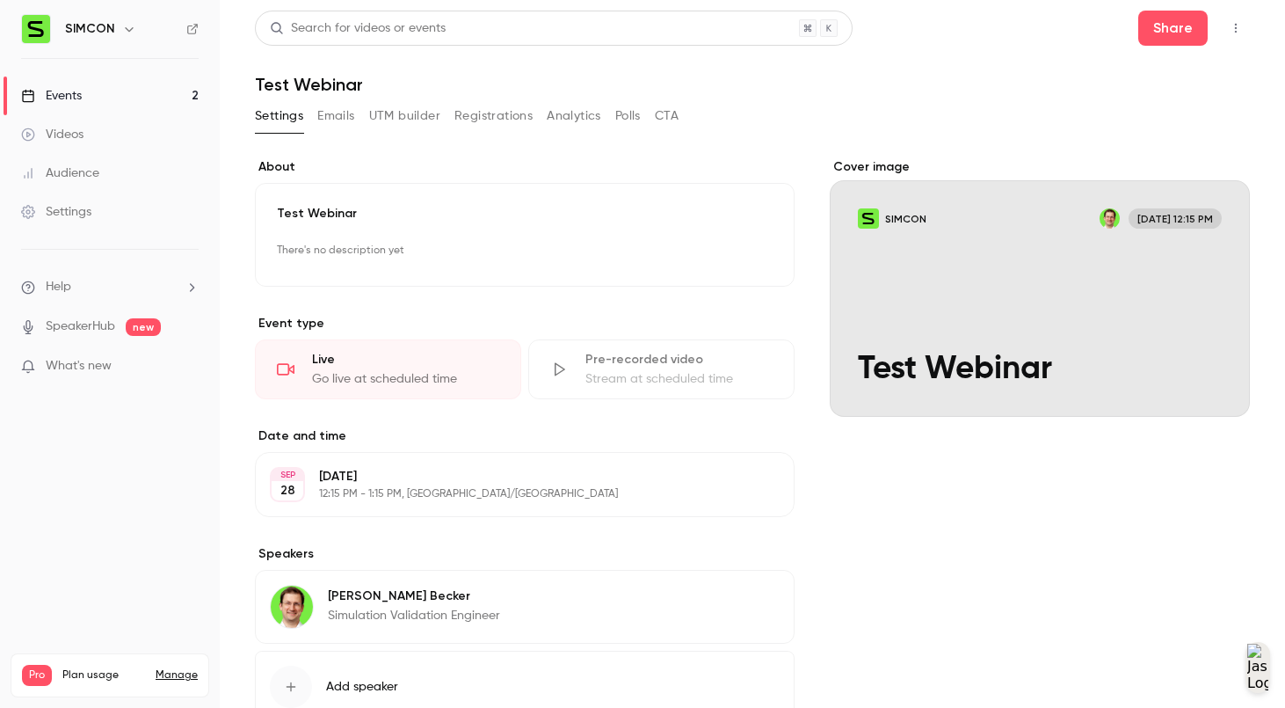
click at [157, 74] on ul "Events 2 Videos Audience Settings" at bounding box center [110, 154] width 220 height 190
click at [158, 85] on link "Events 2" at bounding box center [110, 95] width 220 height 39
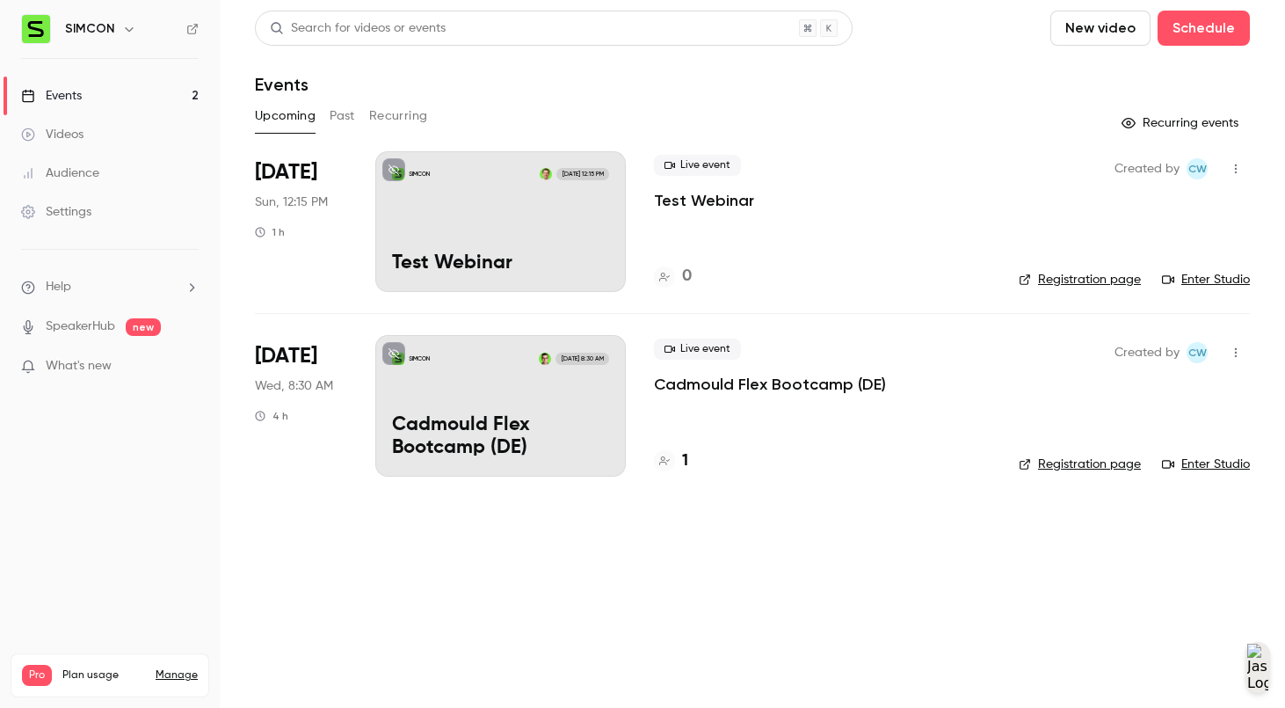
click at [1093, 281] on link "Registration page" at bounding box center [1080, 280] width 122 height 18
click at [410, 272] on p "Test Webinar" at bounding box center [500, 263] width 217 height 23
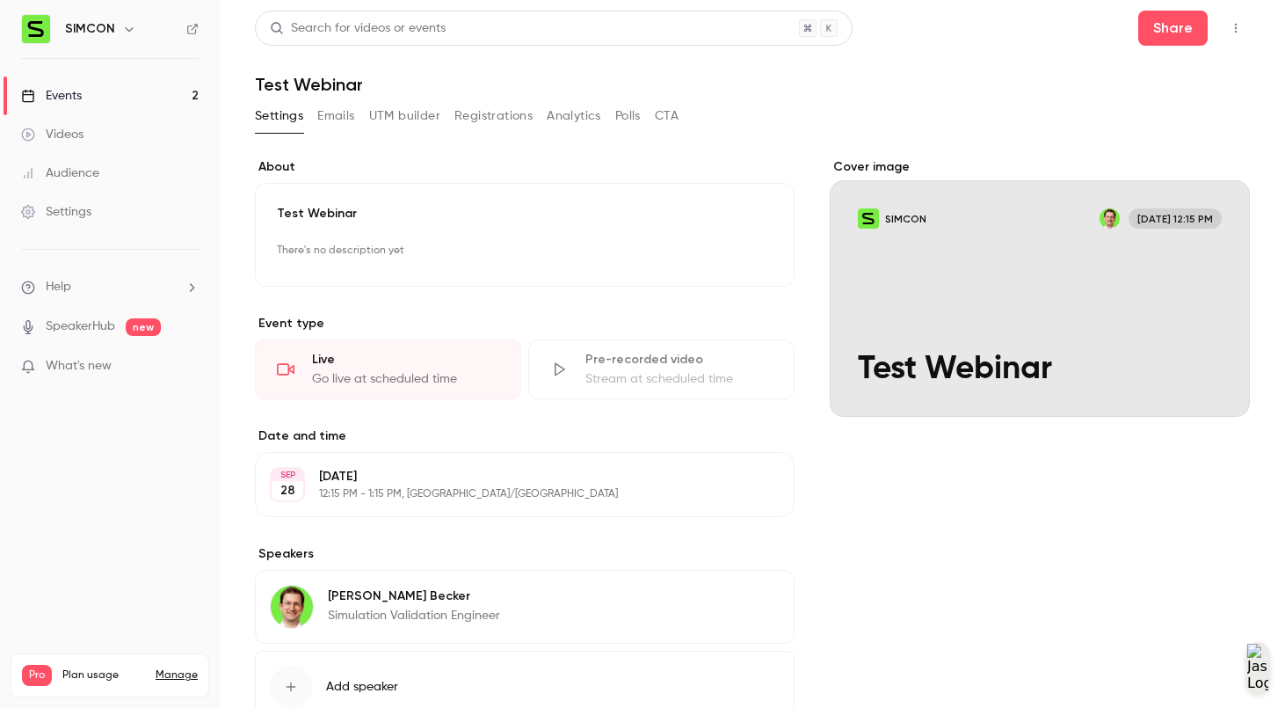
scroll to position [124, 0]
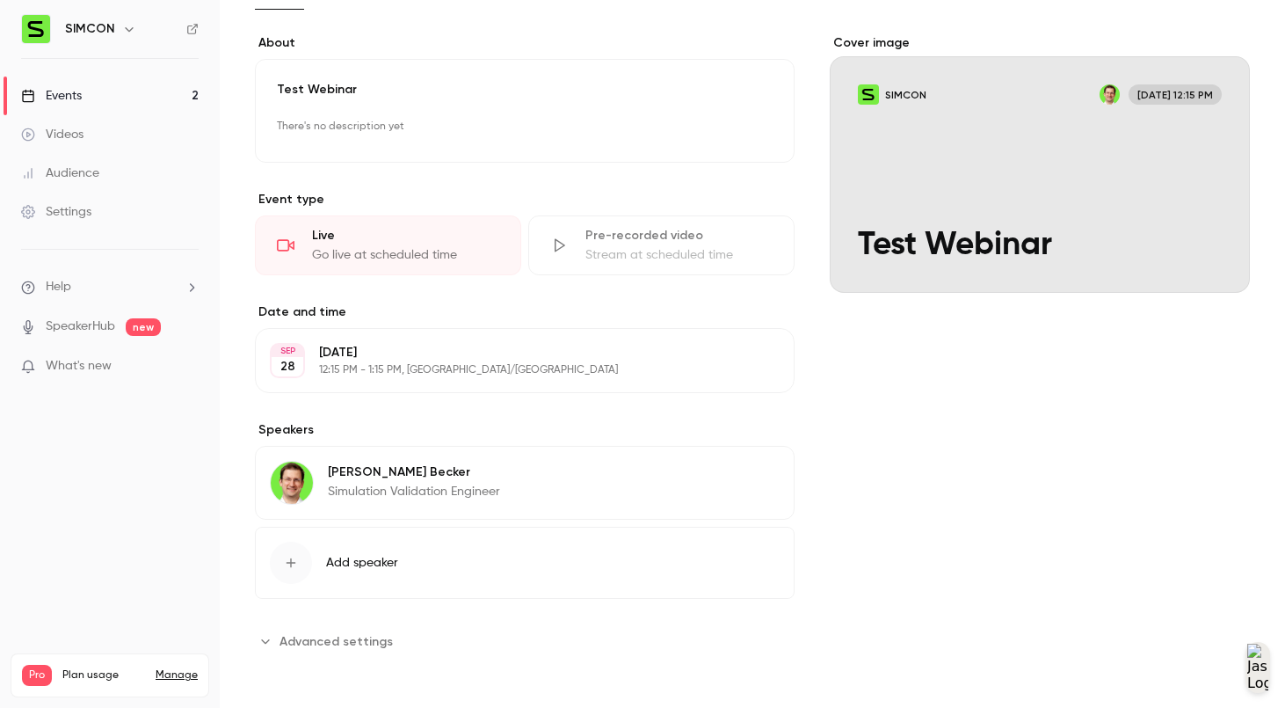
click at [354, 643] on span "Advanced settings" at bounding box center [335, 641] width 113 height 18
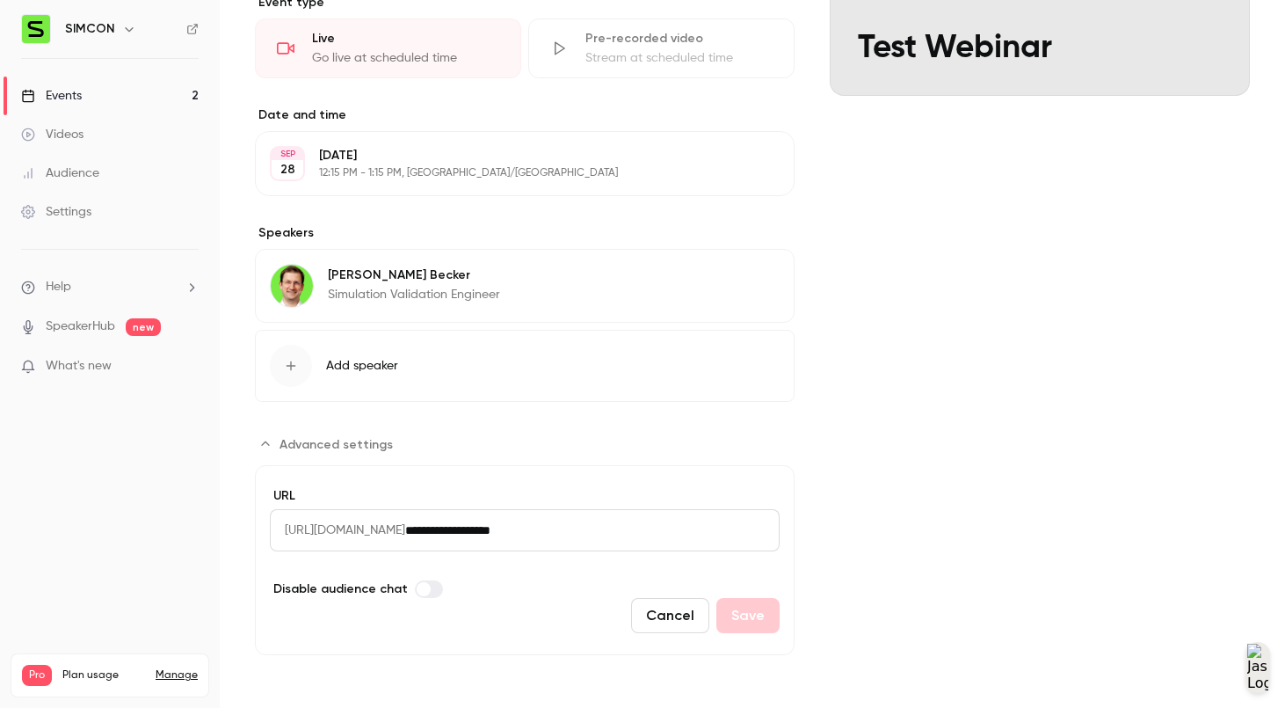
scroll to position [0, 0]
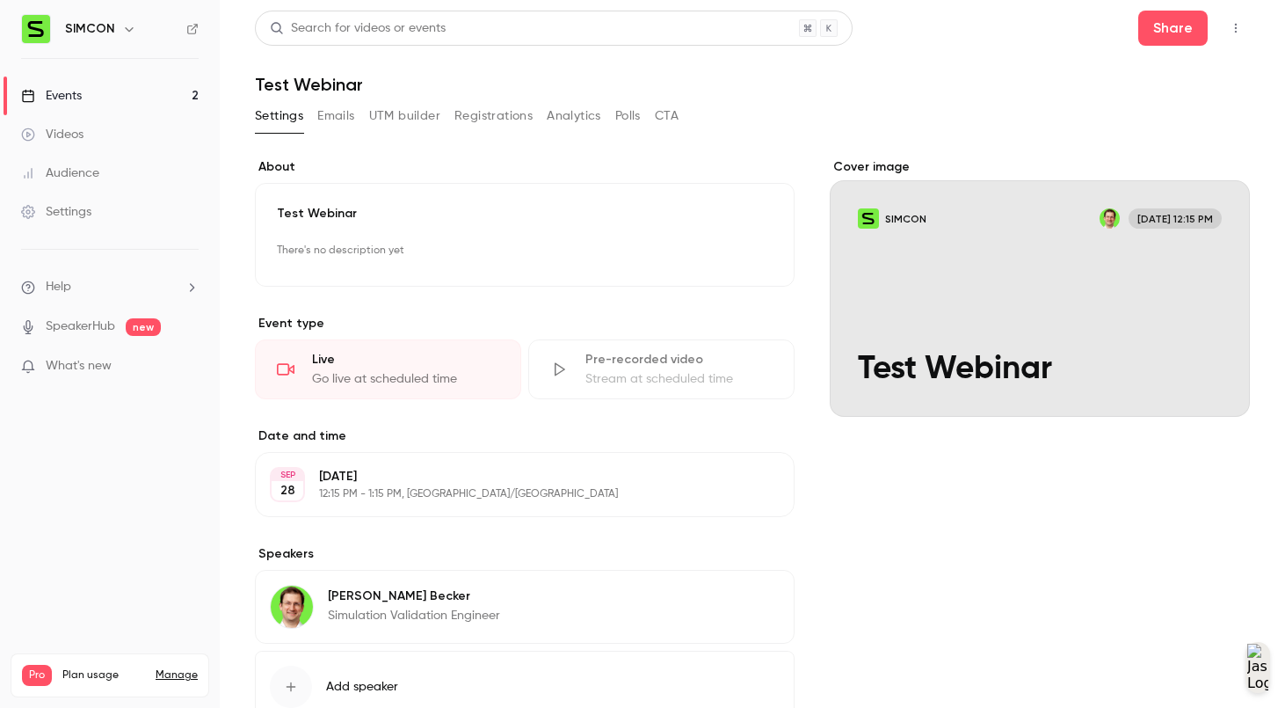
click at [519, 111] on button "Registrations" at bounding box center [493, 116] width 78 height 28
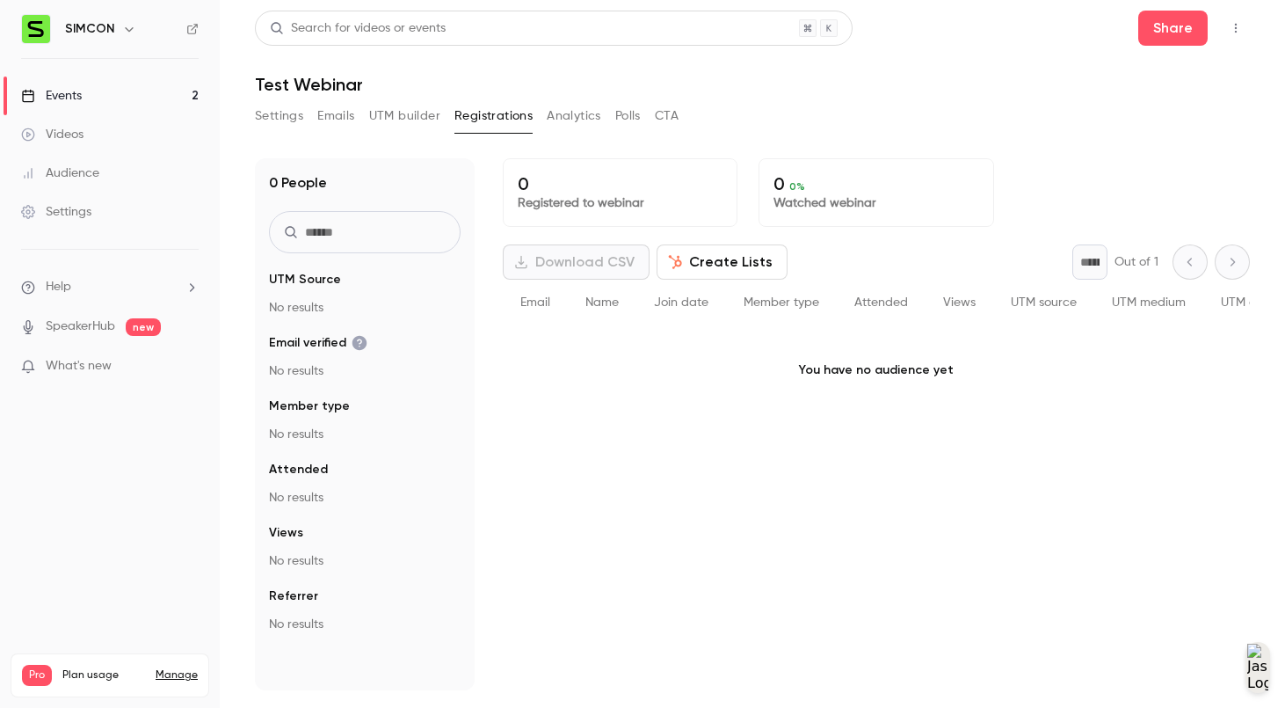
click at [398, 118] on button "UTM builder" at bounding box center [404, 116] width 71 height 28
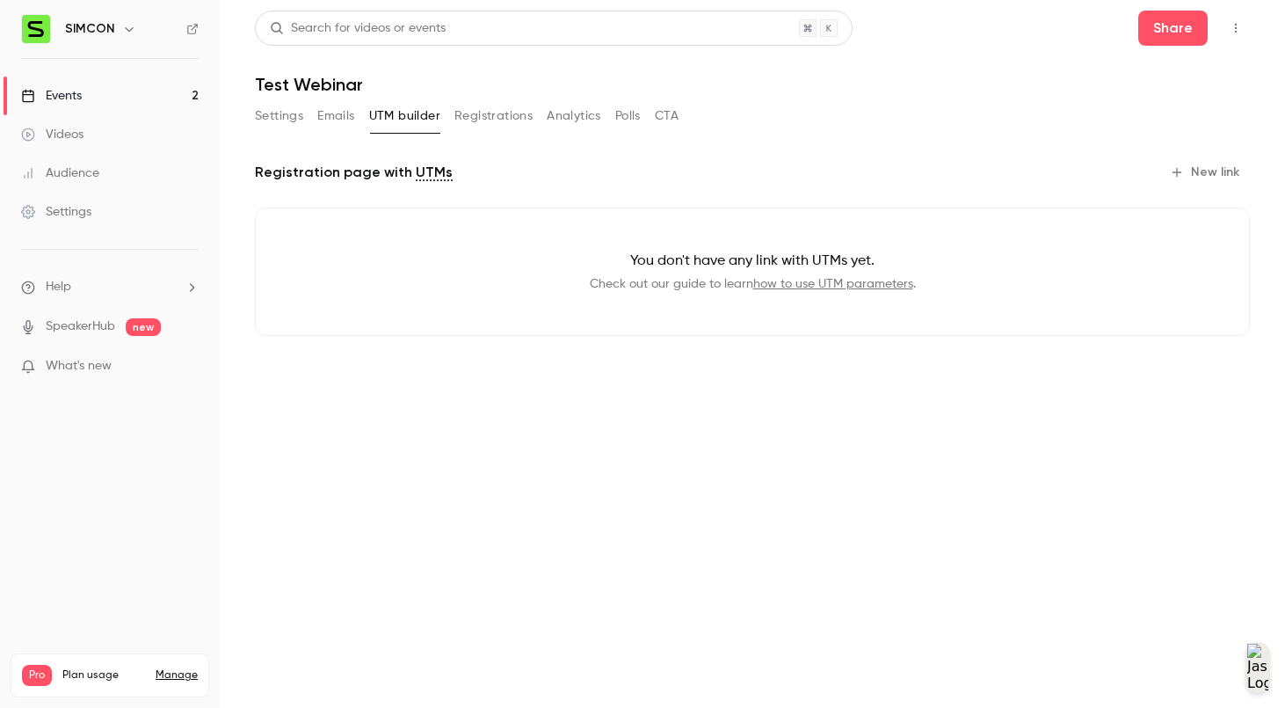
click at [333, 118] on button "Emails" at bounding box center [335, 116] width 37 height 28
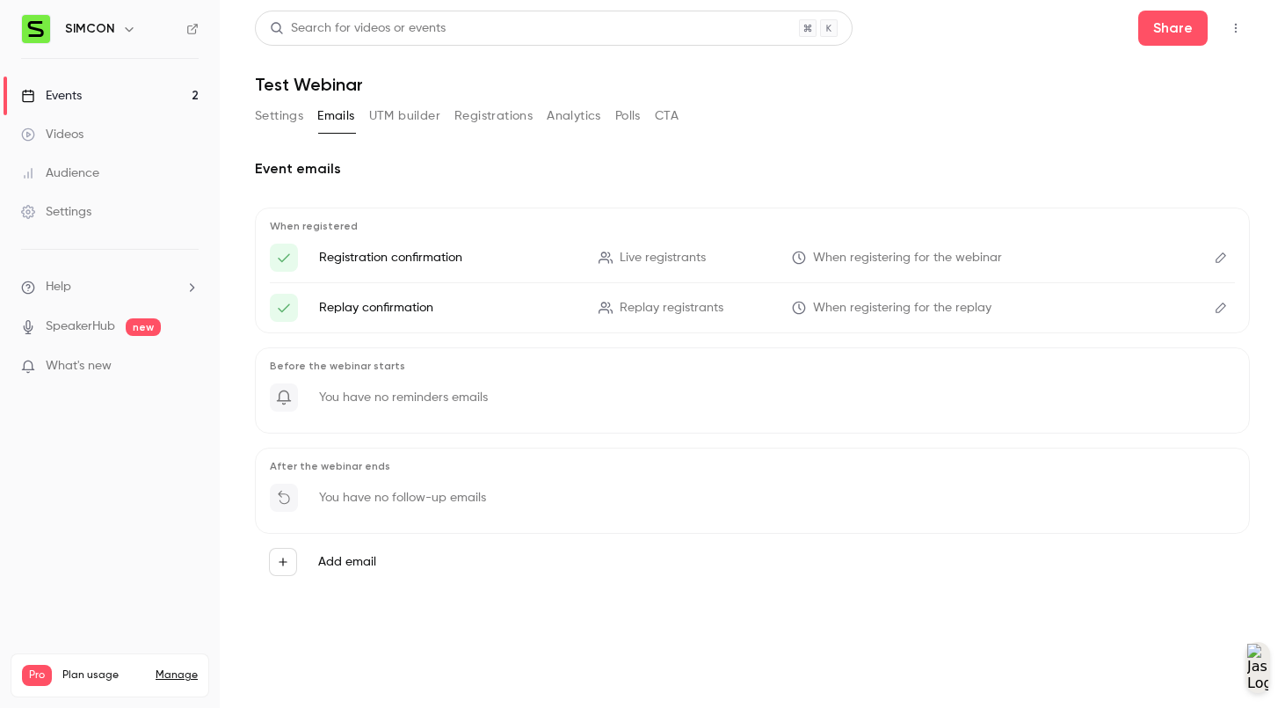
click at [275, 120] on button "Settings" at bounding box center [279, 116] width 48 height 28
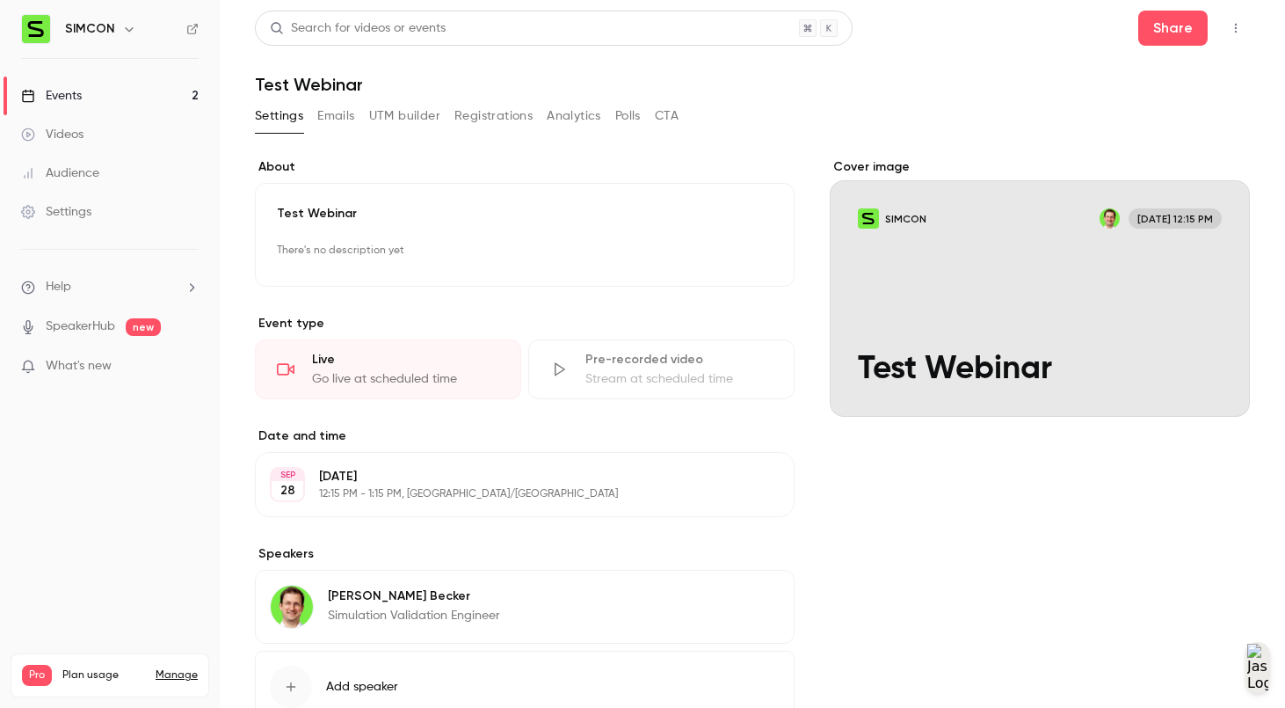
click at [97, 211] on link "Settings" at bounding box center [110, 211] width 220 height 39
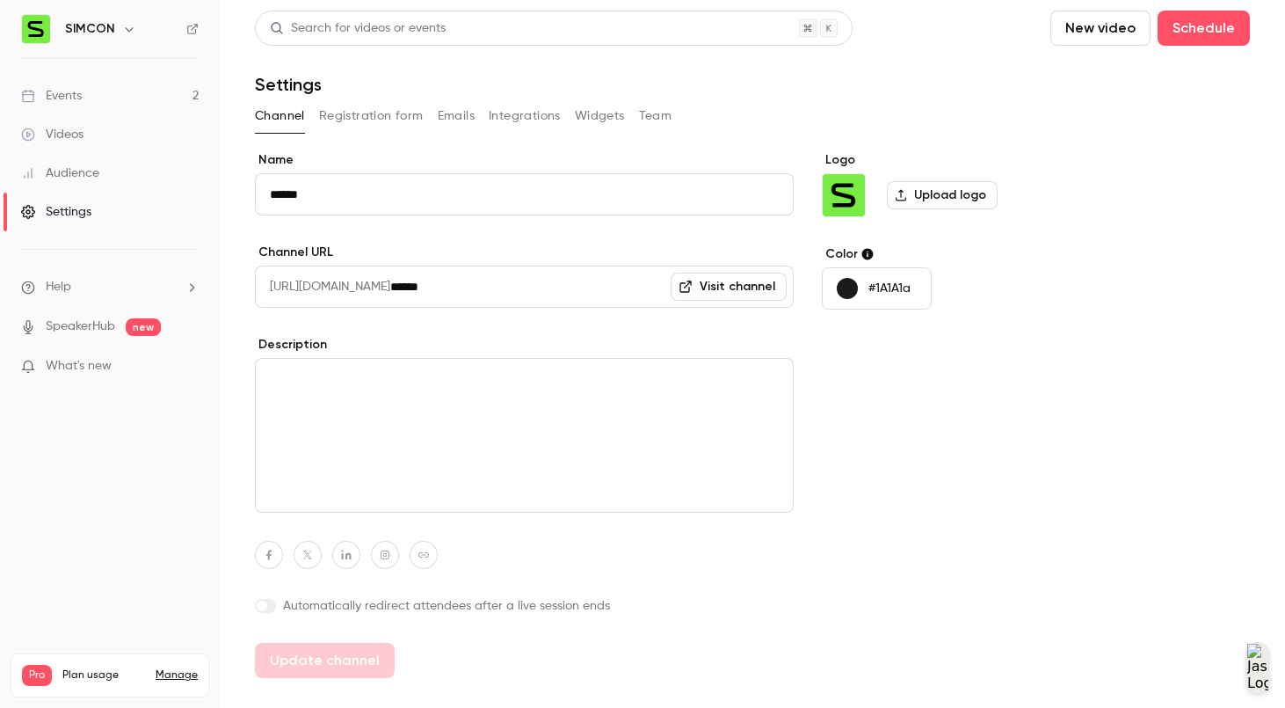
click at [354, 119] on button "Registration form" at bounding box center [371, 116] width 105 height 28
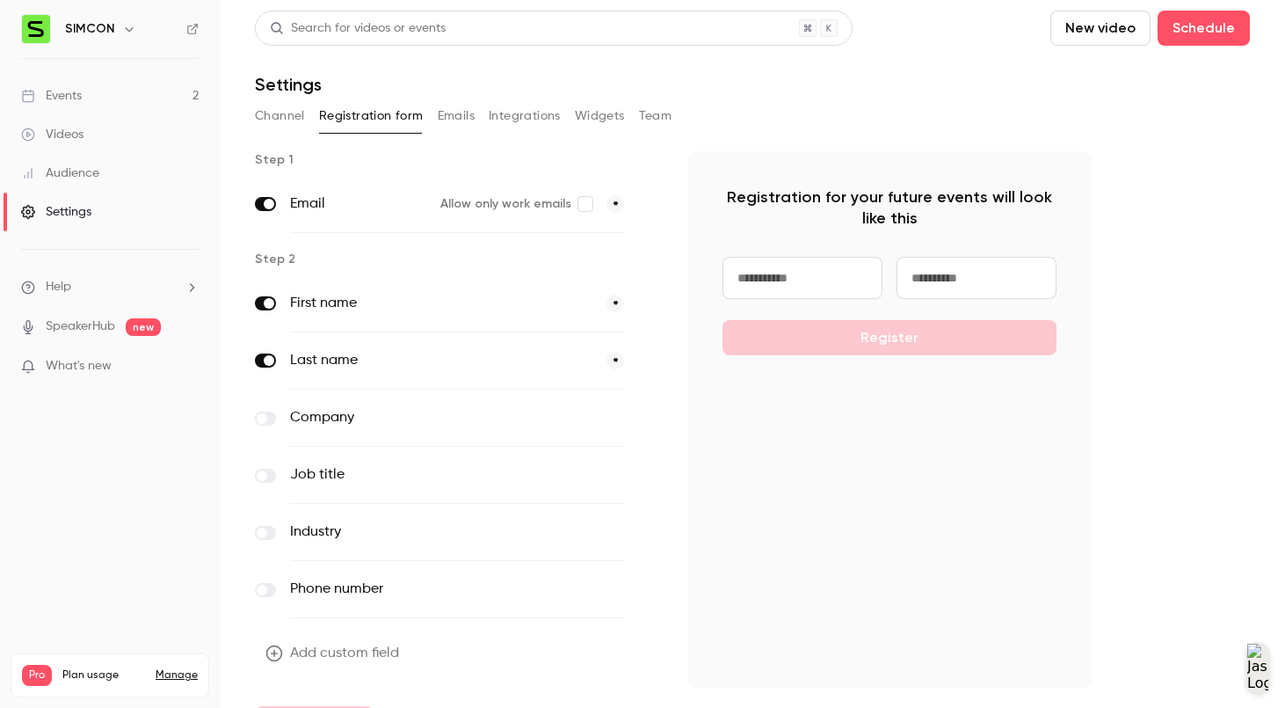
click at [396, 410] on label "Company" at bounding box center [420, 417] width 261 height 21
click at [268, 417] on label at bounding box center [265, 418] width 21 height 14
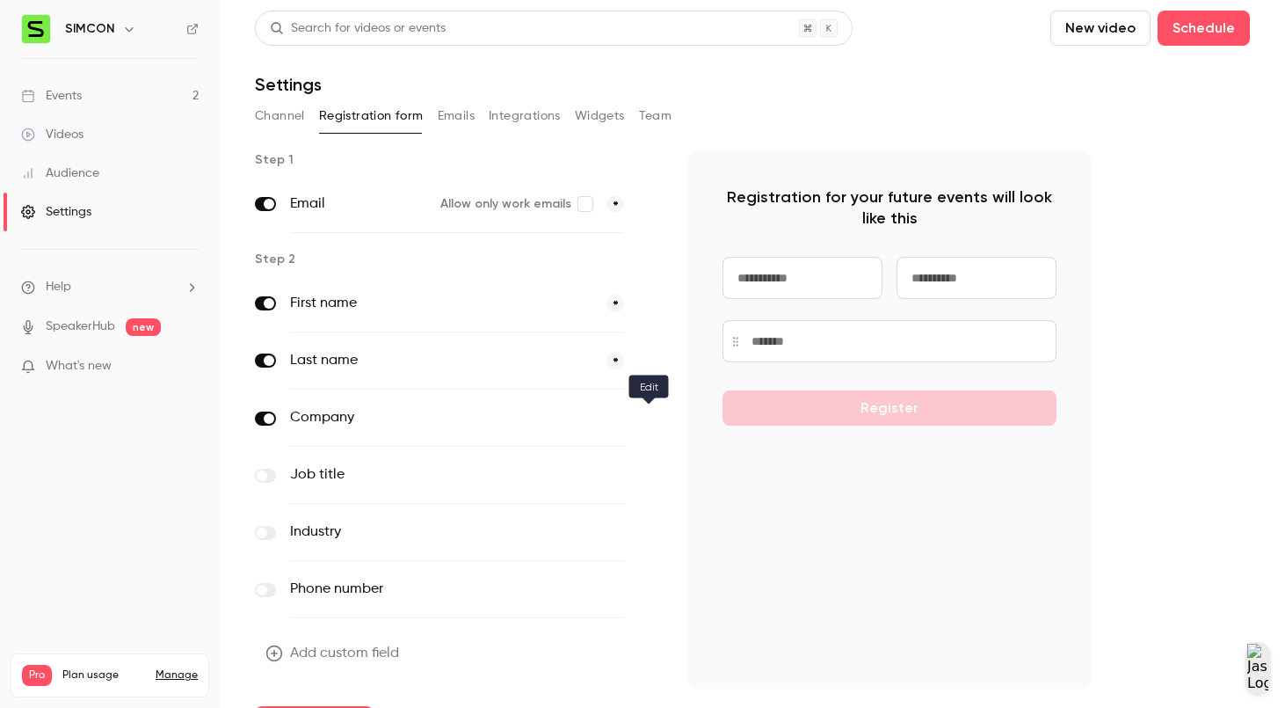
click at [650, 420] on icon "button" at bounding box center [648, 418] width 11 height 11
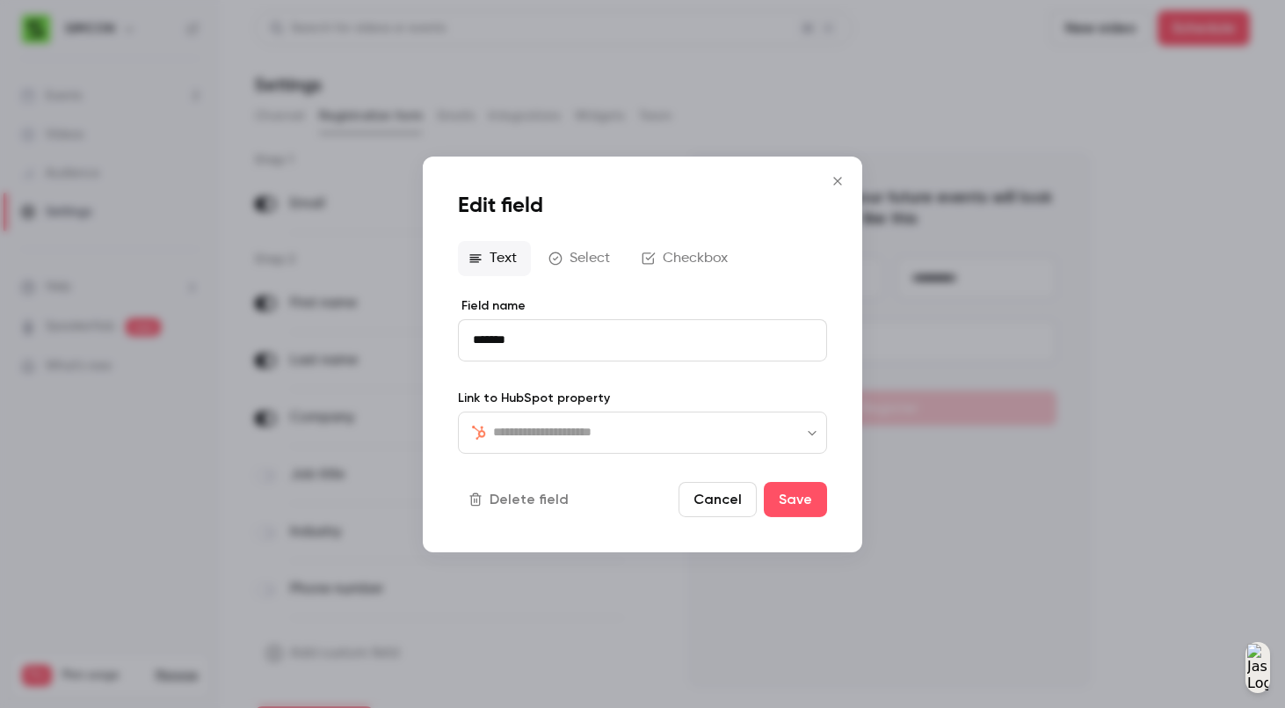
type input "**********"
click at [730, 506] on button "Cancel" at bounding box center [718, 499] width 78 height 35
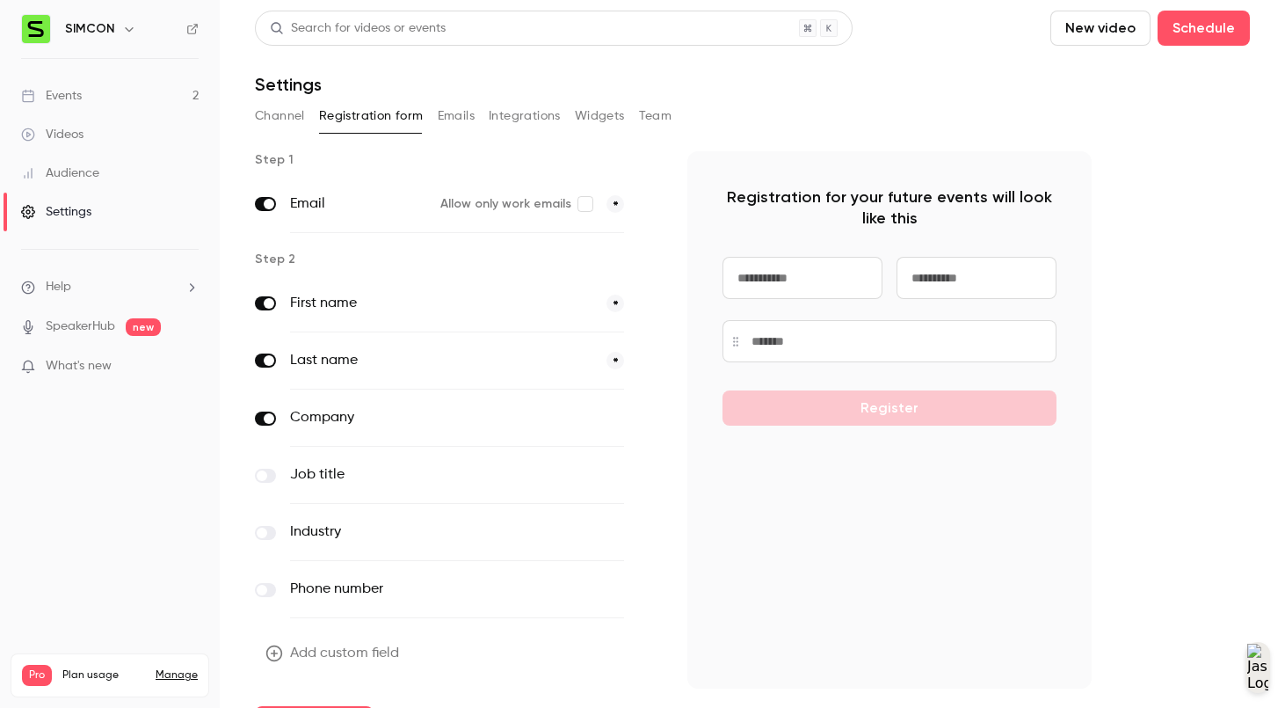
click at [279, 423] on div "Company optional" at bounding box center [457, 417] width 404 height 57
click at [257, 413] on div "Company optional" at bounding box center [457, 417] width 404 height 57
click at [258, 413] on label at bounding box center [265, 418] width 21 height 14
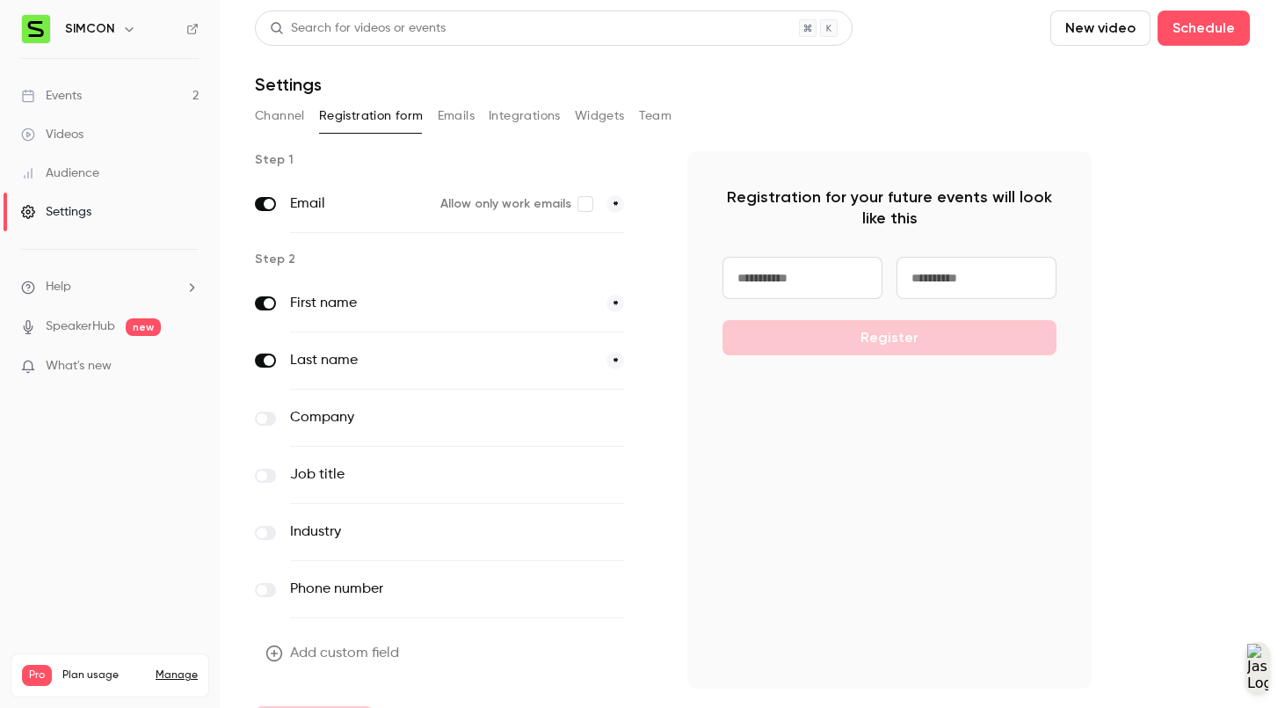
click at [76, 101] on div "Events" at bounding box center [51, 96] width 61 height 18
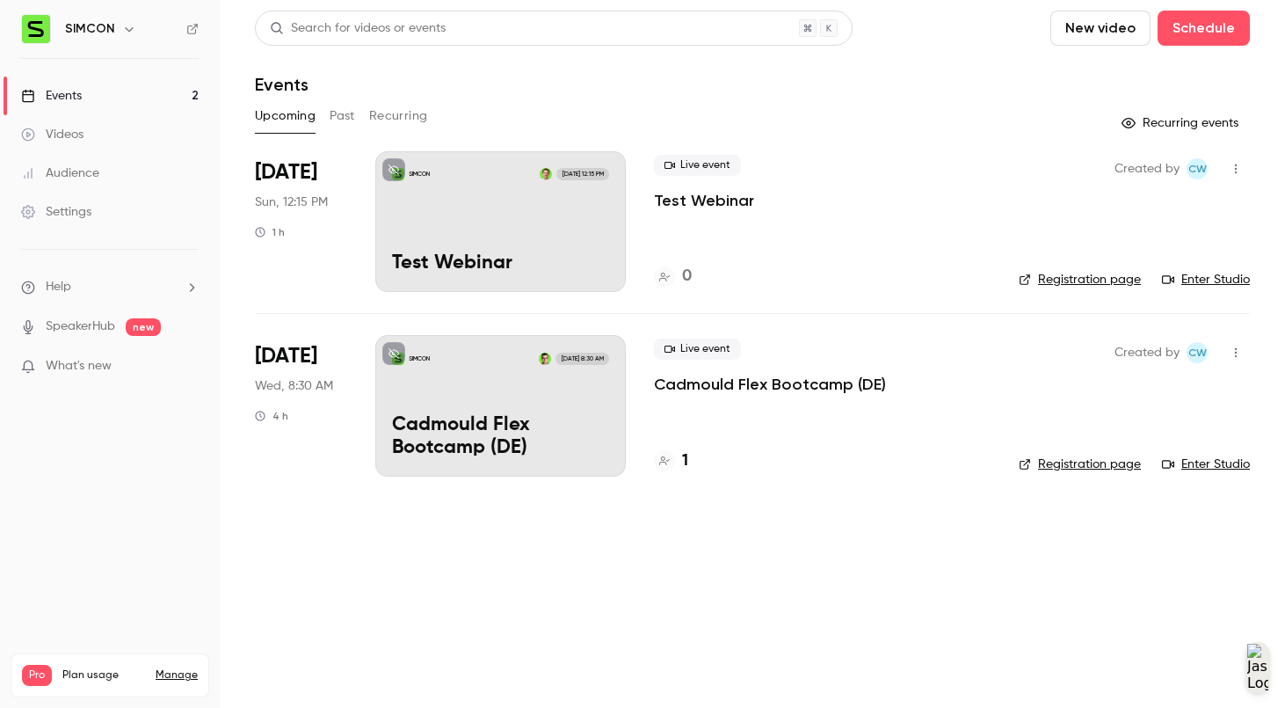
click at [1100, 281] on link "Registration page" at bounding box center [1080, 280] width 122 height 18
click at [124, 217] on link "Settings" at bounding box center [110, 211] width 220 height 39
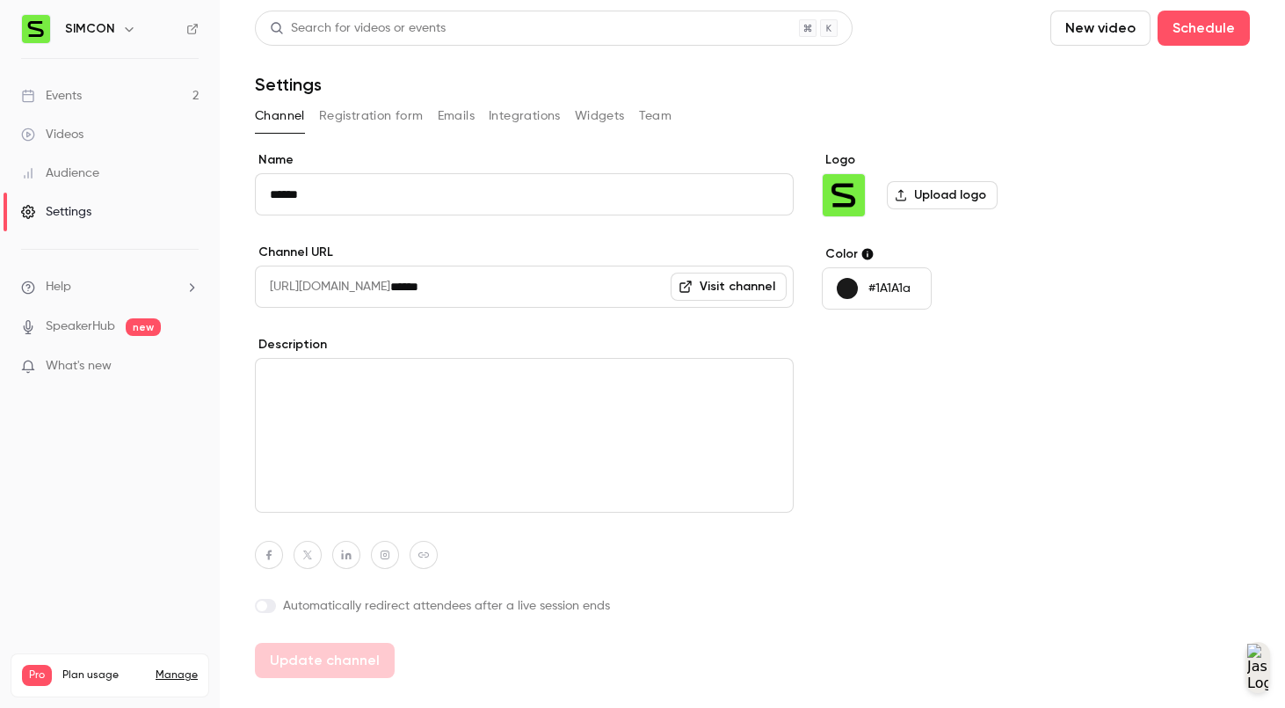
click at [509, 112] on button "Integrations" at bounding box center [525, 116] width 72 height 28
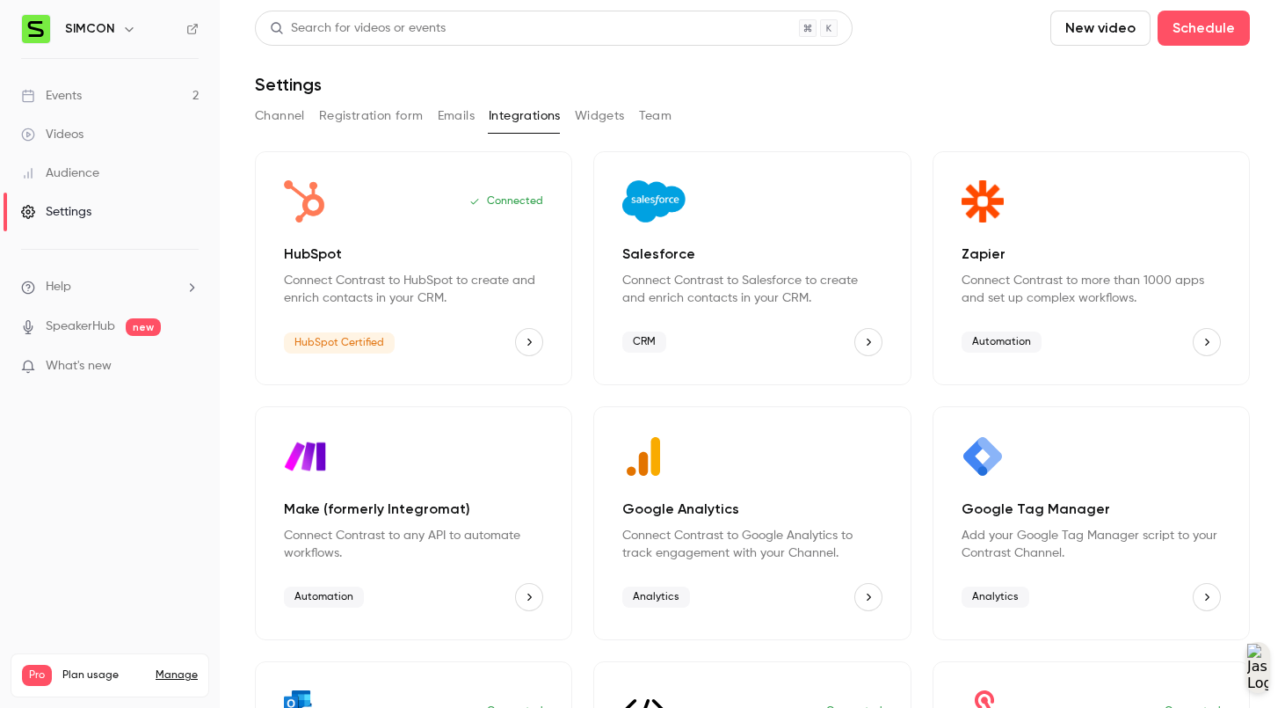
scroll to position [198, 0]
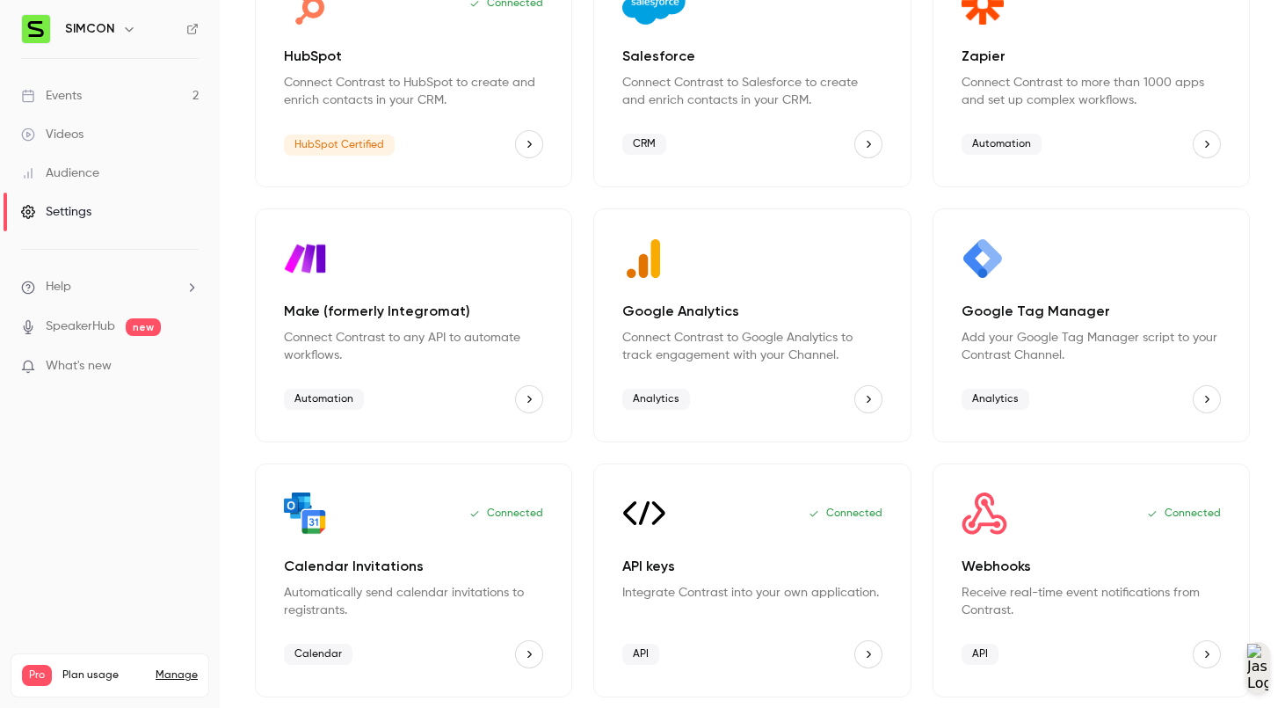
click at [999, 537] on div "Connected Webhooks Receive real-time event notifications from Contrast. API" at bounding box center [1091, 580] width 317 height 234
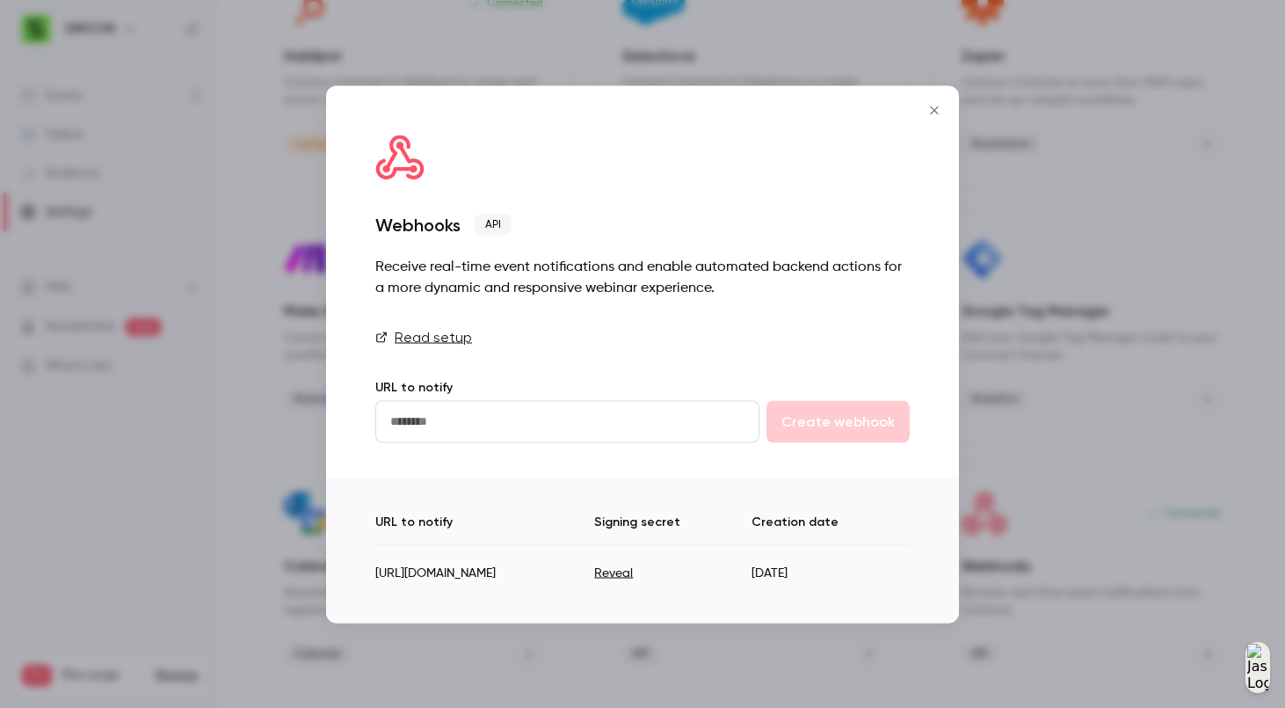
drag, startPoint x: 374, startPoint y: 574, endPoint x: 710, endPoint y: 571, distance: 335.8
click at [710, 571] on div "URL to notify Signing secret Creation date [URL][DOMAIN_NAME] Reveal [DATE]" at bounding box center [642, 549] width 633 height 145
click at [594, 575] on td "[URL][DOMAIN_NAME]" at bounding box center [484, 566] width 219 height 43
drag, startPoint x: 700, startPoint y: 572, endPoint x: 374, endPoint y: 570, distance: 325.2
click at [375, 570] on td "[URL][DOMAIN_NAME]" at bounding box center [484, 566] width 219 height 43
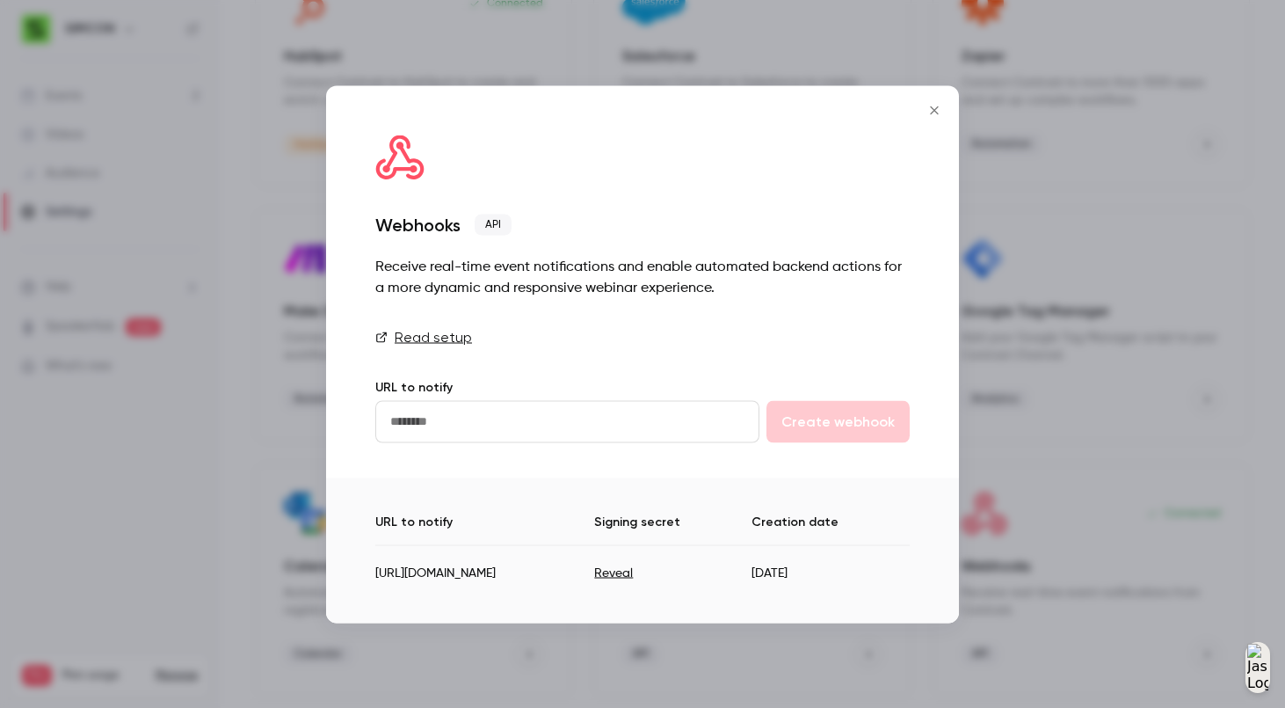
copy td "[URL][DOMAIN_NAME]"
click at [927, 109] on icon "Close" at bounding box center [934, 110] width 21 height 14
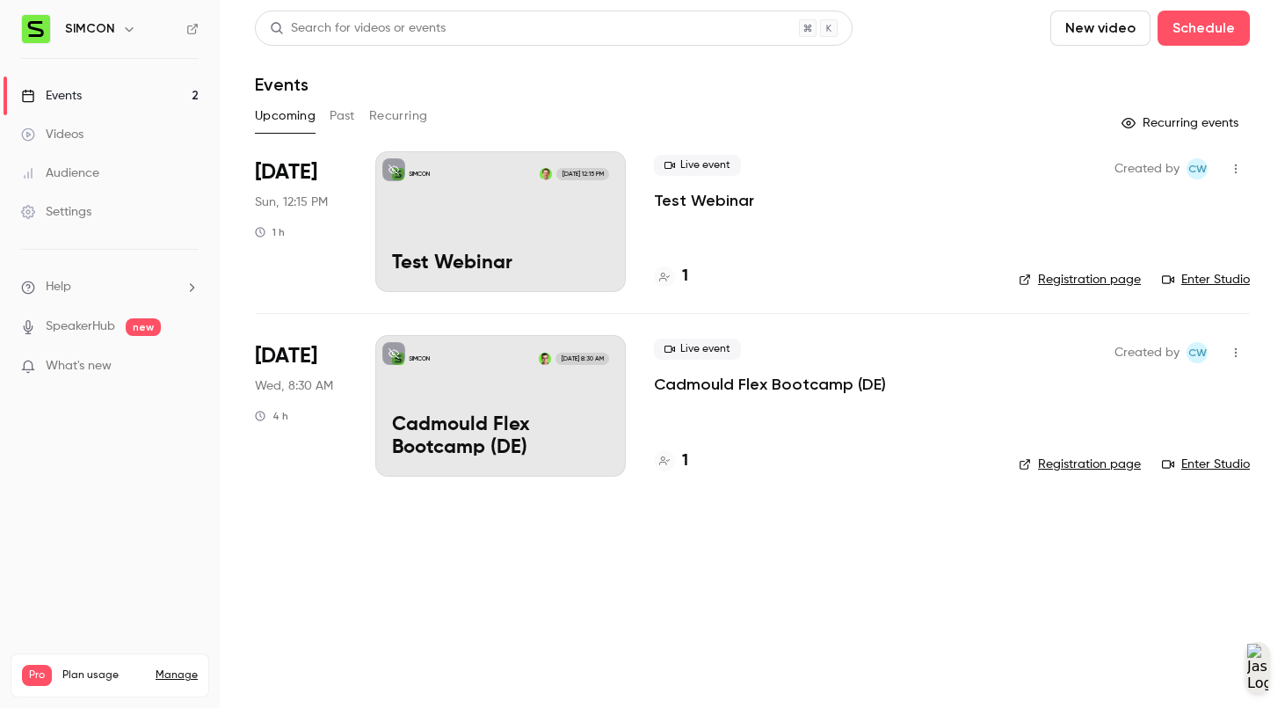
click at [120, 212] on link "Settings" at bounding box center [110, 211] width 220 height 39
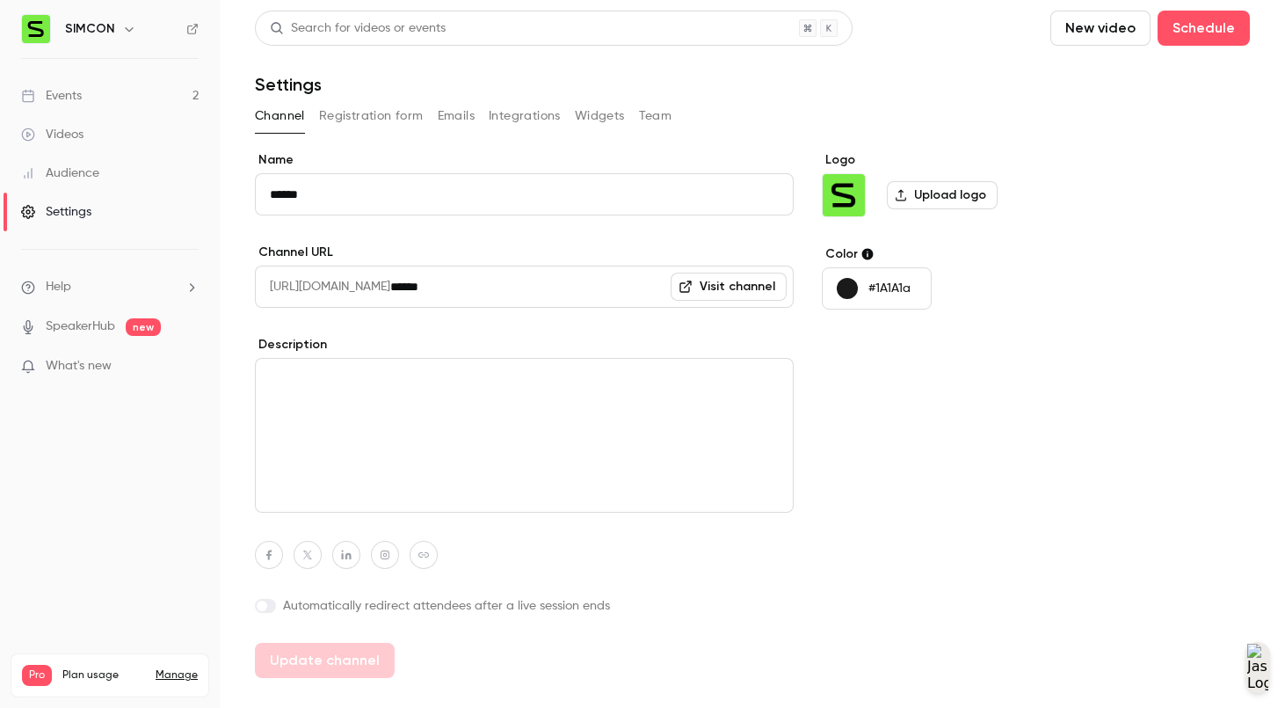
click at [519, 118] on button "Integrations" at bounding box center [525, 116] width 72 height 28
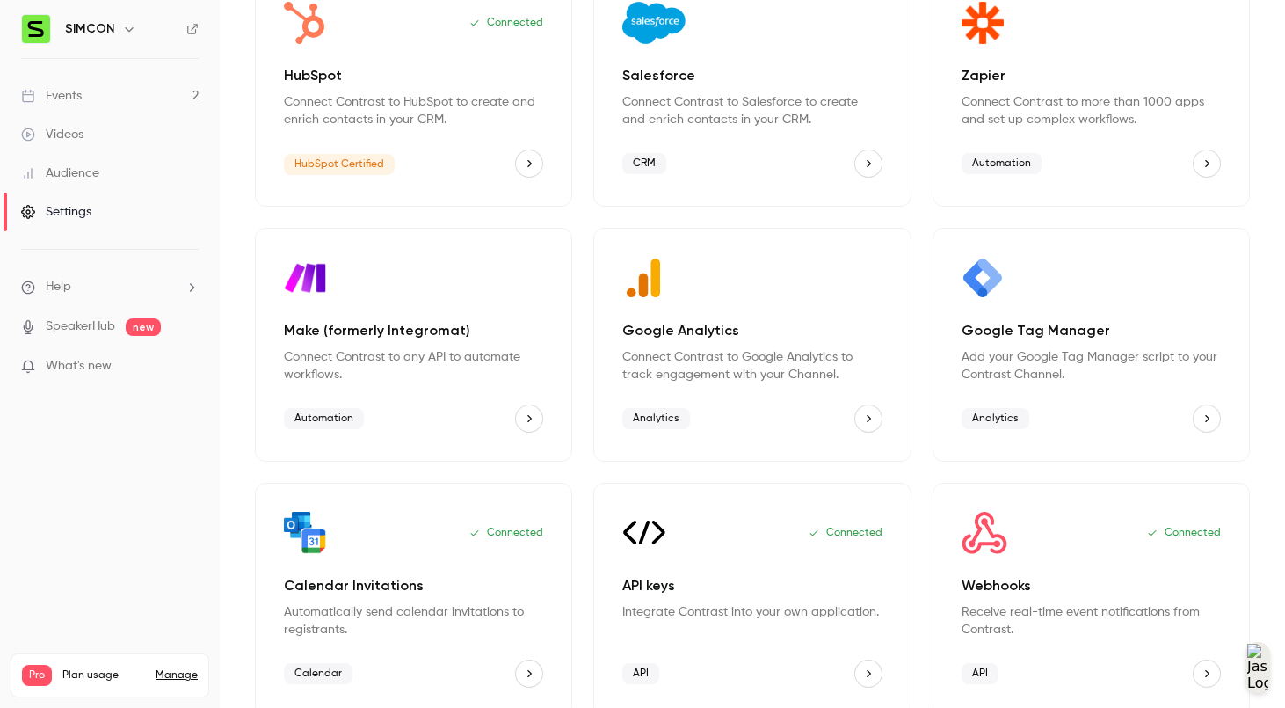
scroll to position [198, 0]
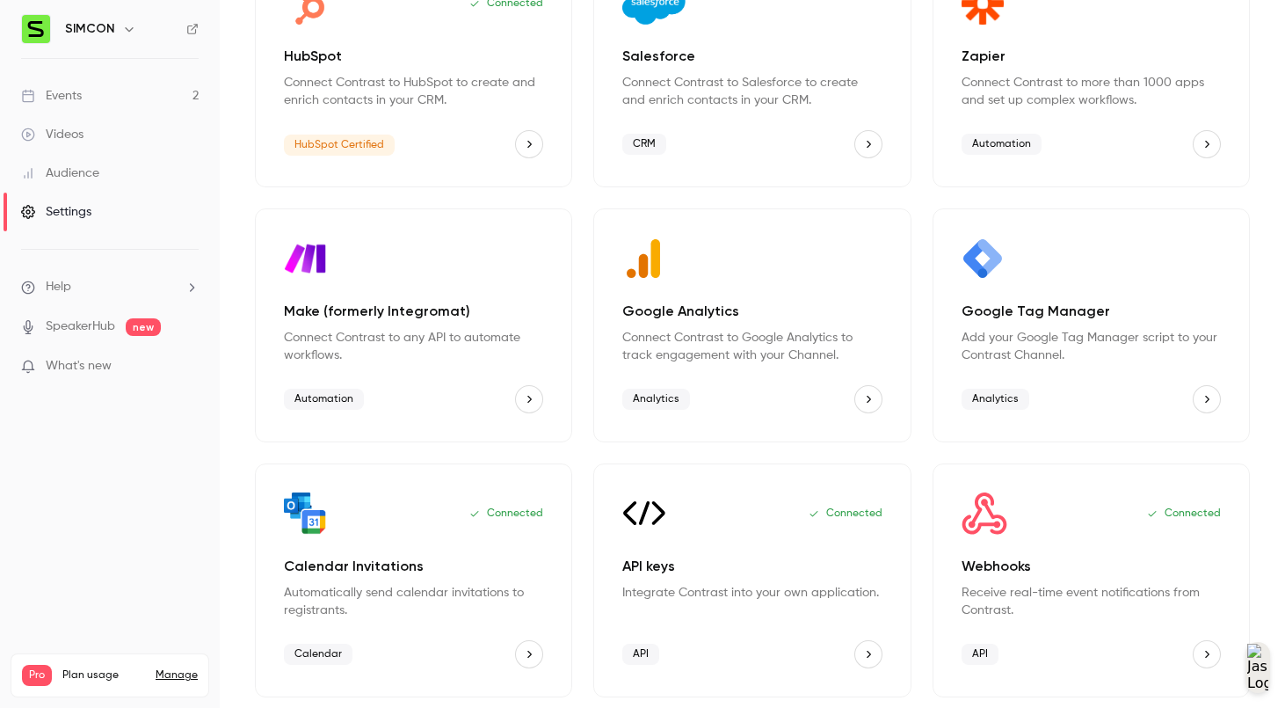
click at [774, 554] on div "Connected API keys Integrate Contrast into your own application. API" at bounding box center [751, 580] width 317 height 234
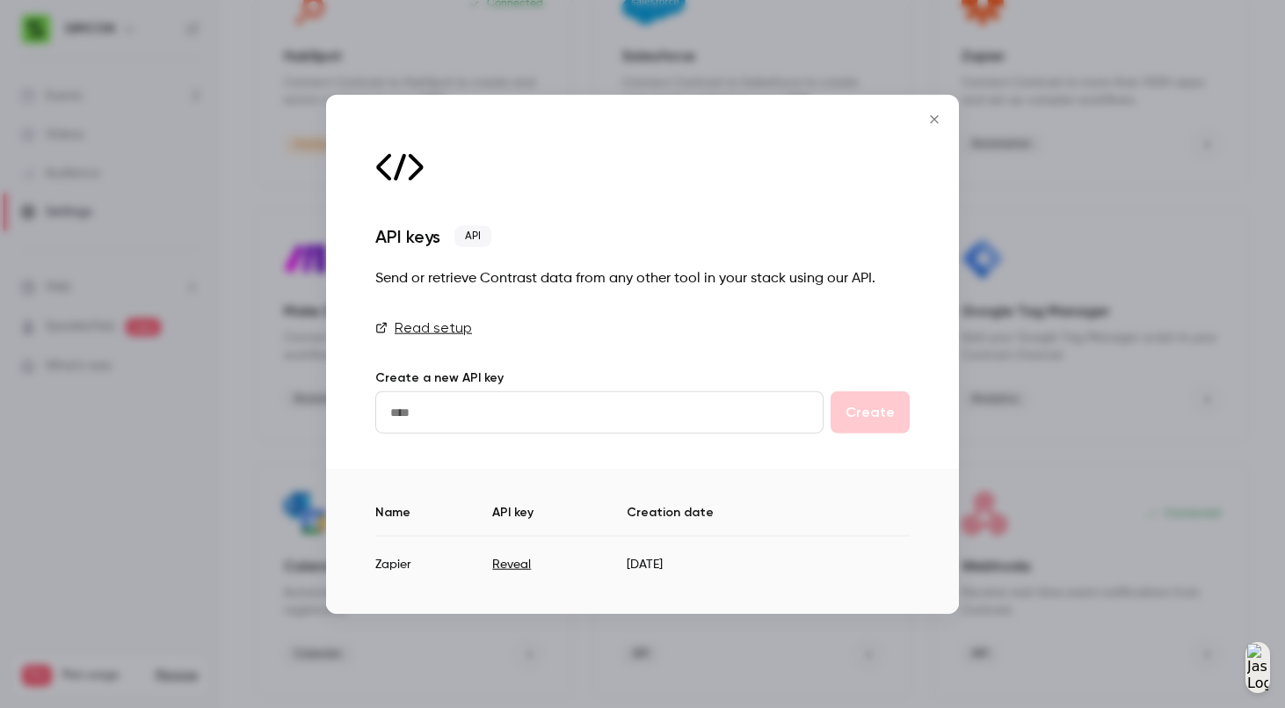
click at [499, 565] on button "Reveal" at bounding box center [511, 564] width 39 height 18
click at [646, 565] on td "gPhYWRStpnXBjox7wCph5TdWUaXFMp34" at bounding box center [605, 556] width 352 height 43
copy td "gPhYWRStpnXBjox7wCph5TdWUaXFMp34"
click at [943, 126] on button "Close" at bounding box center [934, 118] width 35 height 35
